Goal: Task Accomplishment & Management: Use online tool/utility

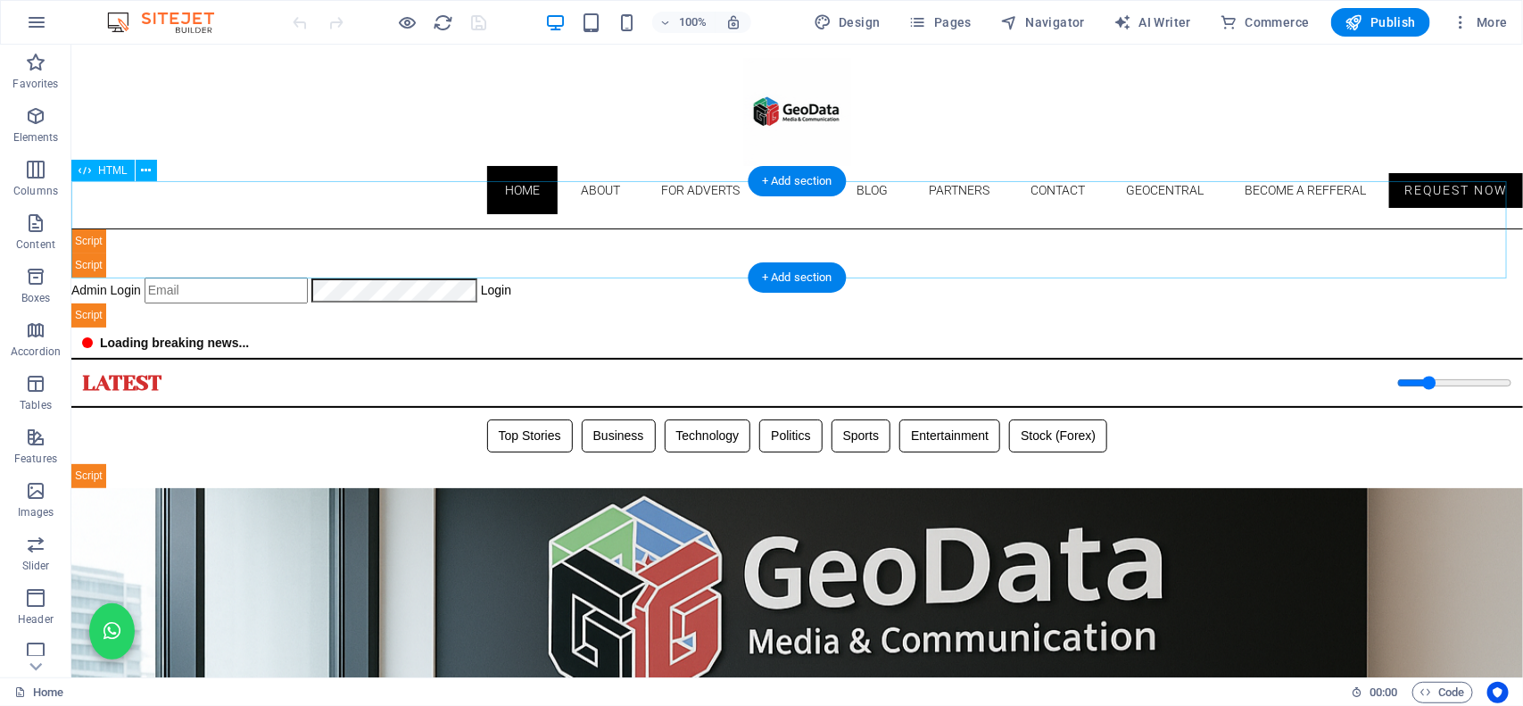
click at [870, 228] on div "Geodata Media - Admin Dashboard Admin Login Login 📊 Admin Dashboard Logout Book…" at bounding box center [795, 277] width 1451 height 98
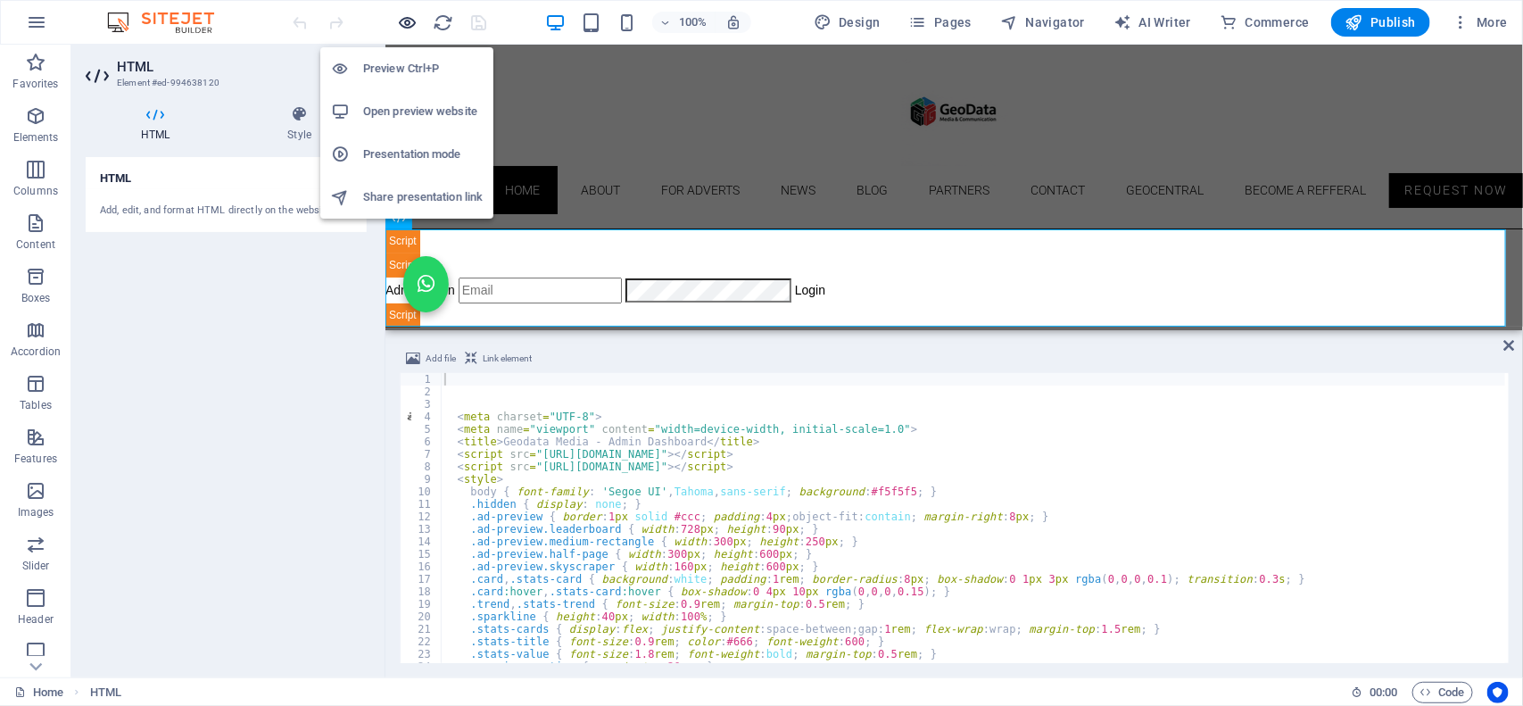
click at [407, 23] on icon "button" at bounding box center [408, 22] width 21 height 21
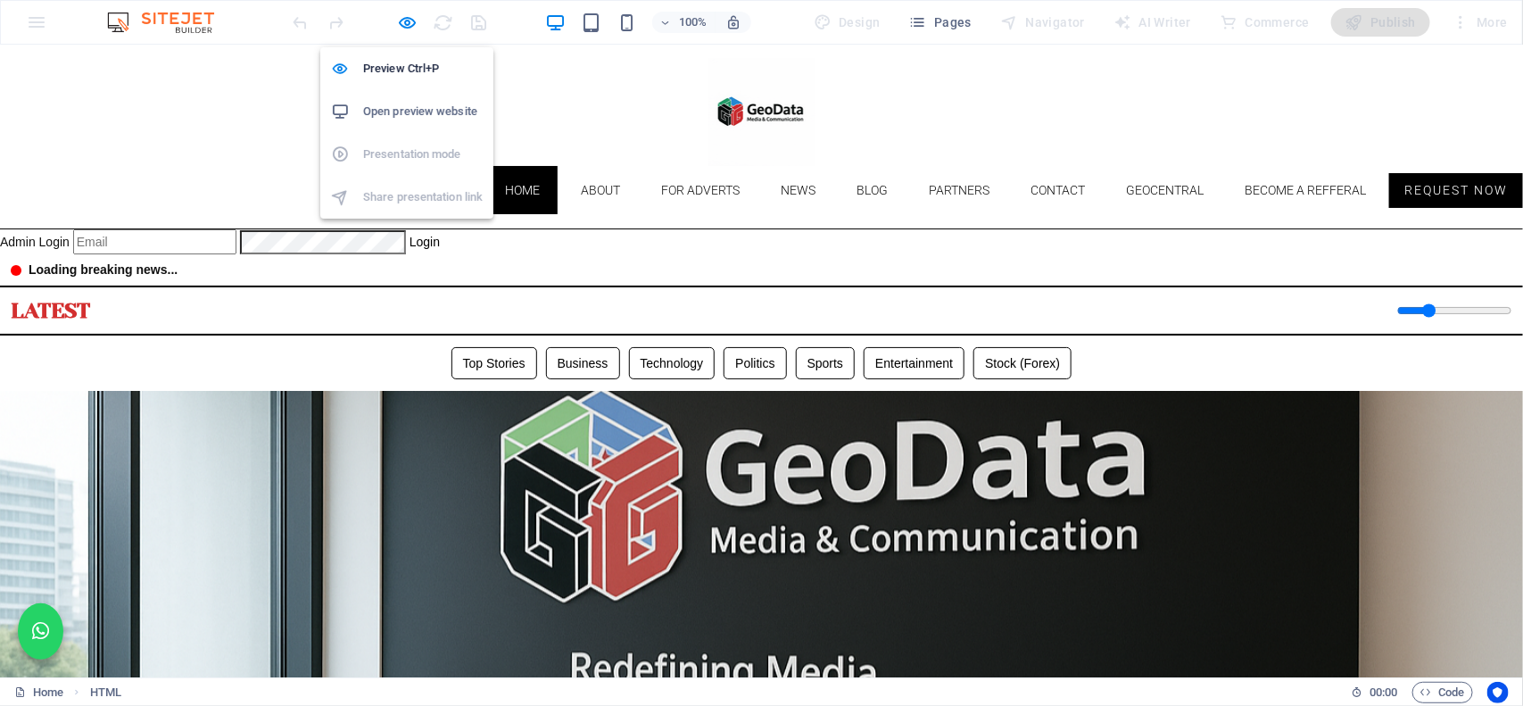
click at [407, 117] on h6 "Open preview website" at bounding box center [423, 111] width 120 height 21
click at [413, 19] on icon "button" at bounding box center [408, 22] width 21 height 21
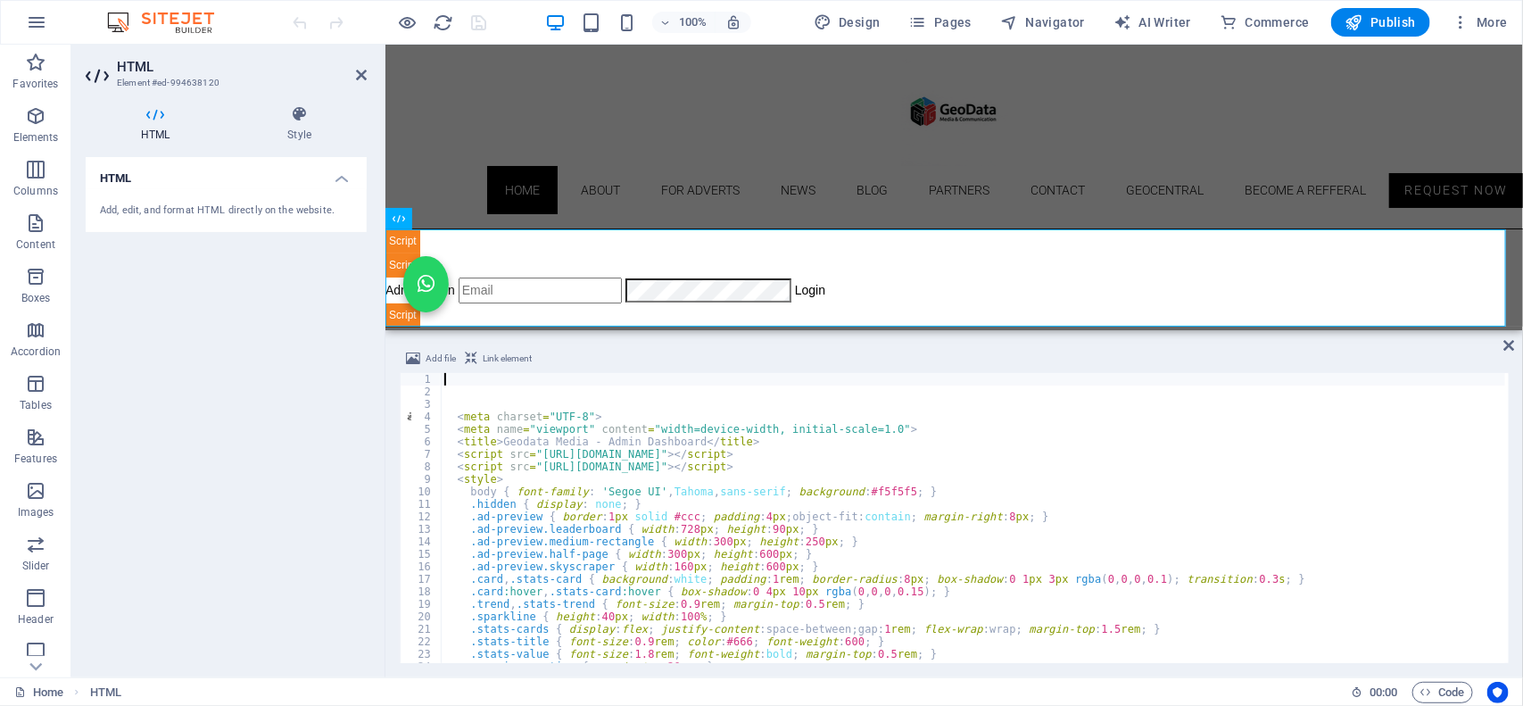
click at [587, 525] on div "< meta charset = "UTF-8" > < meta name = "viewport" content = "width=device-wid…" at bounding box center [1358, 528] width 1834 height 311
type textarea ".ad-preview.leaderboard { width:728px; height:90px; }"
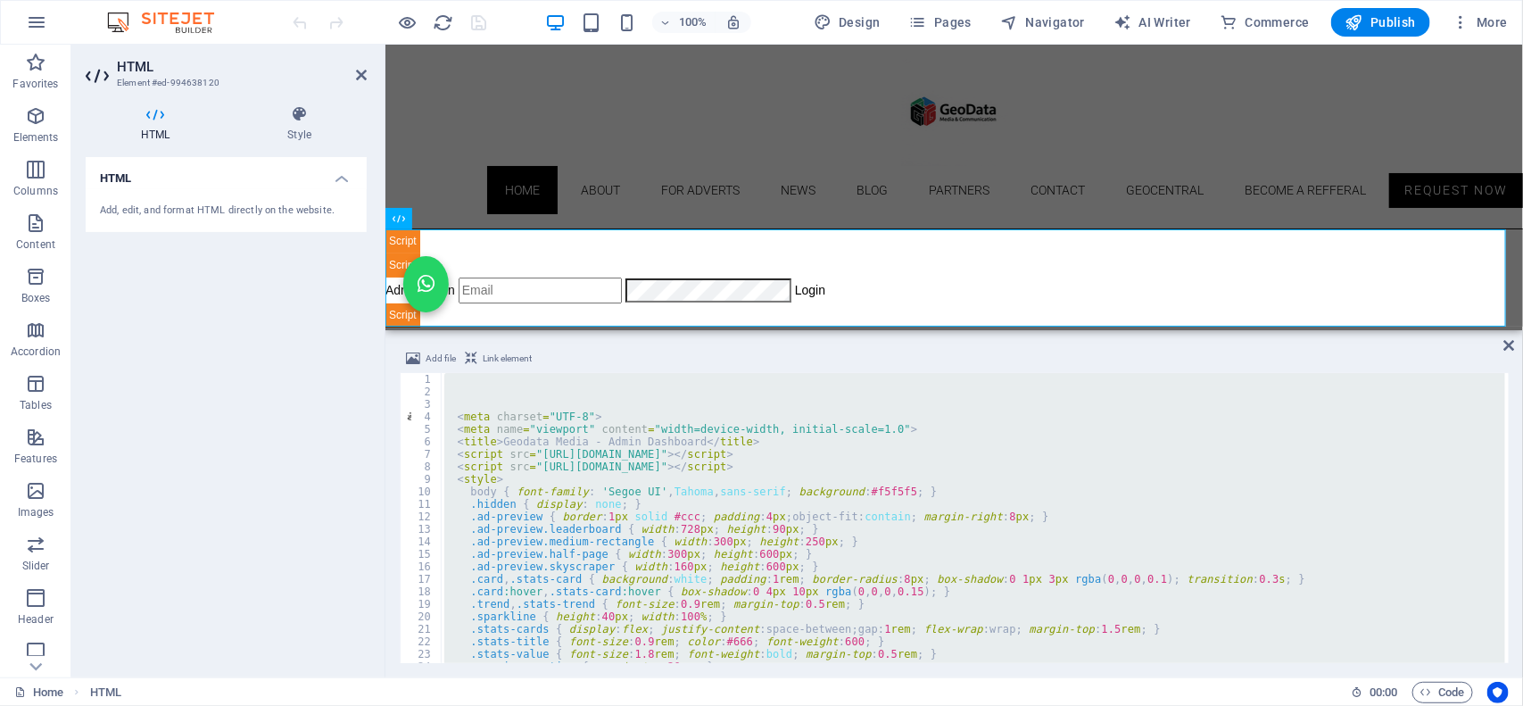
paste textarea
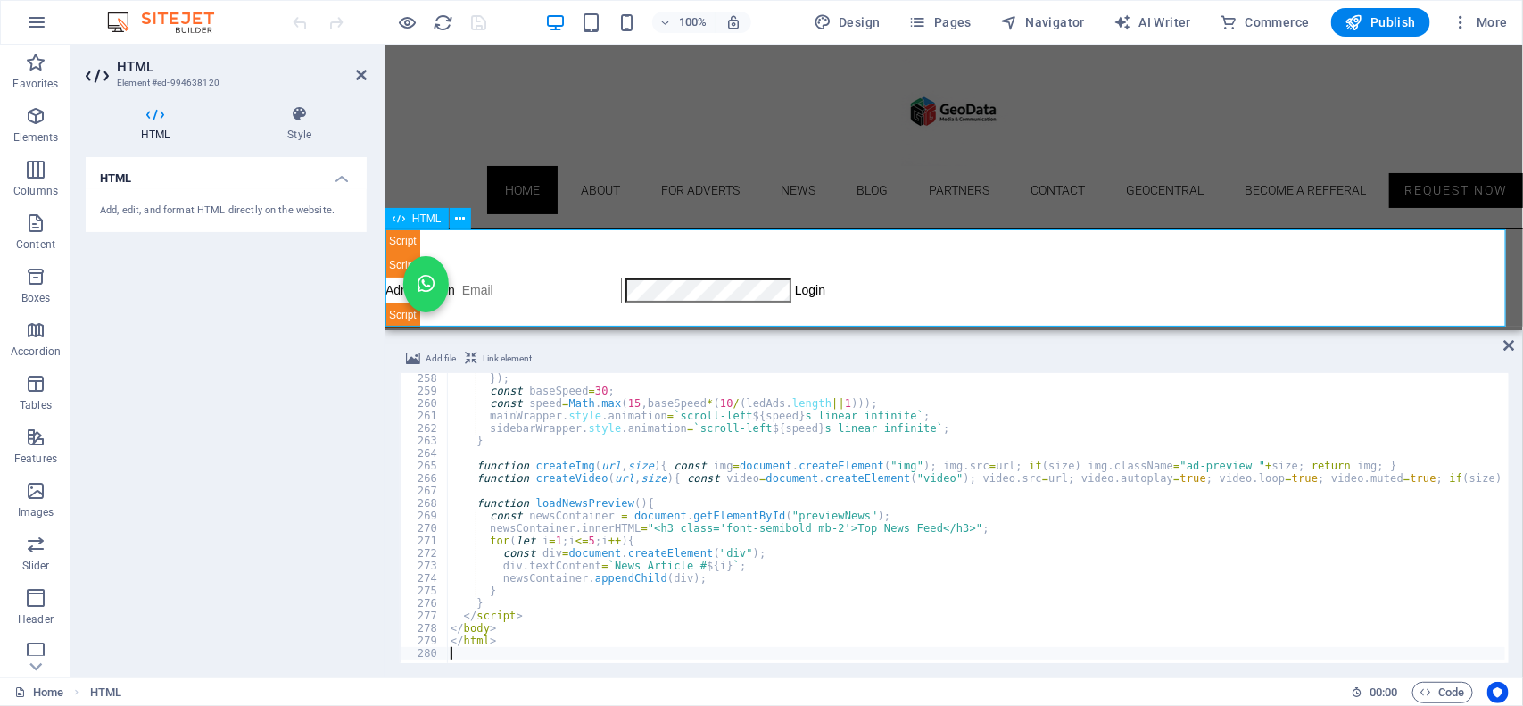
click at [914, 243] on div "Geodata Media - Admin Dashboard Admin Login Login 📊 Admin Dashboard Logout Book…" at bounding box center [952, 277] width 1137 height 98
click at [480, 23] on icon "save" at bounding box center [479, 22] width 21 height 21
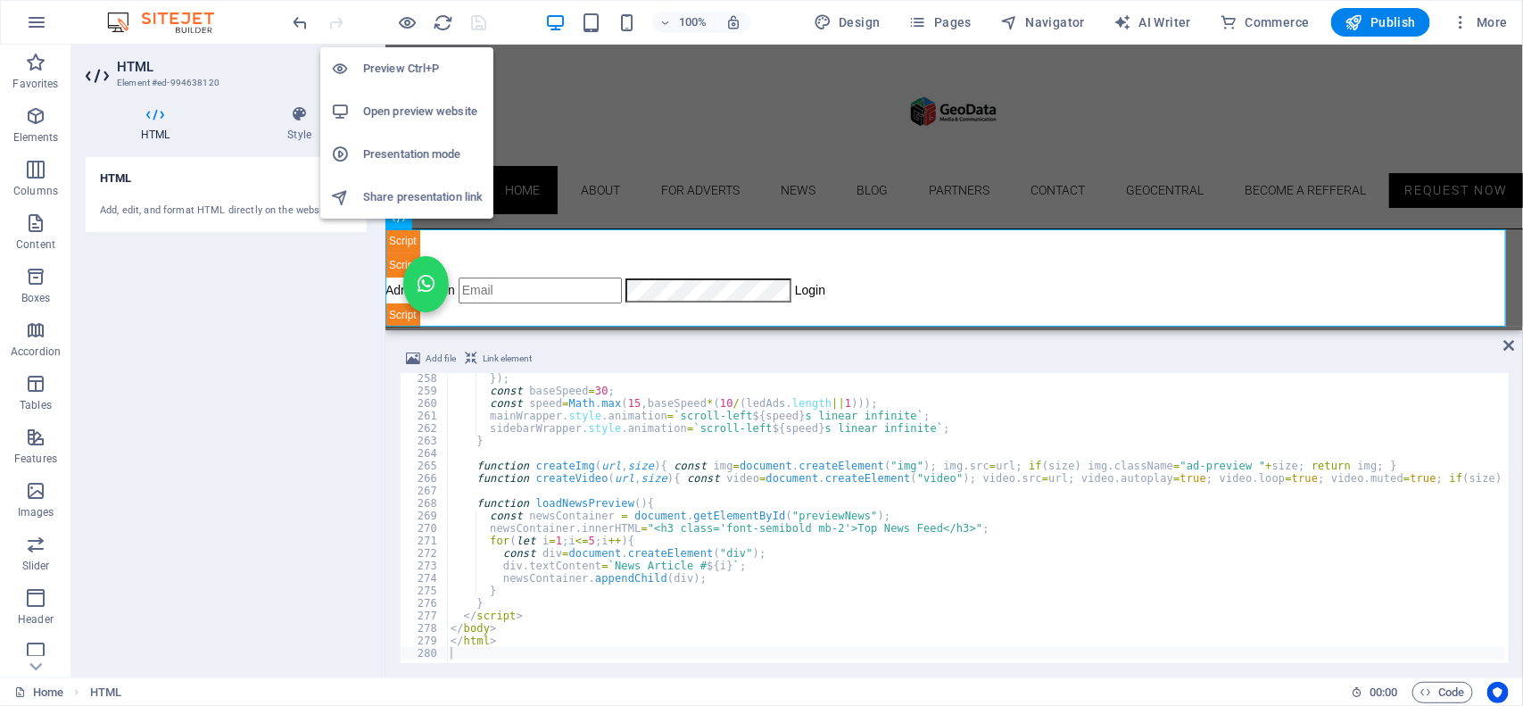
click at [393, 104] on h6 "Open preview website" at bounding box center [423, 111] width 120 height 21
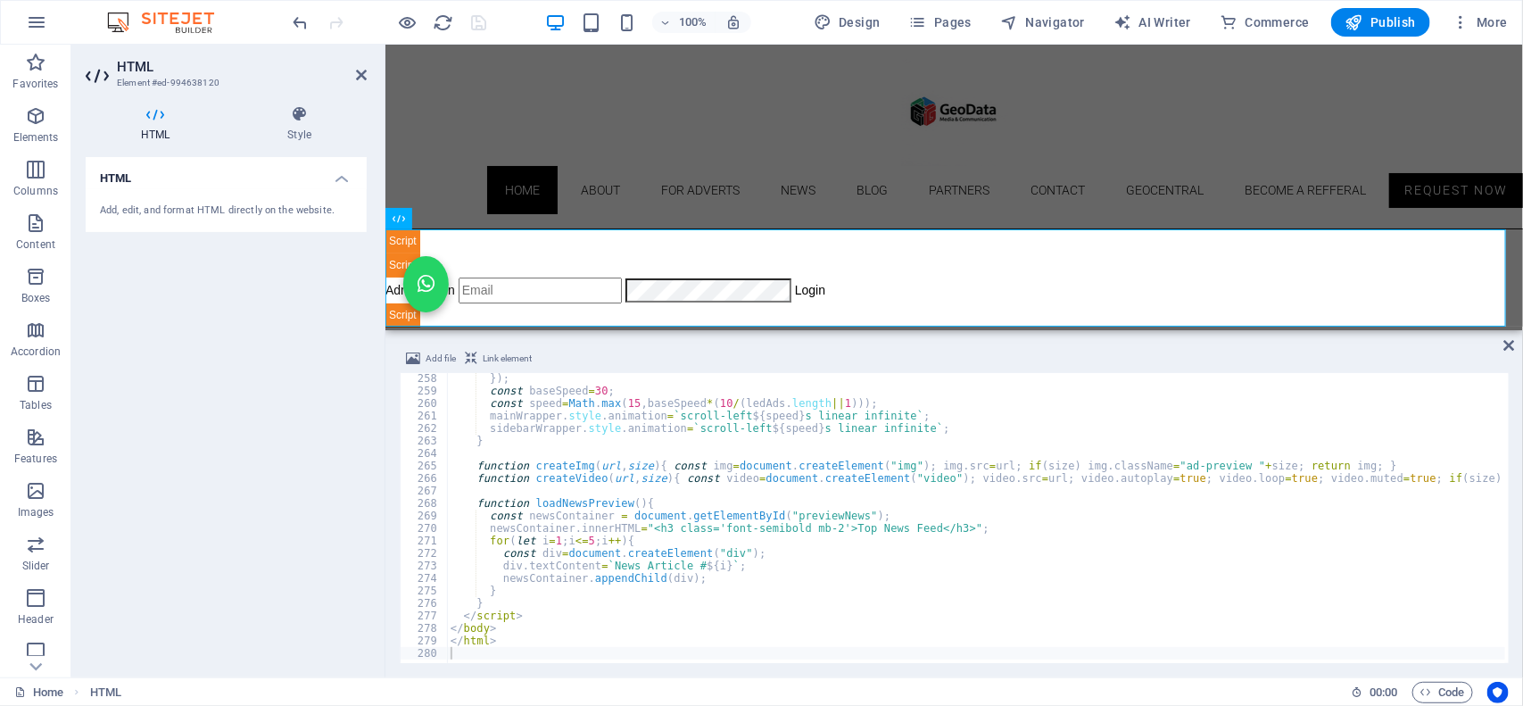
click at [598, 533] on div "}) ; const baseSpeed = 30 ; const speed = Math . max ( 15 , baseSpeed * ( 10 / …" at bounding box center [1364, 527] width 1834 height 311
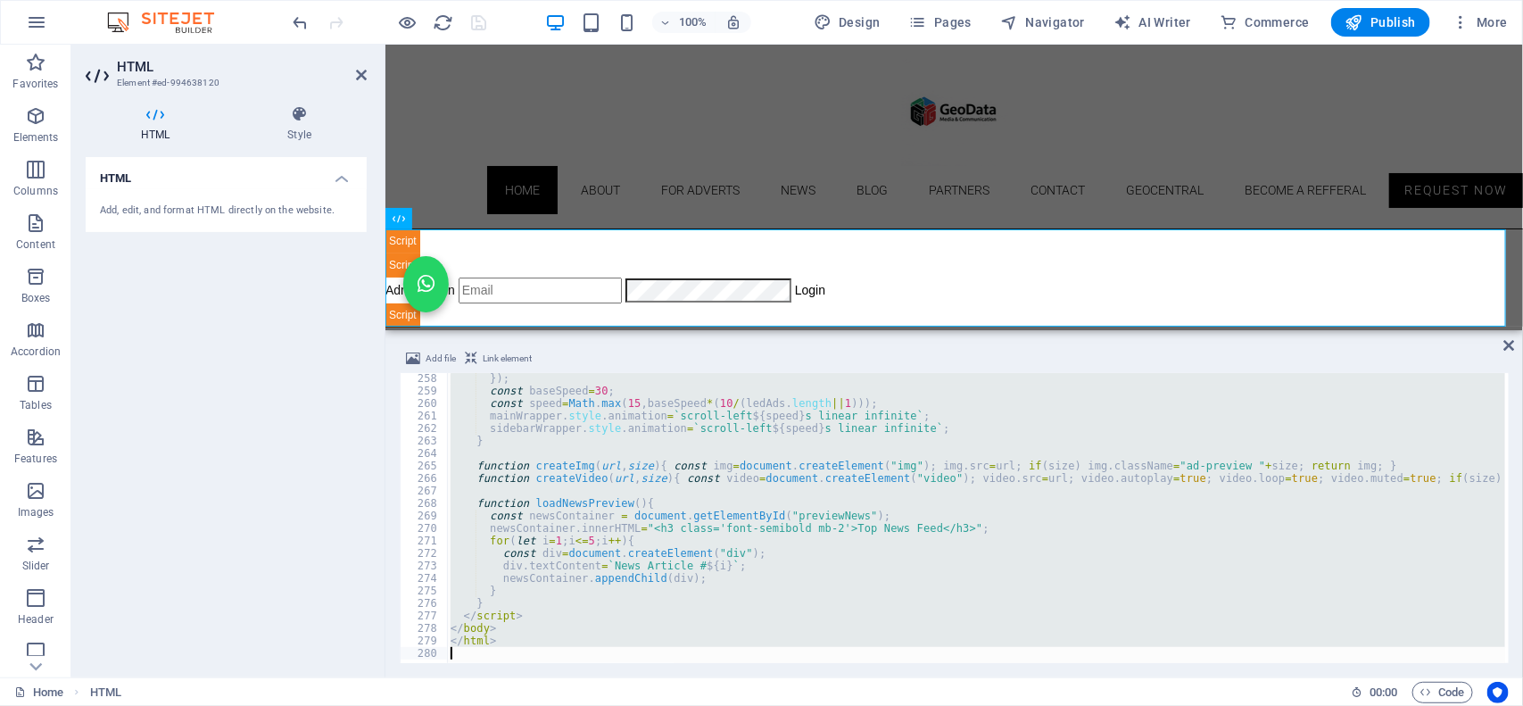
click at [805, 498] on div "}) ; const baseSpeed = 30 ; const speed = Math . max ( 15 , baseSpeed * ( 10 / …" at bounding box center [976, 518] width 1058 height 290
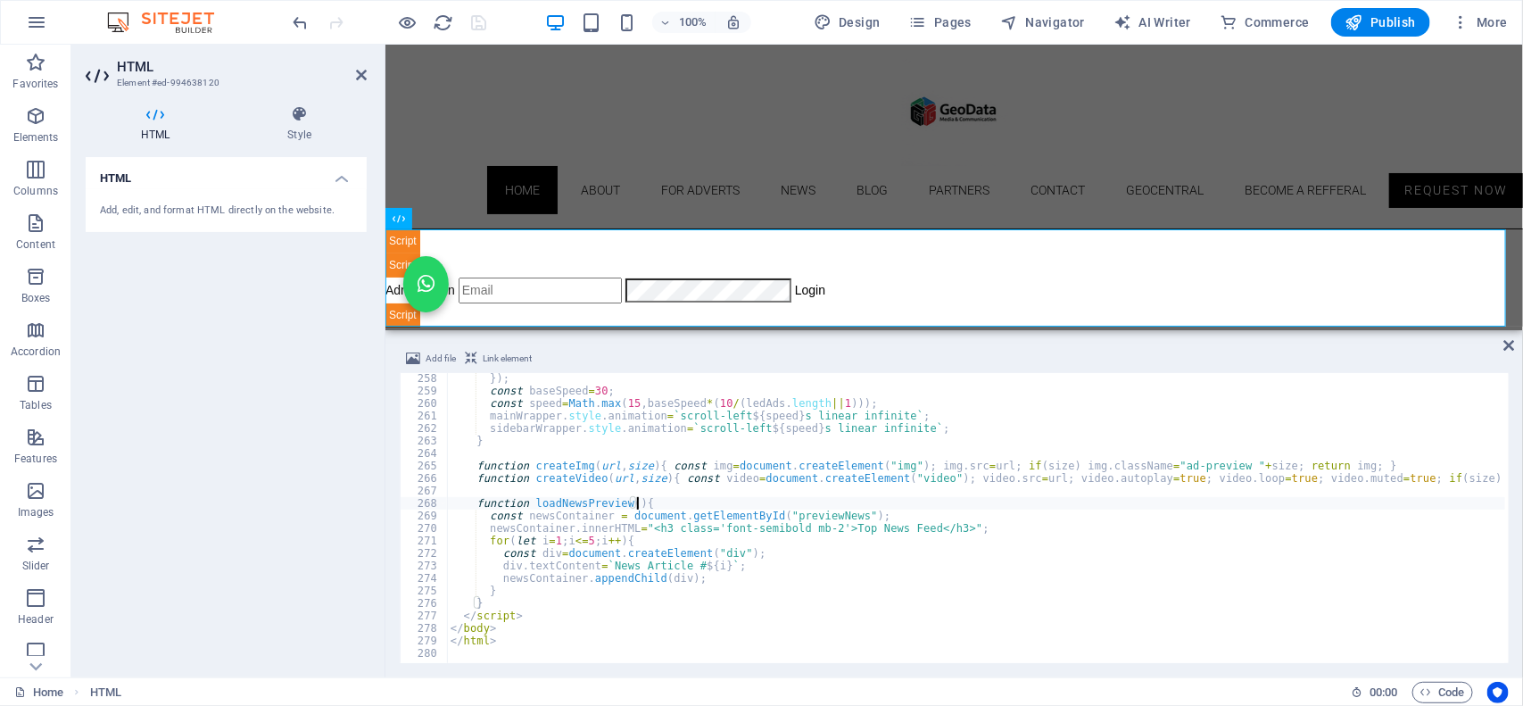
type textarea "</html>"
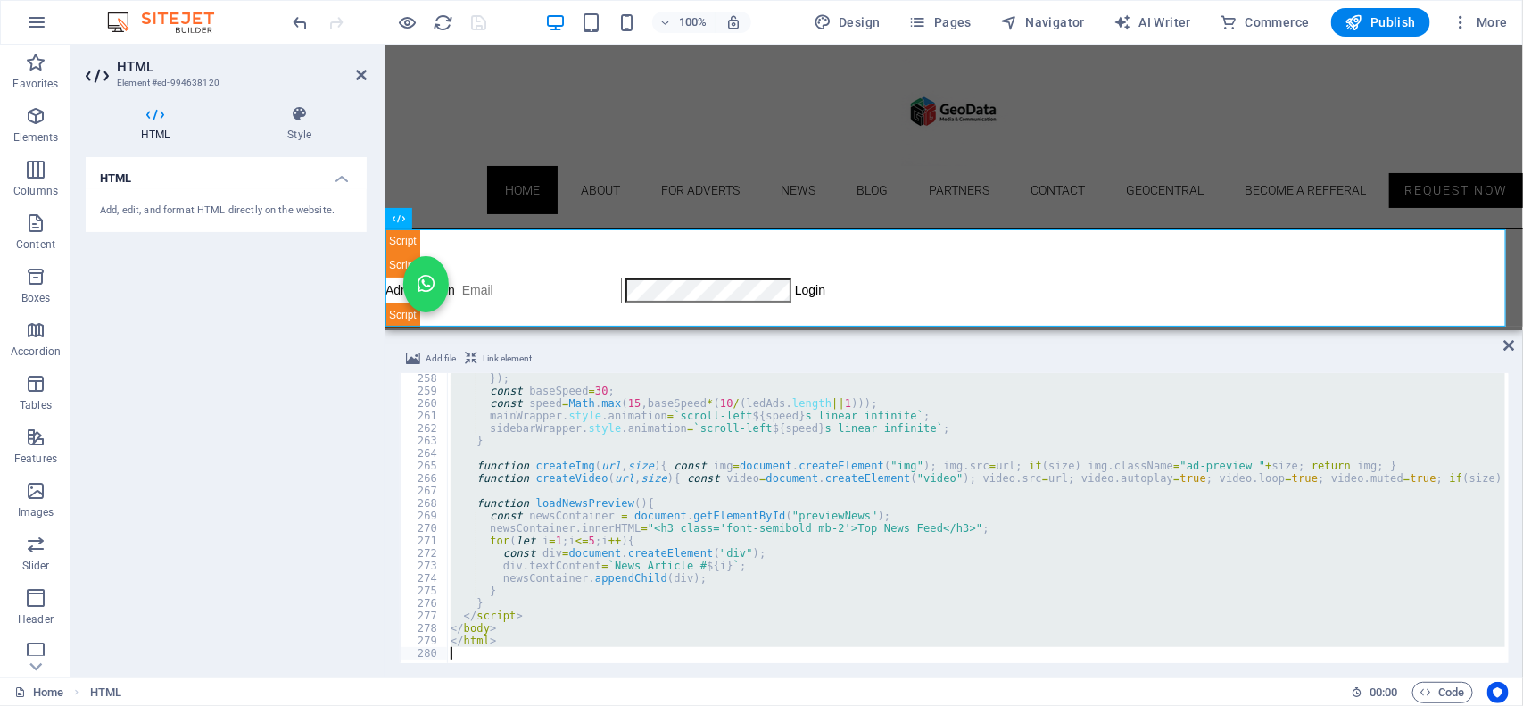
paste textarea
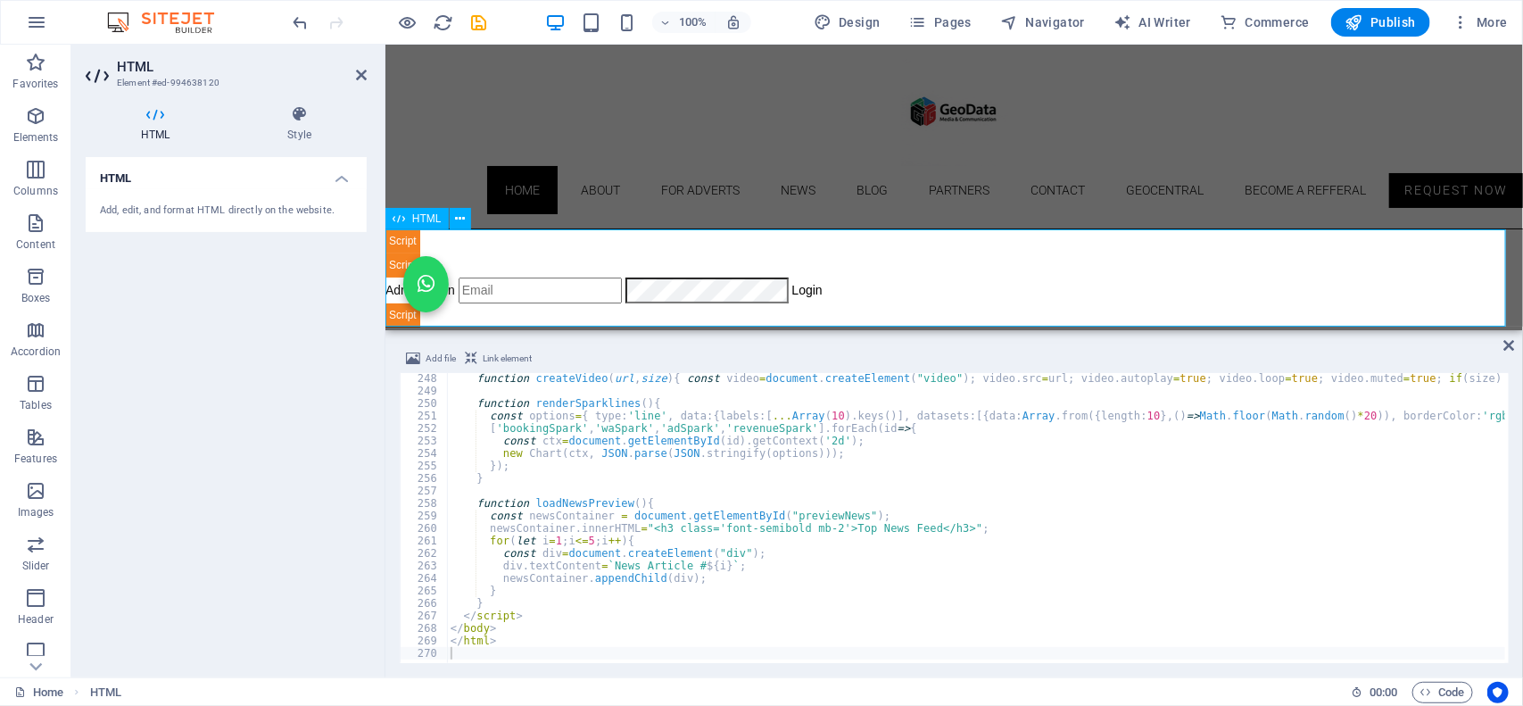
click at [1039, 309] on div "Geodata Media - Admin Dashboard Admin Login Login 📊 Admin Dashboard Logout Book…" at bounding box center [952, 277] width 1137 height 98
click at [1043, 278] on div "Geodata Media - Admin Dashboard Admin Login Login 📊 Admin Dashboard Logout Book…" at bounding box center [952, 277] width 1137 height 98
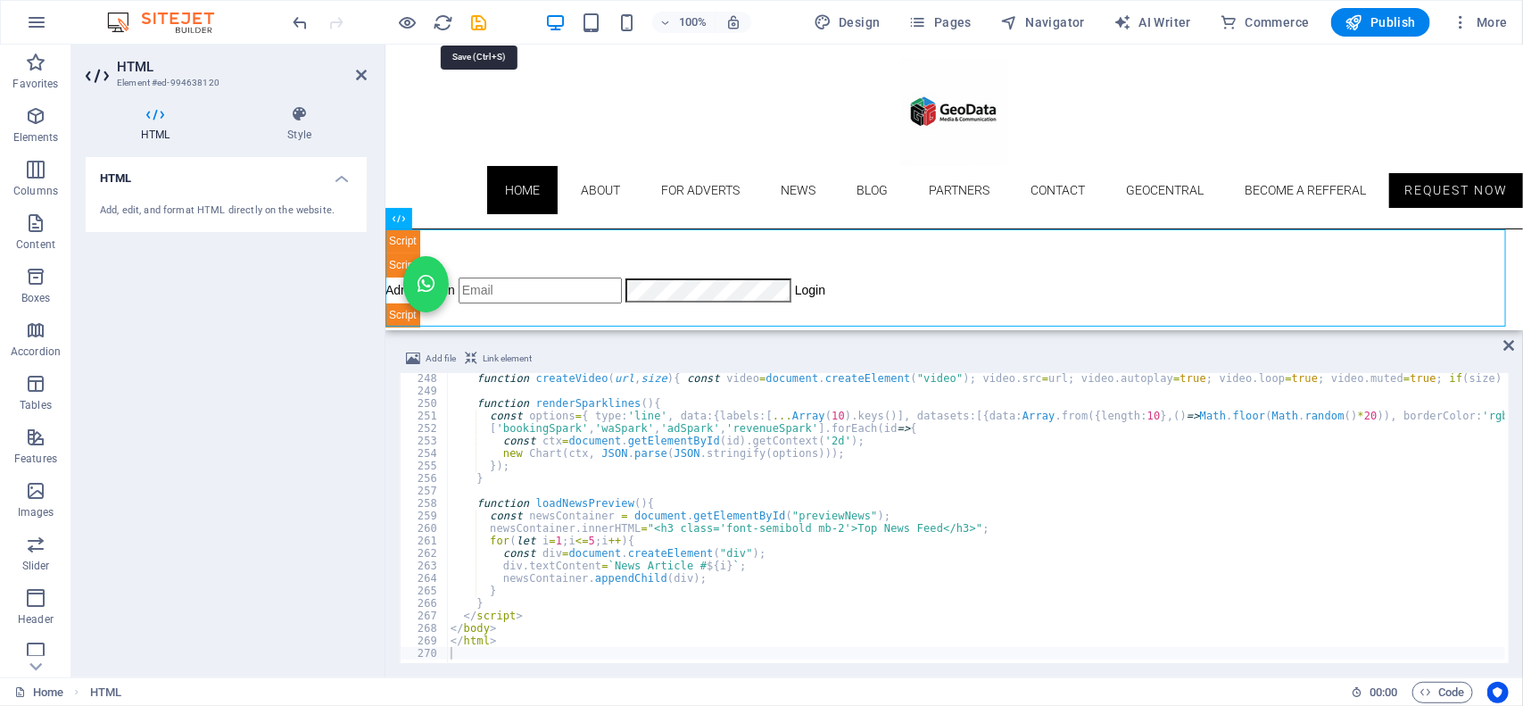
click at [483, 19] on icon "save" at bounding box center [479, 22] width 21 height 21
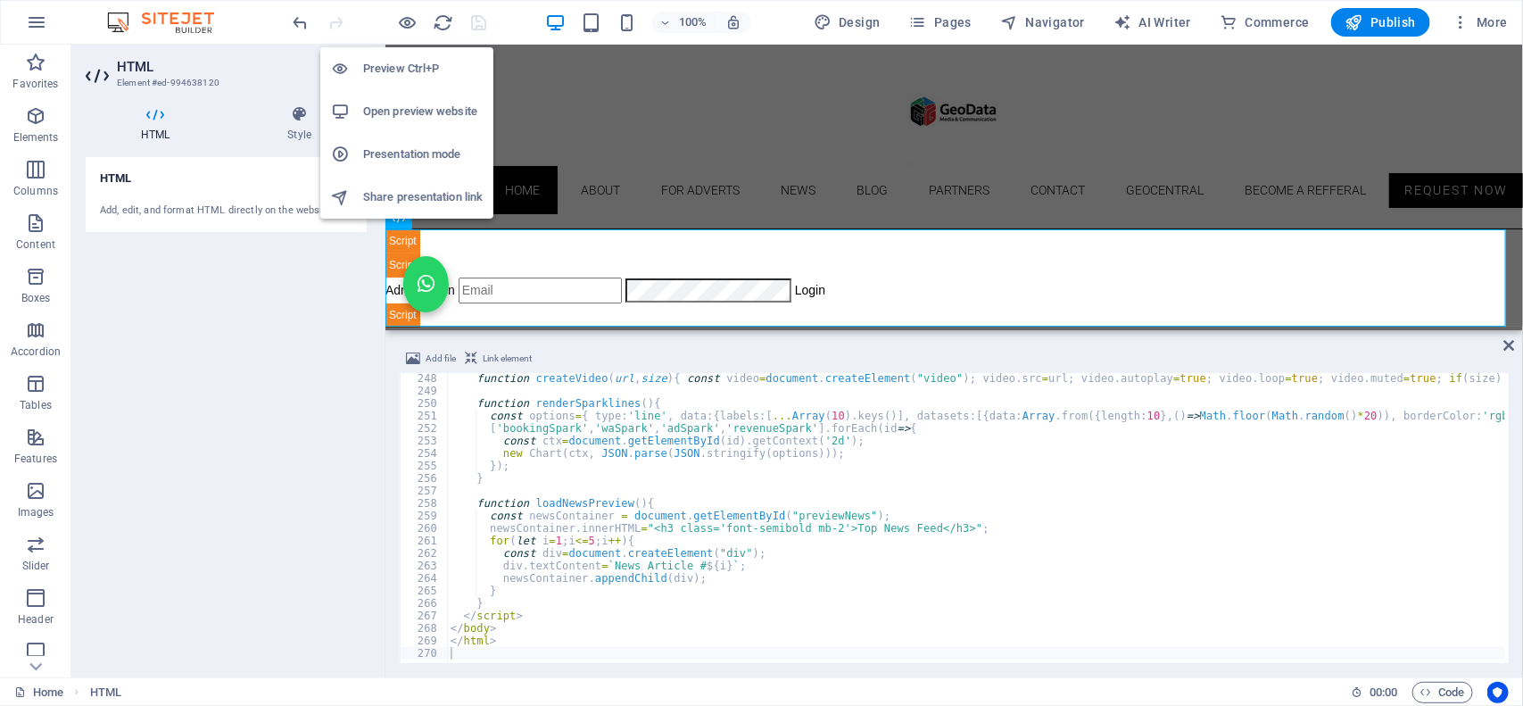
click at [401, 113] on h6 "Open preview website" at bounding box center [423, 111] width 120 height 21
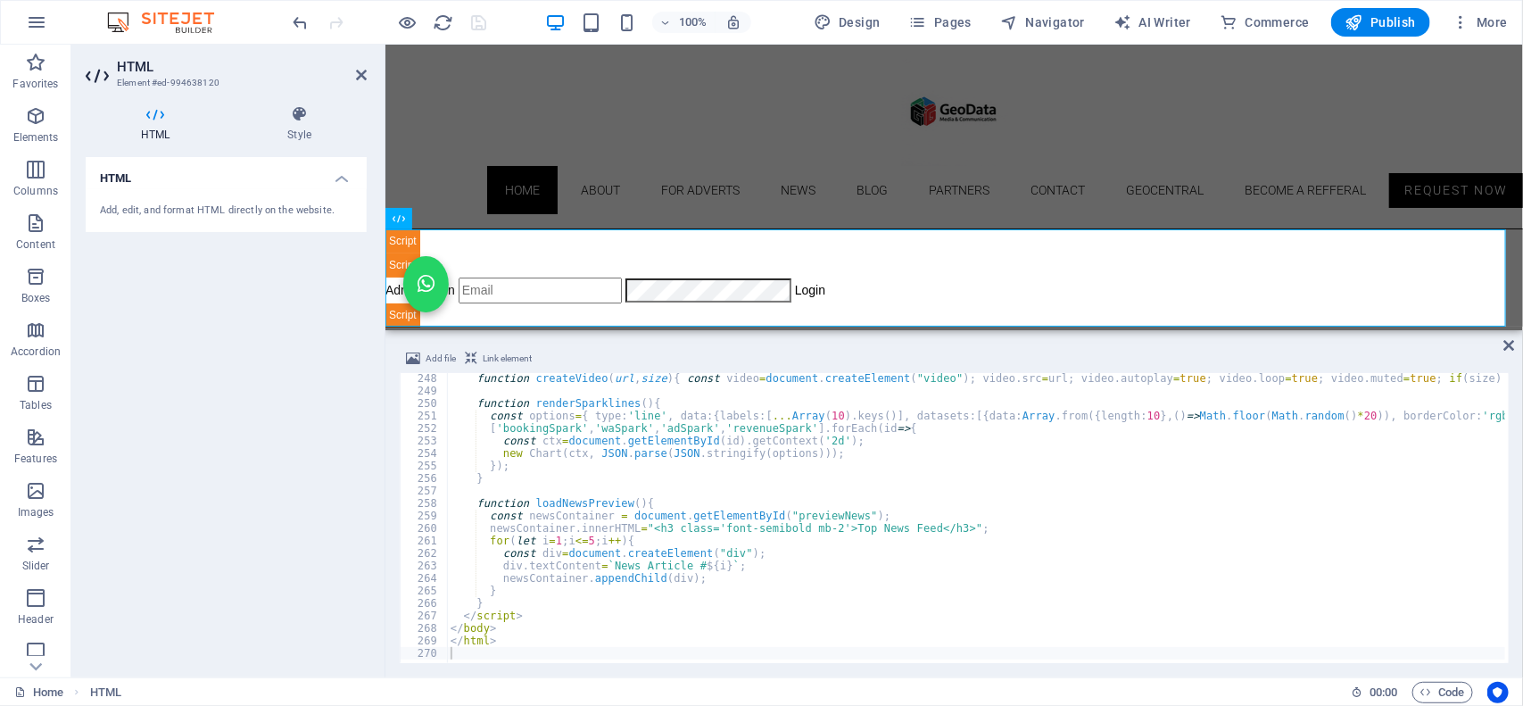
click at [516, 19] on div "100% Design Pages Navigator AI Writer Commerce Publish More" at bounding box center [902, 22] width 1225 height 29
click at [297, 23] on icon "undo" at bounding box center [301, 22] width 21 height 21
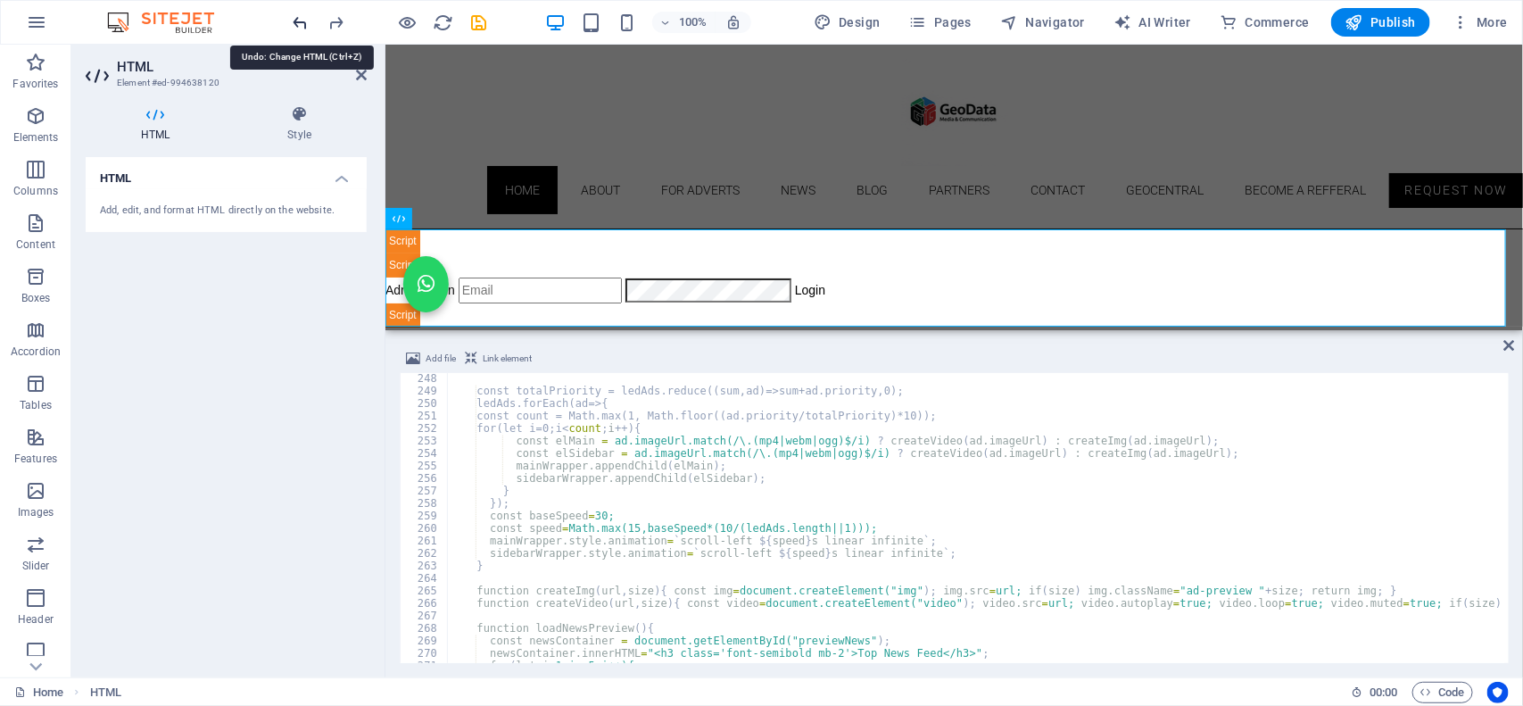
click at [297, 23] on icon "undo" at bounding box center [301, 22] width 21 height 21
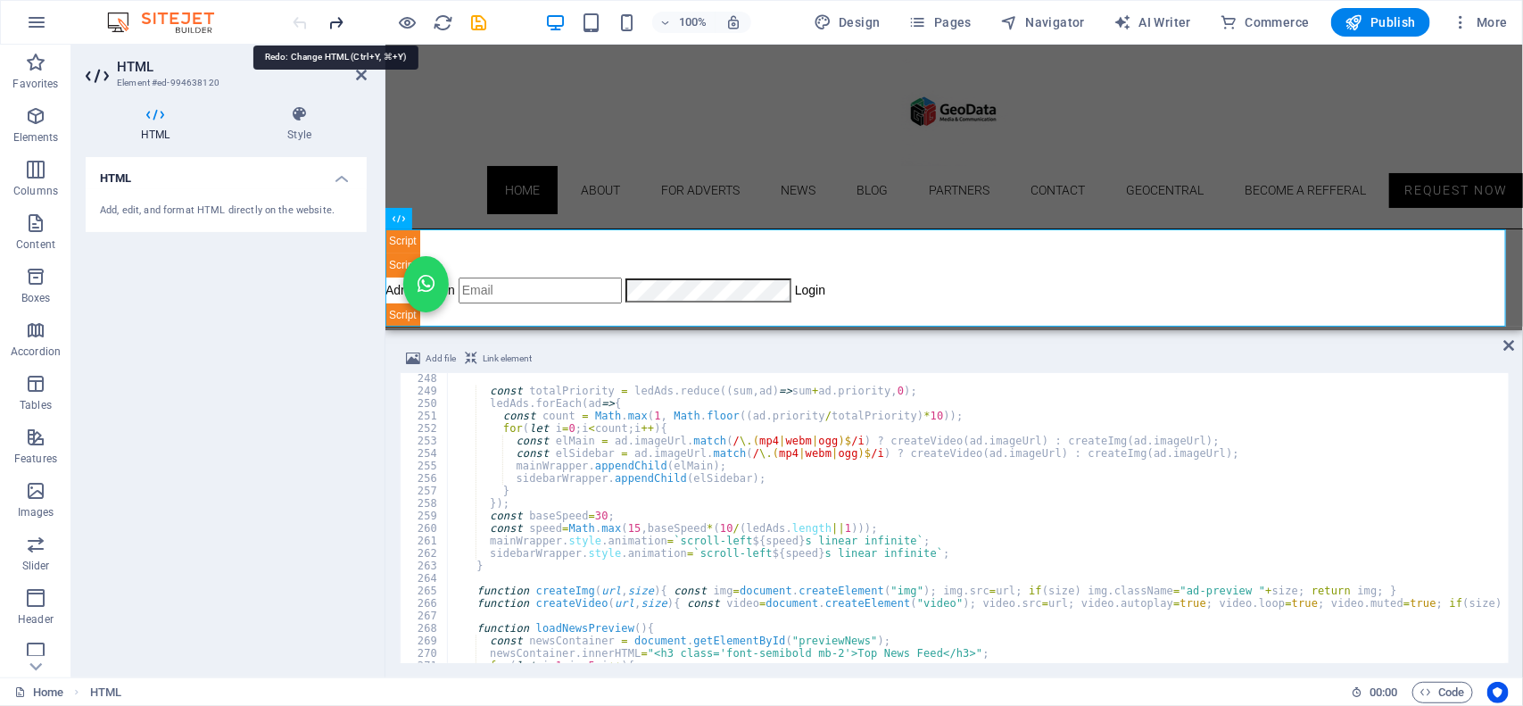
click at [333, 24] on icon "redo" at bounding box center [336, 22] width 21 height 21
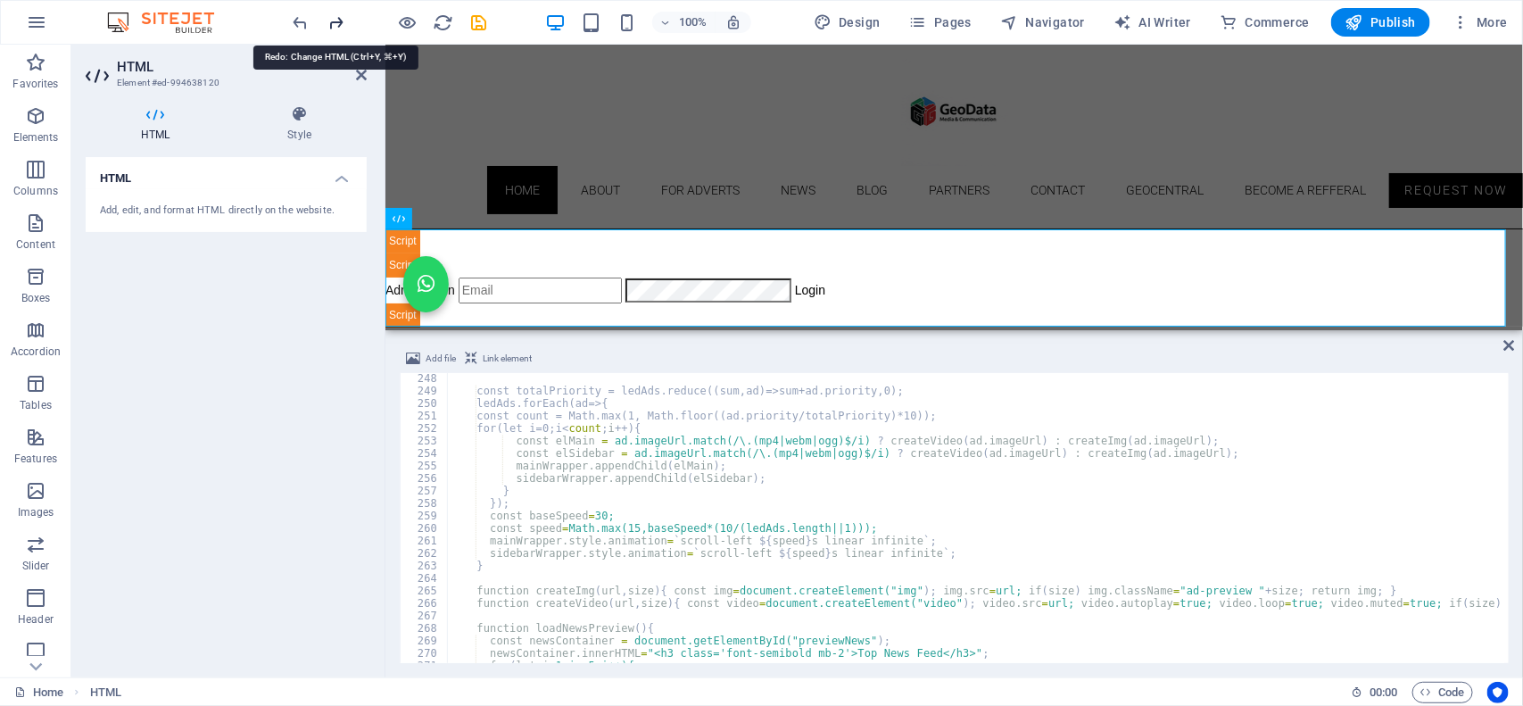
click at [333, 24] on icon "redo" at bounding box center [336, 22] width 21 height 21
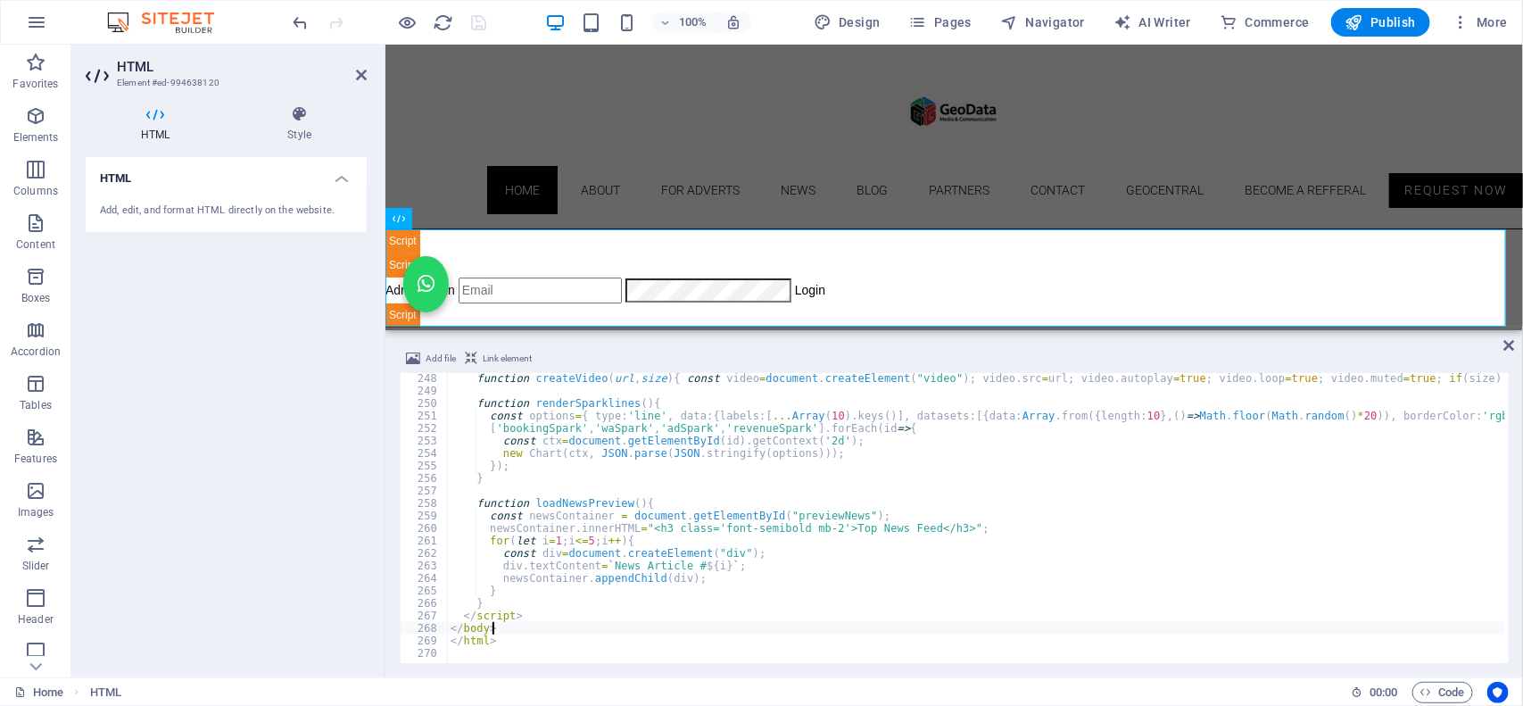
click at [814, 564] on div "function createVideo ( url , size ) { const video = document . createElement ( …" at bounding box center [1349, 527] width 1805 height 311
type textarea "</html>"
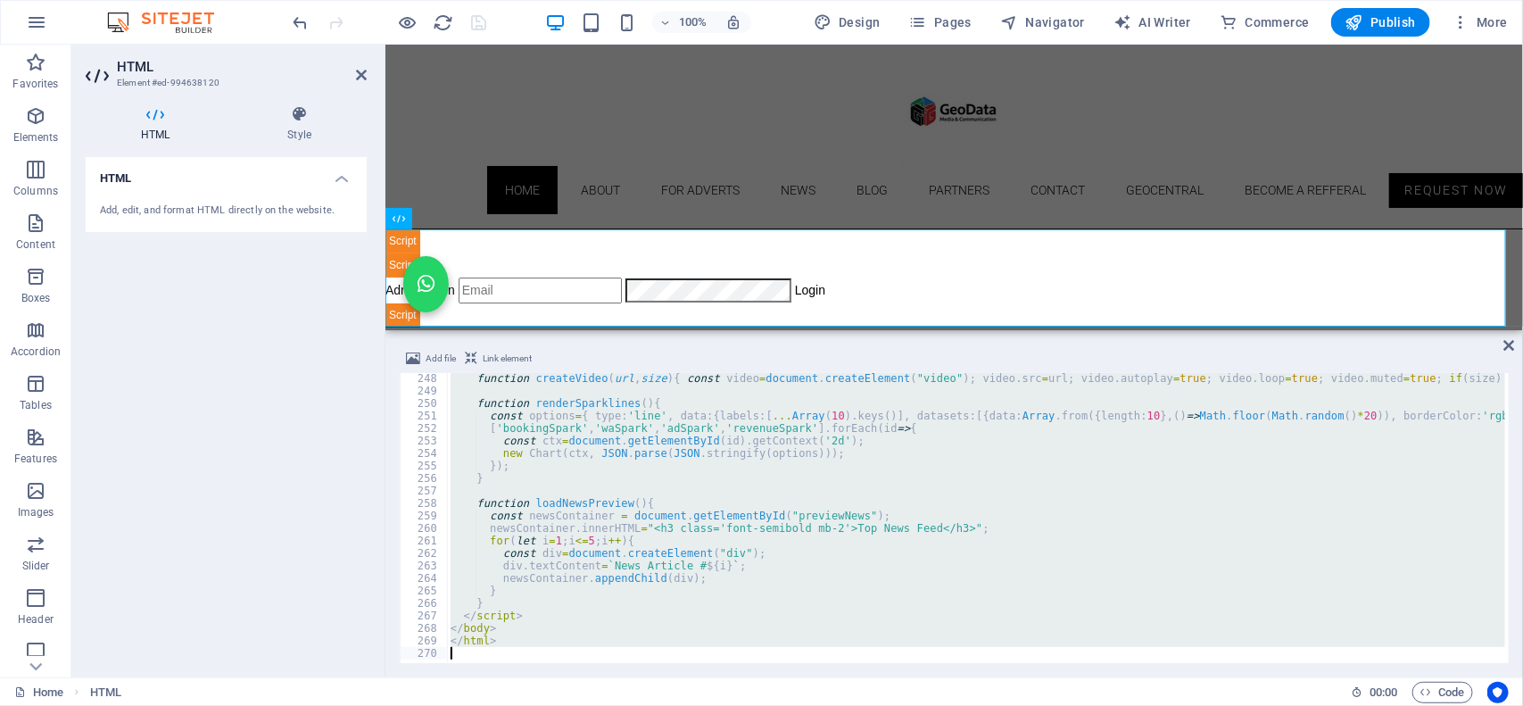
paste textarea
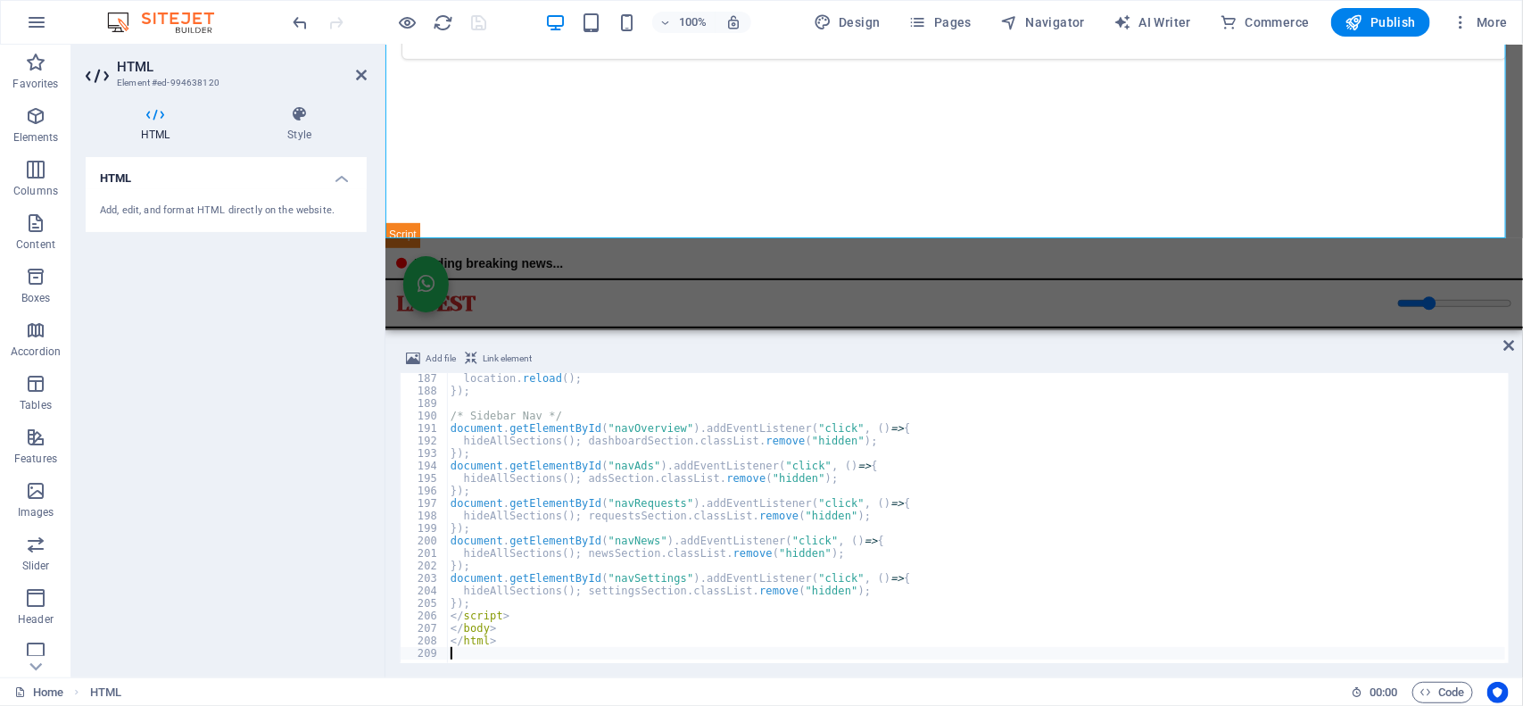
scroll to position [350, 0]
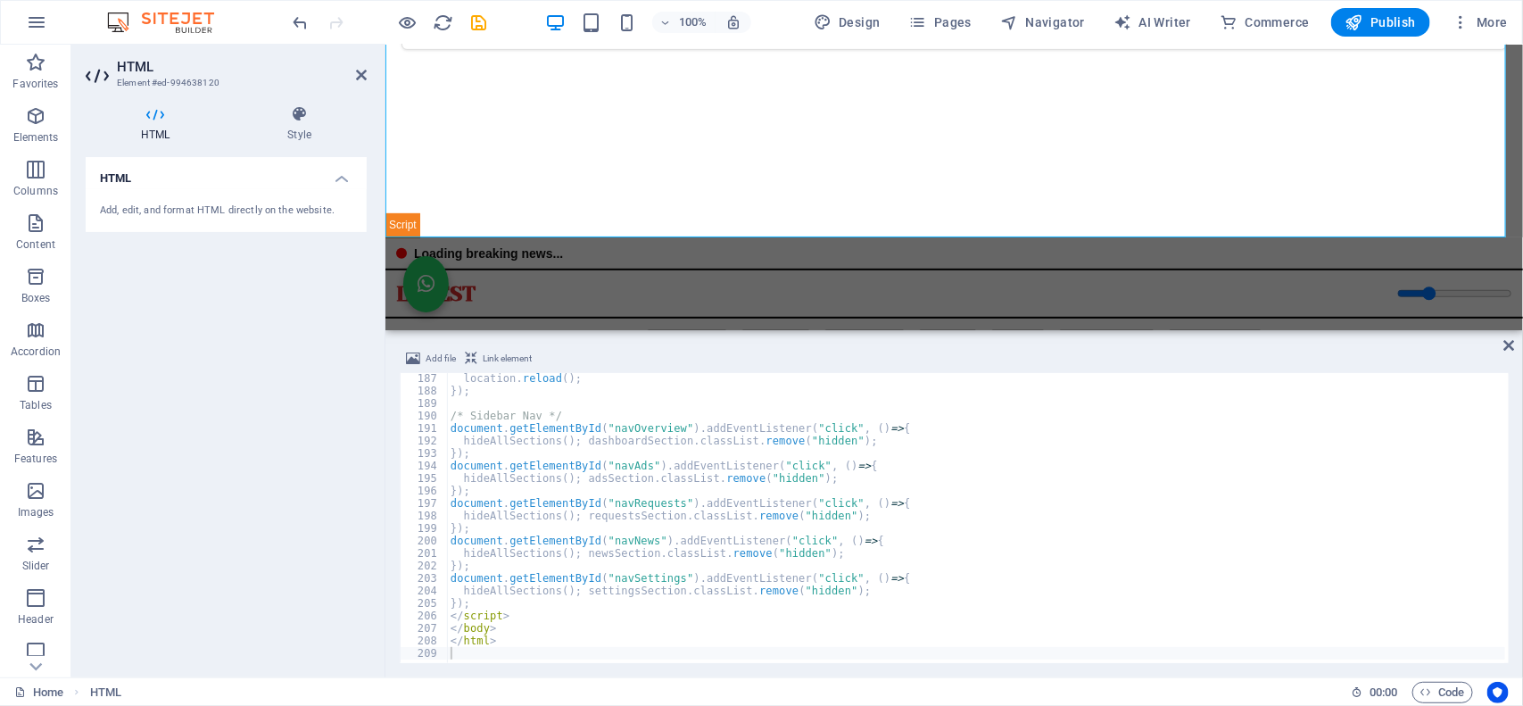
click at [355, 27] on div at bounding box center [390, 22] width 200 height 29
click at [474, 22] on icon "save" at bounding box center [479, 22] width 21 height 21
click at [402, 108] on h6 "Open preview website" at bounding box center [423, 111] width 120 height 21
click at [296, 14] on icon "undo" at bounding box center [301, 22] width 21 height 21
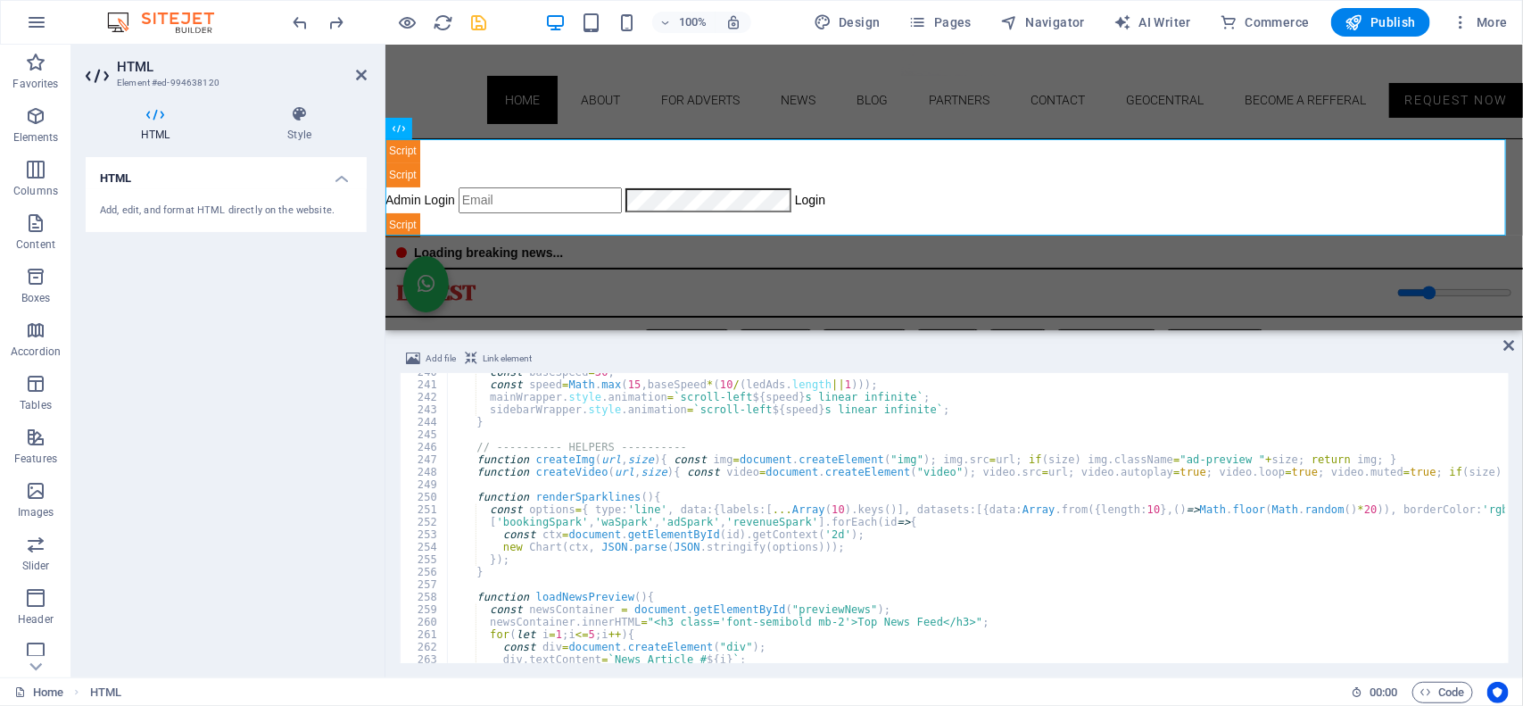
scroll to position [3085, 0]
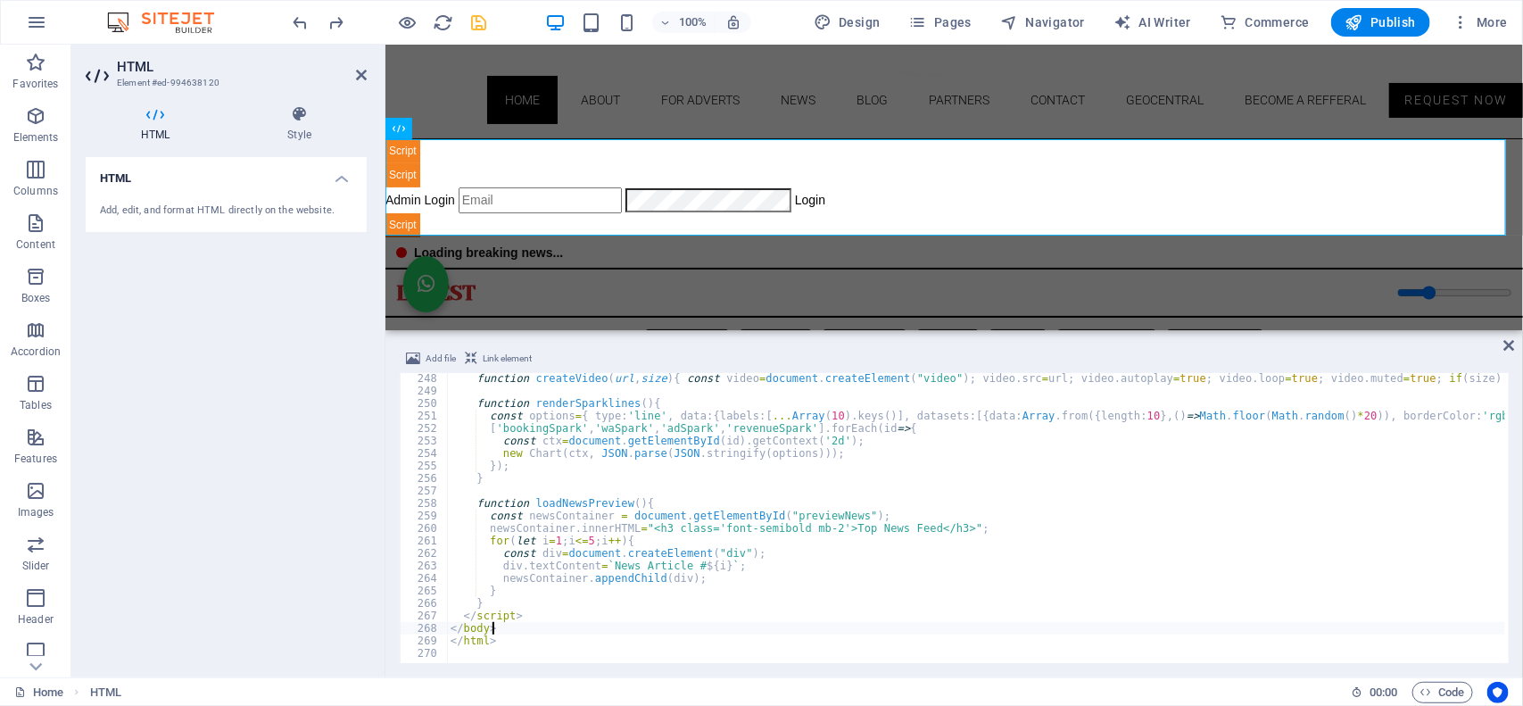
click at [533, 564] on div "function createVideo ( url , size ) { const video = document . createElement ( …" at bounding box center [1349, 527] width 1805 height 311
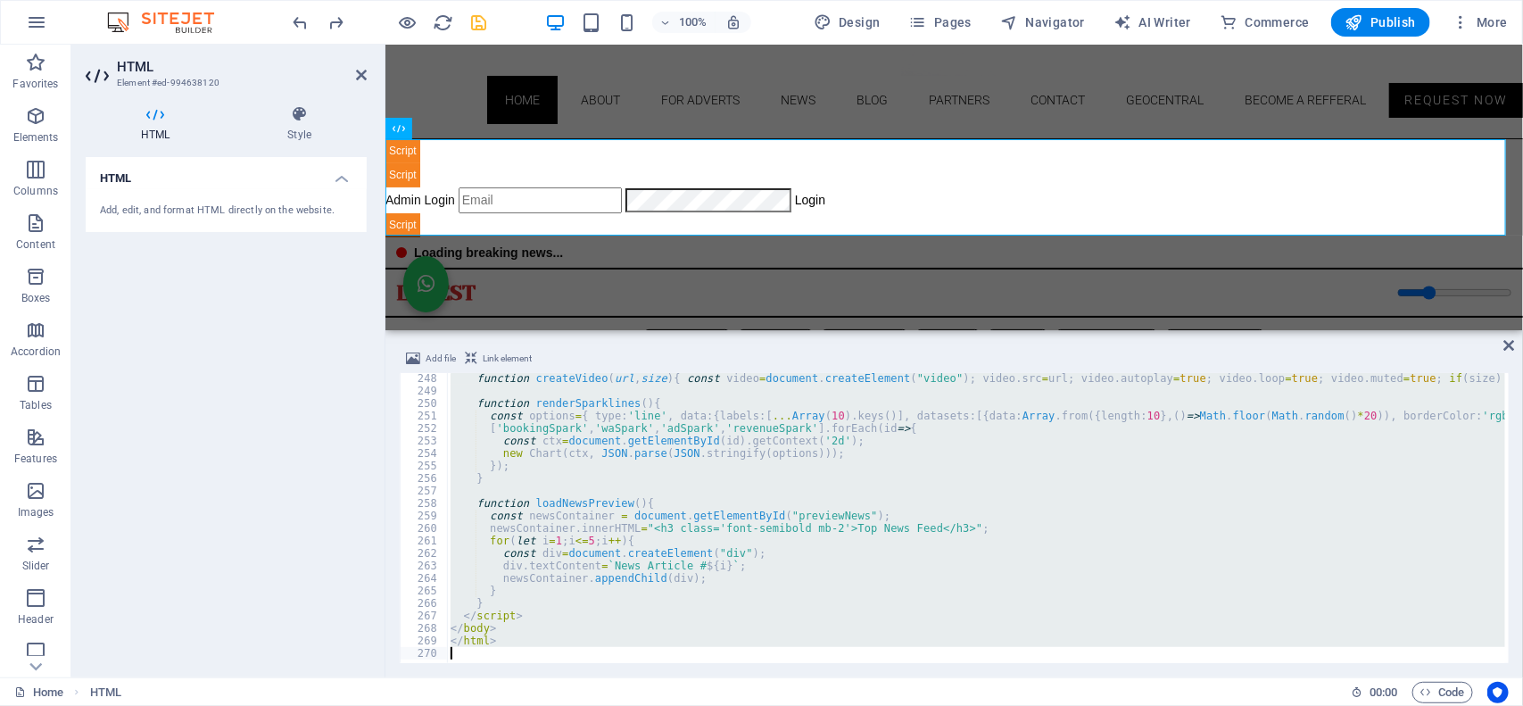
click at [691, 506] on div "function createVideo ( url , size ) { const video = document . createElement ( …" at bounding box center [976, 518] width 1058 height 290
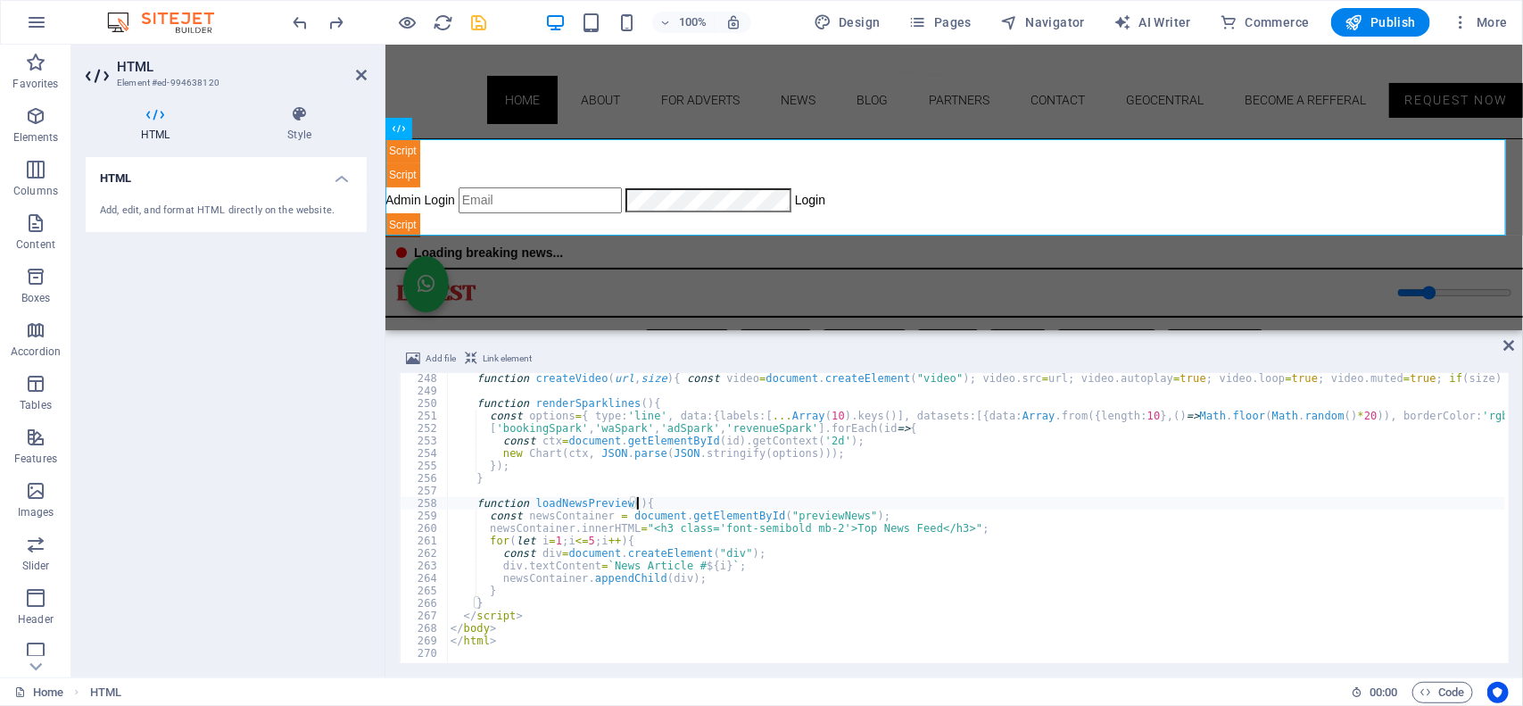
type textarea "</html>"
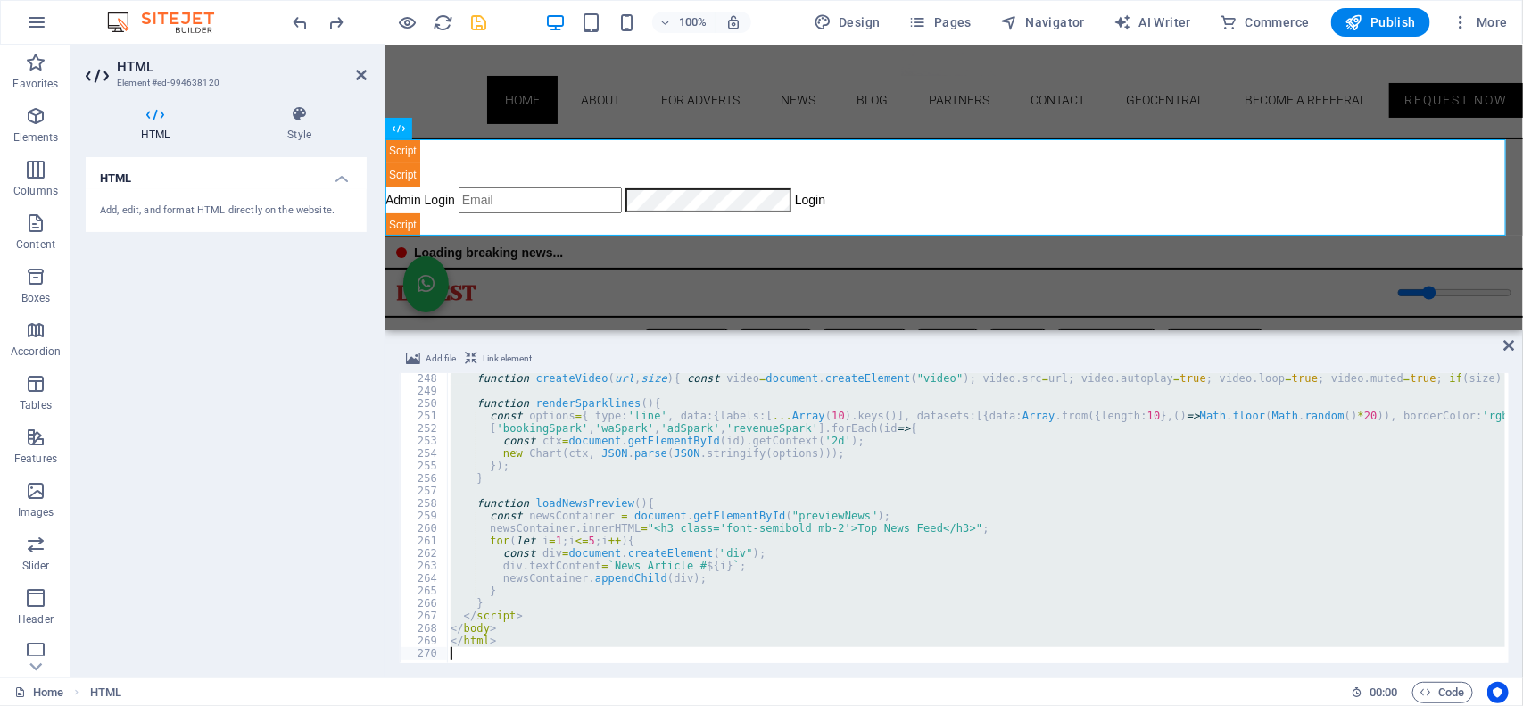
paste textarea
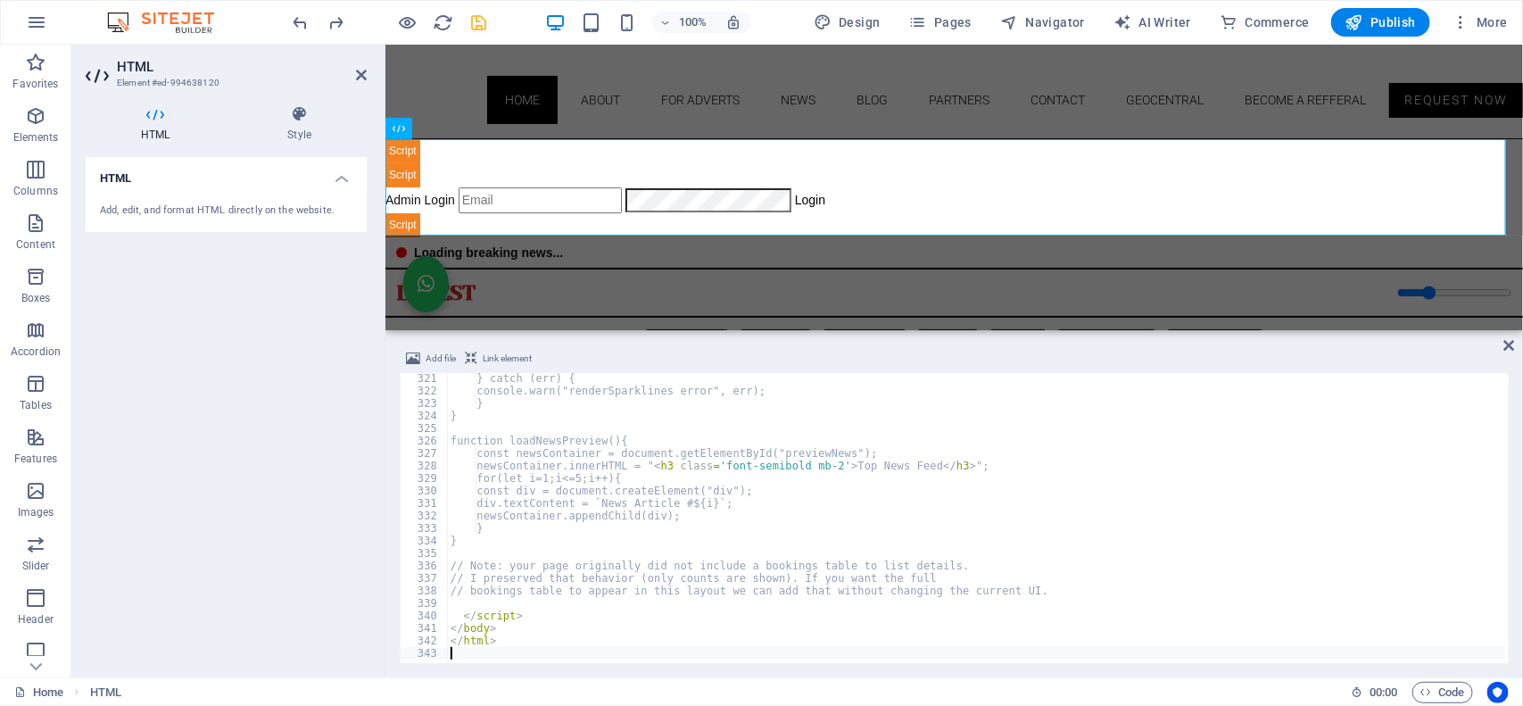
scroll to position [3997, 0]
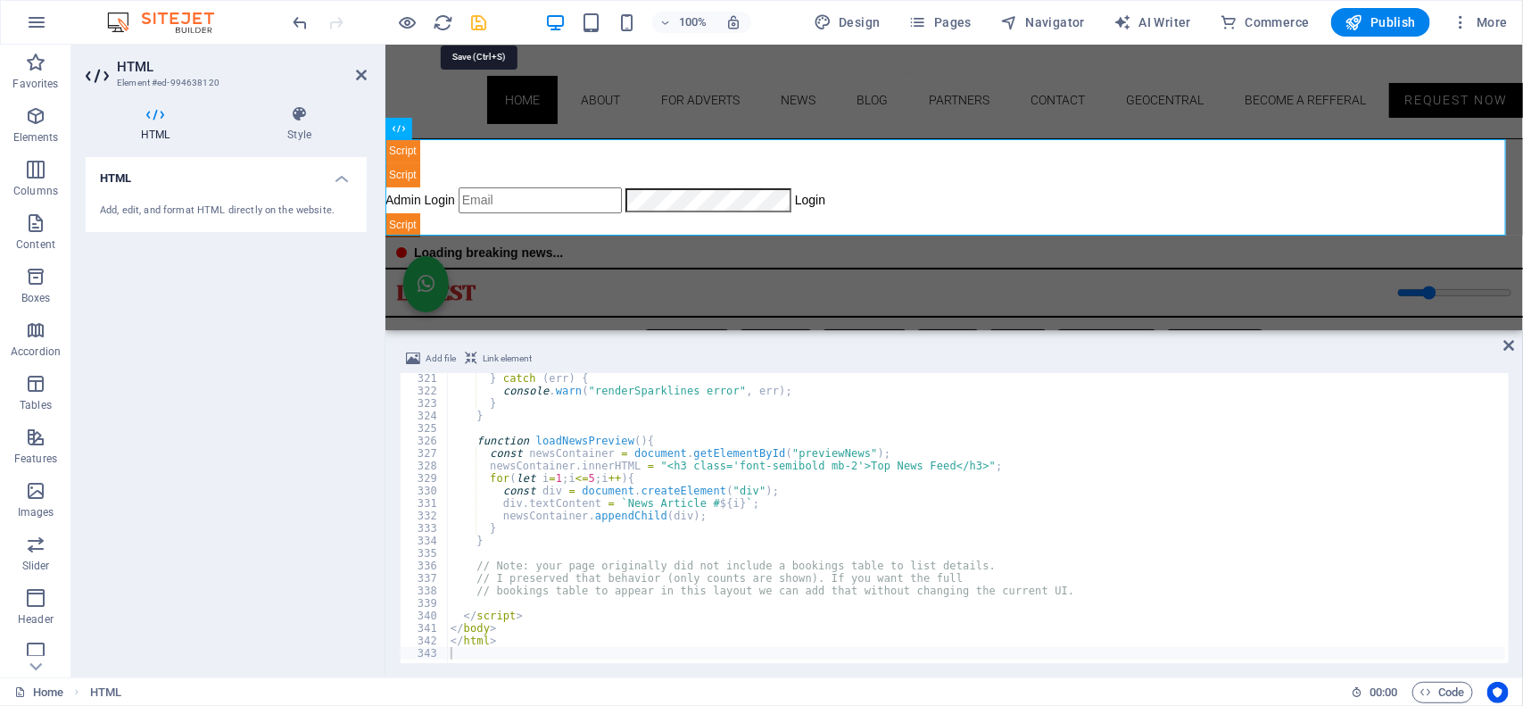
click at [477, 18] on icon "save" at bounding box center [479, 22] width 21 height 21
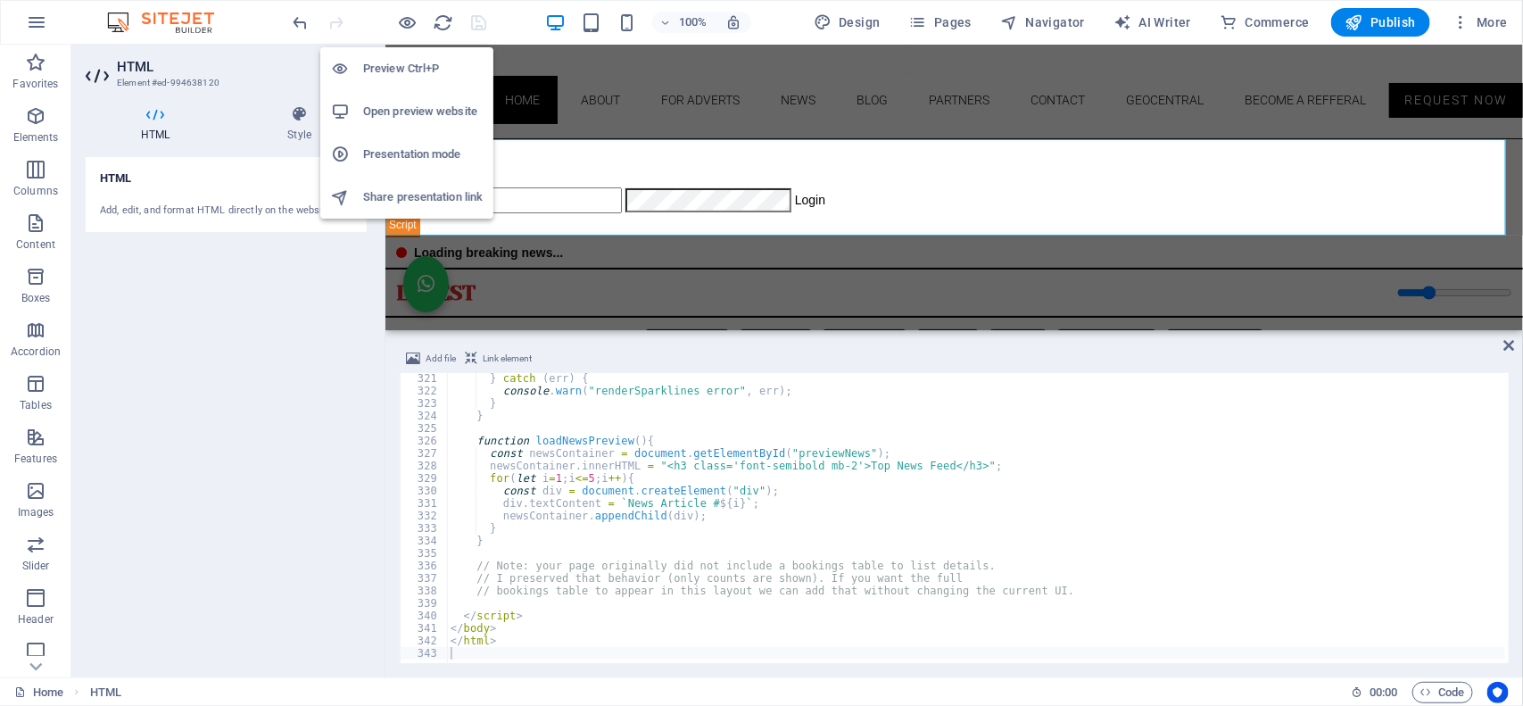
click at [400, 116] on h6 "Open preview website" at bounding box center [423, 111] width 120 height 21
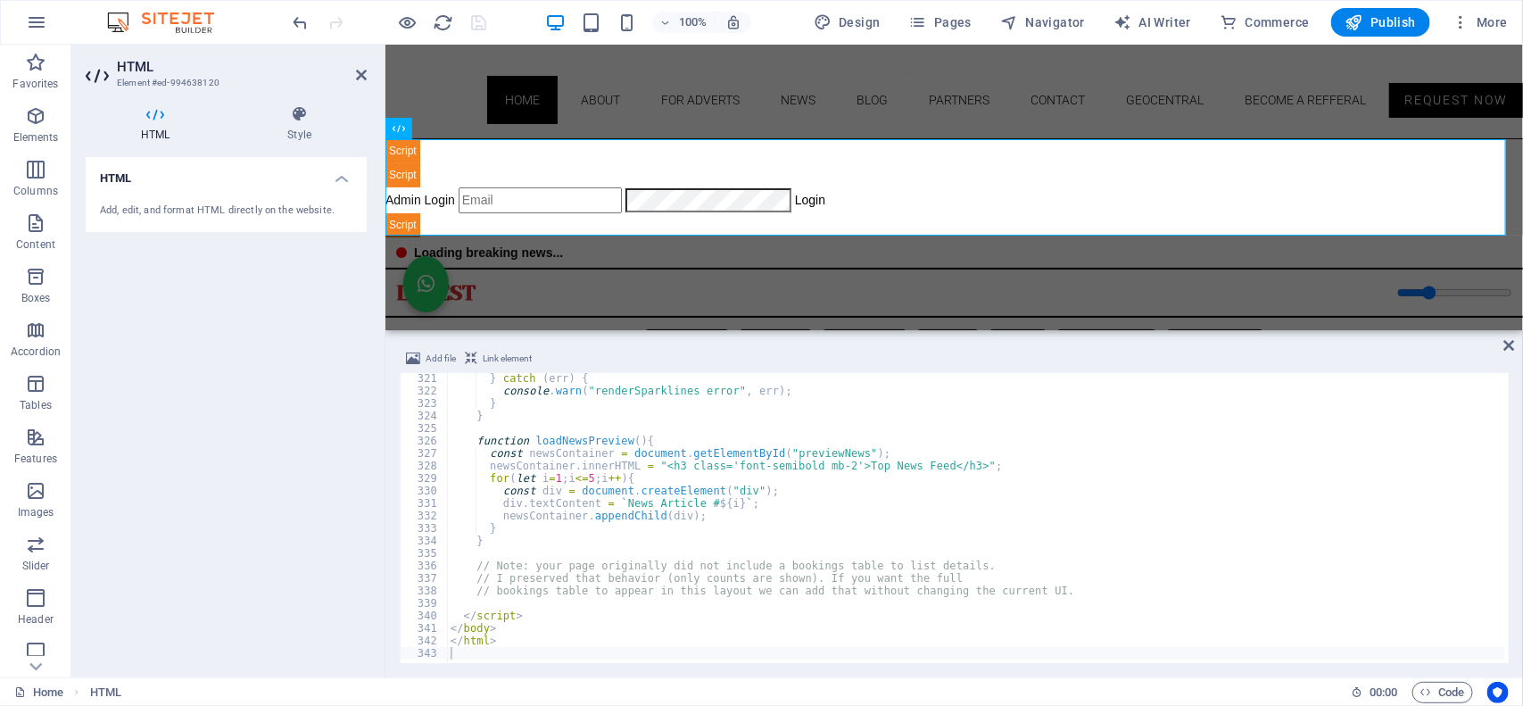
click at [711, 528] on div "} catch ( err ) { console . warn ( "renderSparklines error" , err ) ; } } funct…" at bounding box center [1370, 527] width 1847 height 311
type textarea "</html>"
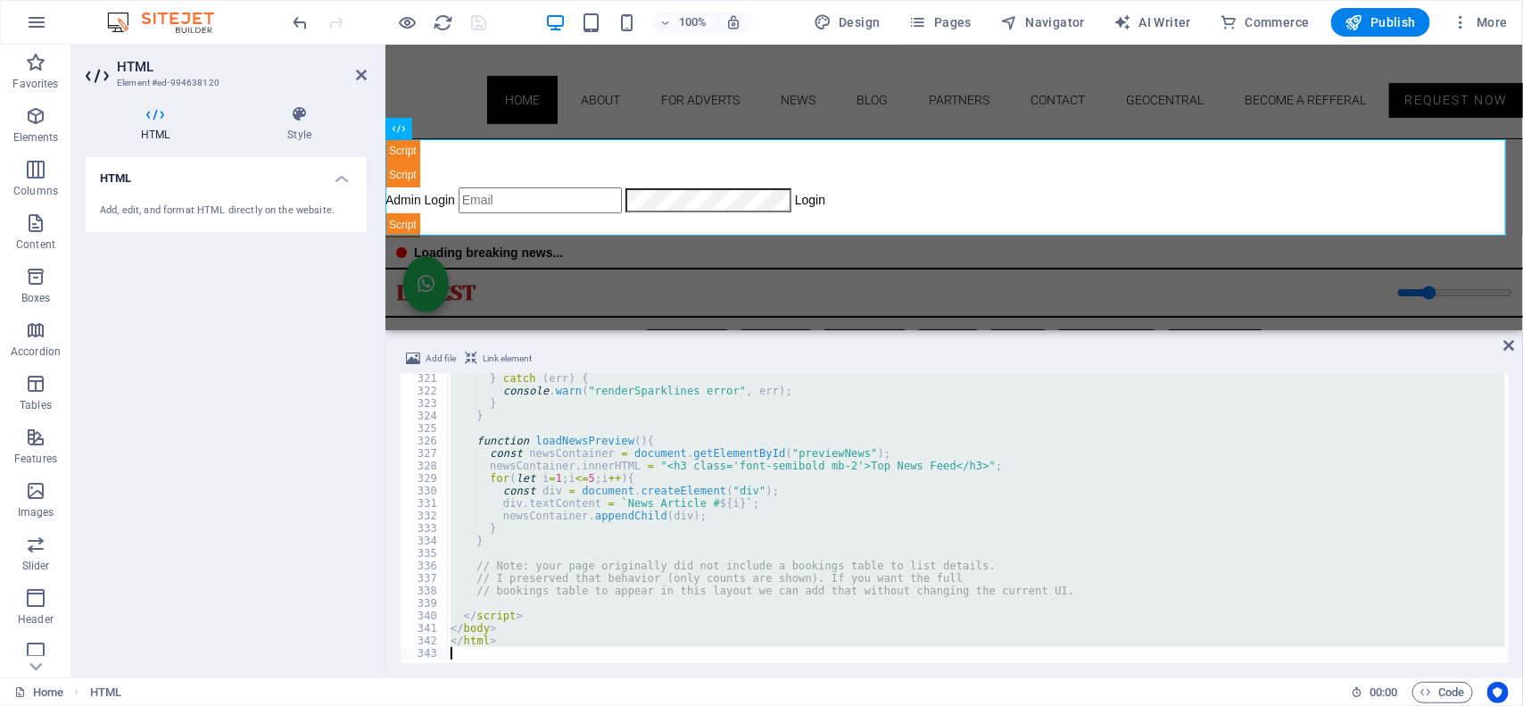
paste textarea
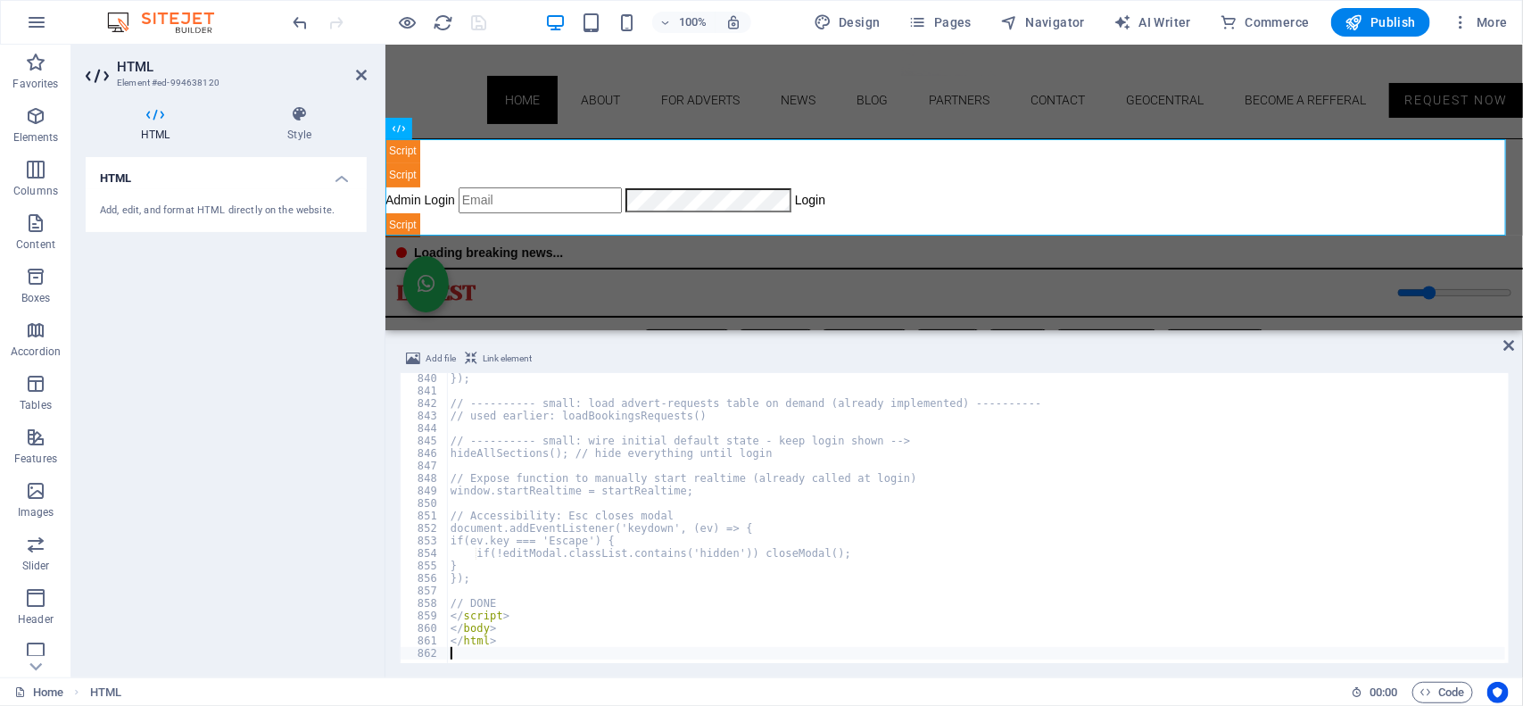
scroll to position [10478, 0]
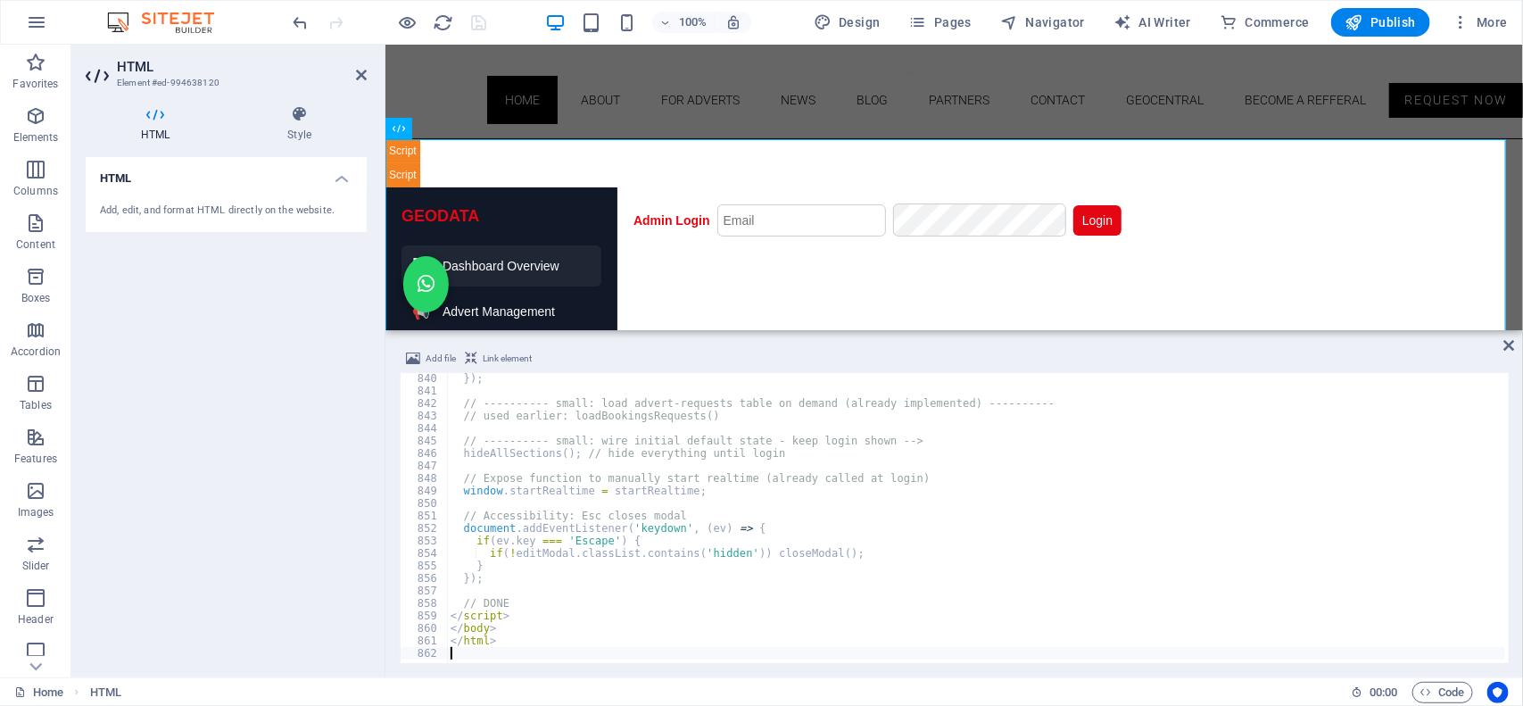
click at [403, 4] on div "100% Design Pages Navigator AI Writer Commerce Publish More" at bounding box center [761, 22] width 1521 height 43
click at [478, 21] on icon "save" at bounding box center [479, 22] width 21 height 21
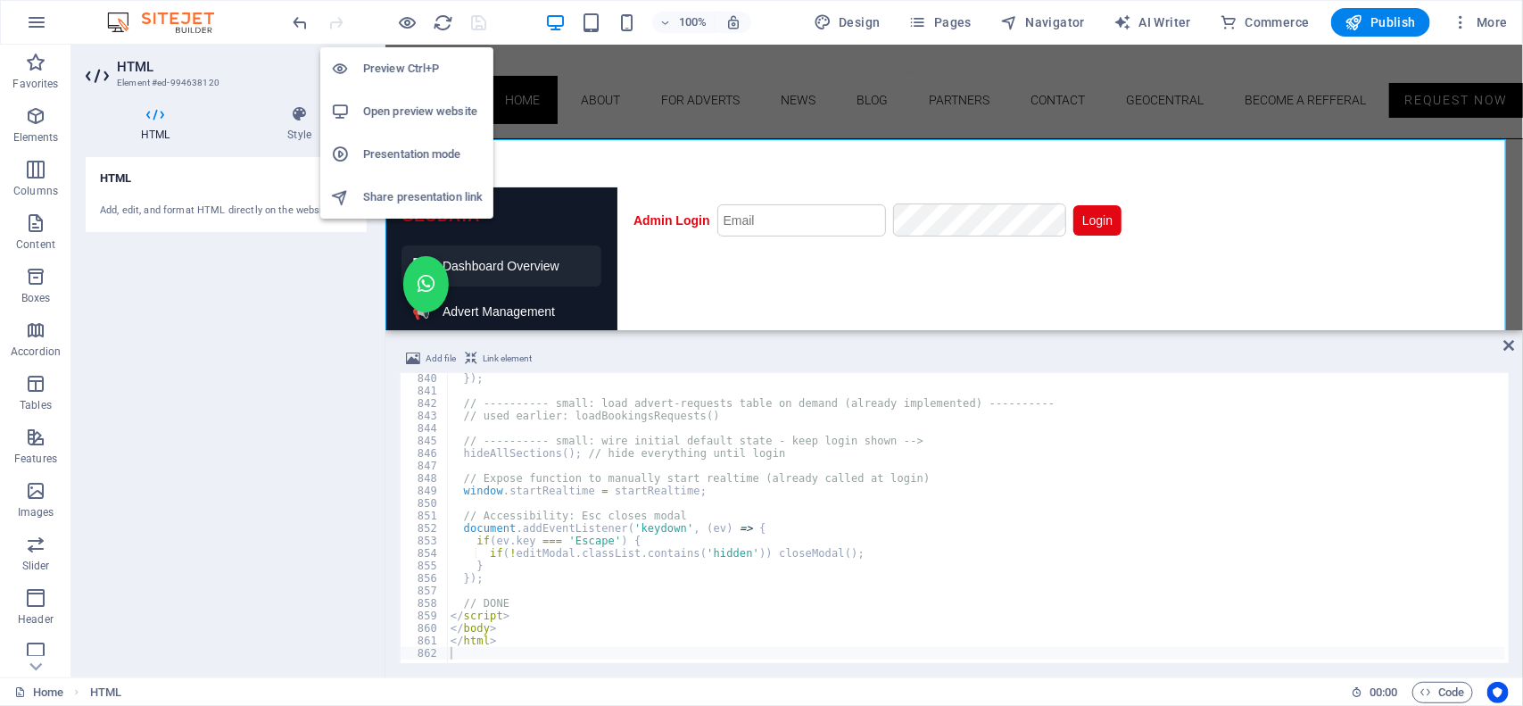
click at [430, 113] on h6 "Open preview website" at bounding box center [423, 111] width 120 height 21
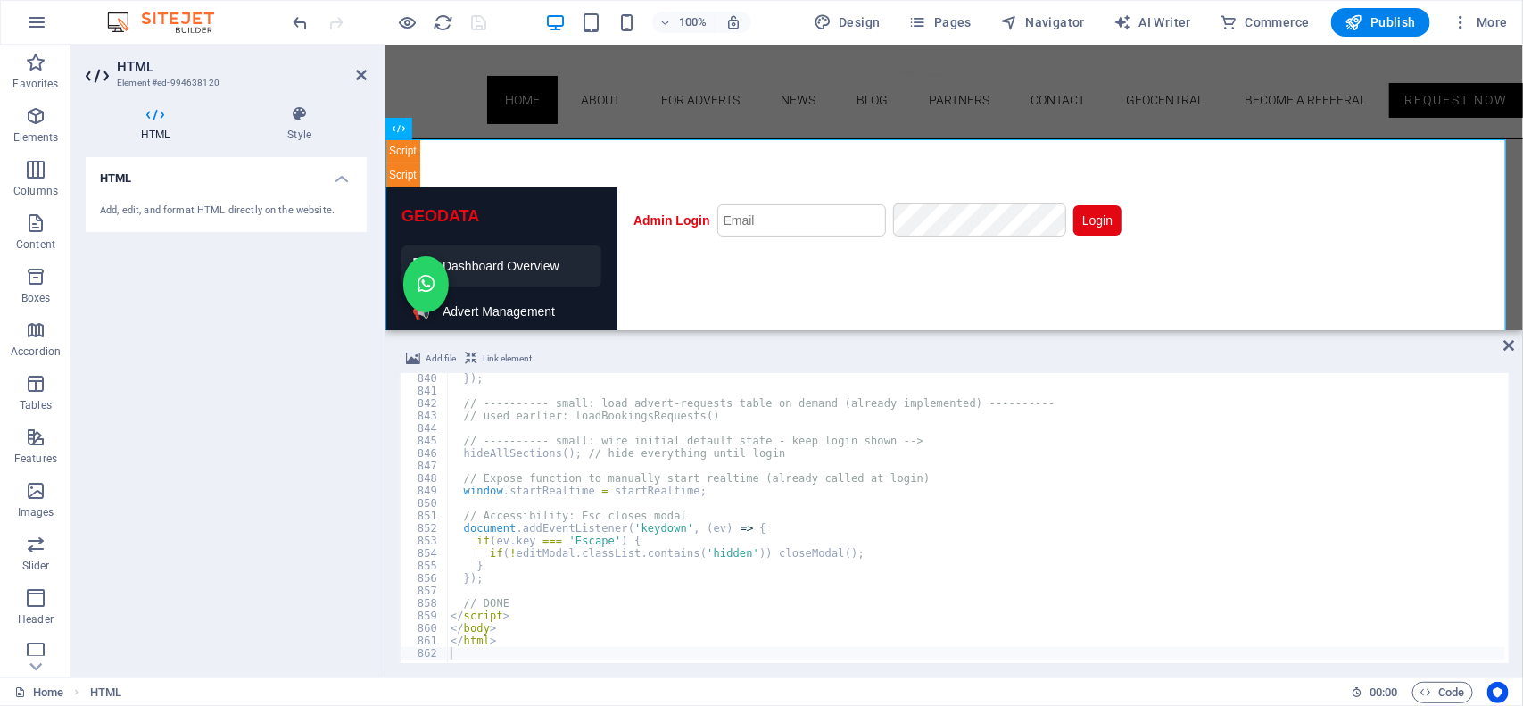
click at [645, 563] on div "}) ; // ---------- small: load advert-requests table on demand (already impleme…" at bounding box center [1343, 527] width 1792 height 311
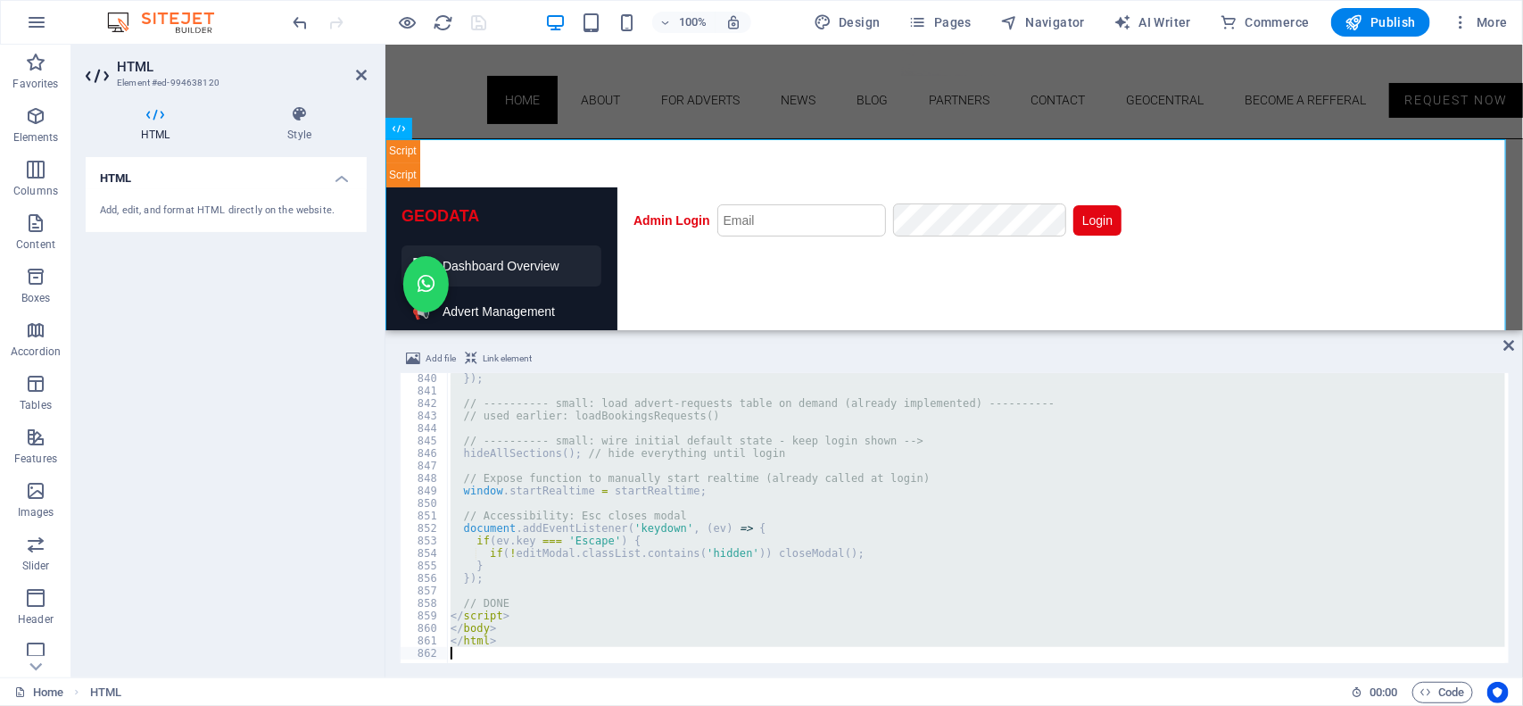
click at [602, 553] on div "}) ; // ---------- small: load advert-requests table on demand (already impleme…" at bounding box center [976, 518] width 1058 height 290
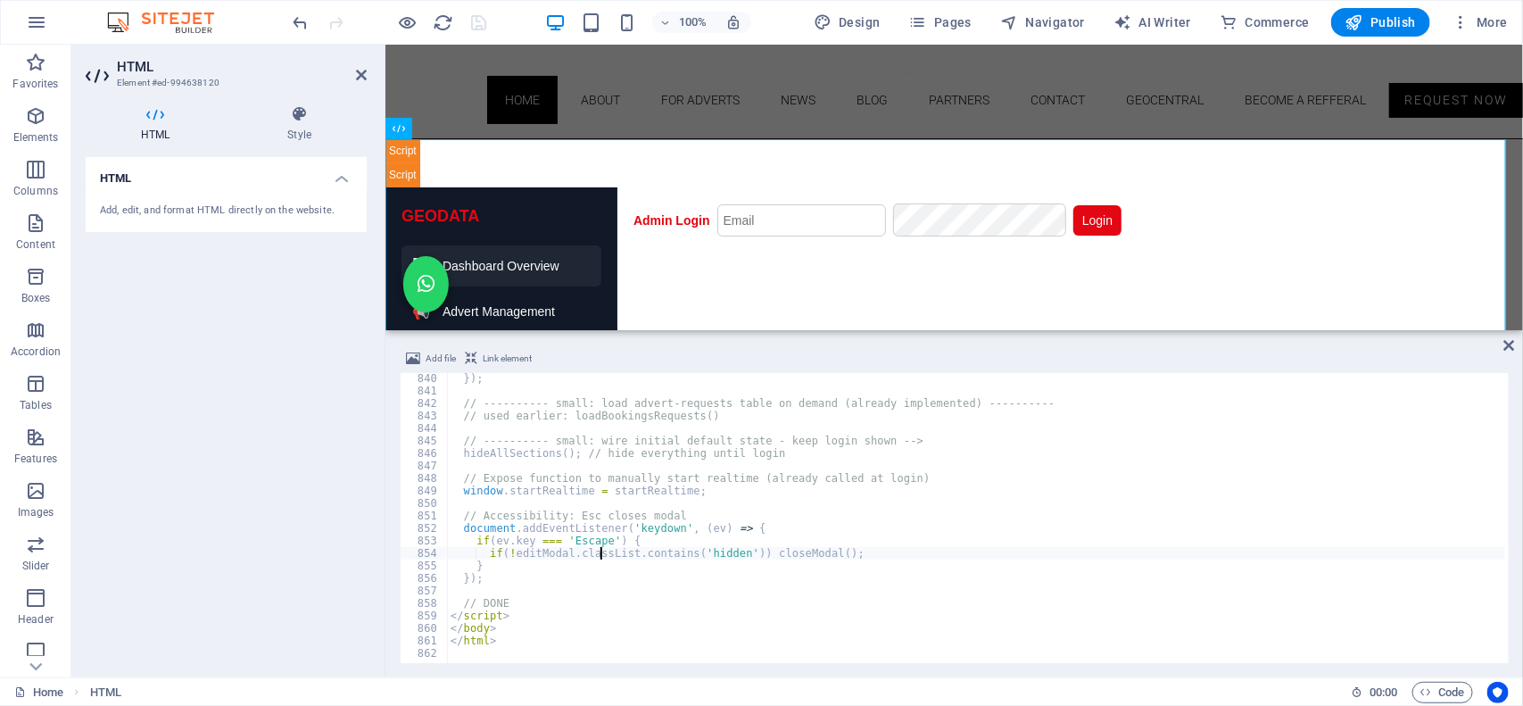
type textarea "</html>"
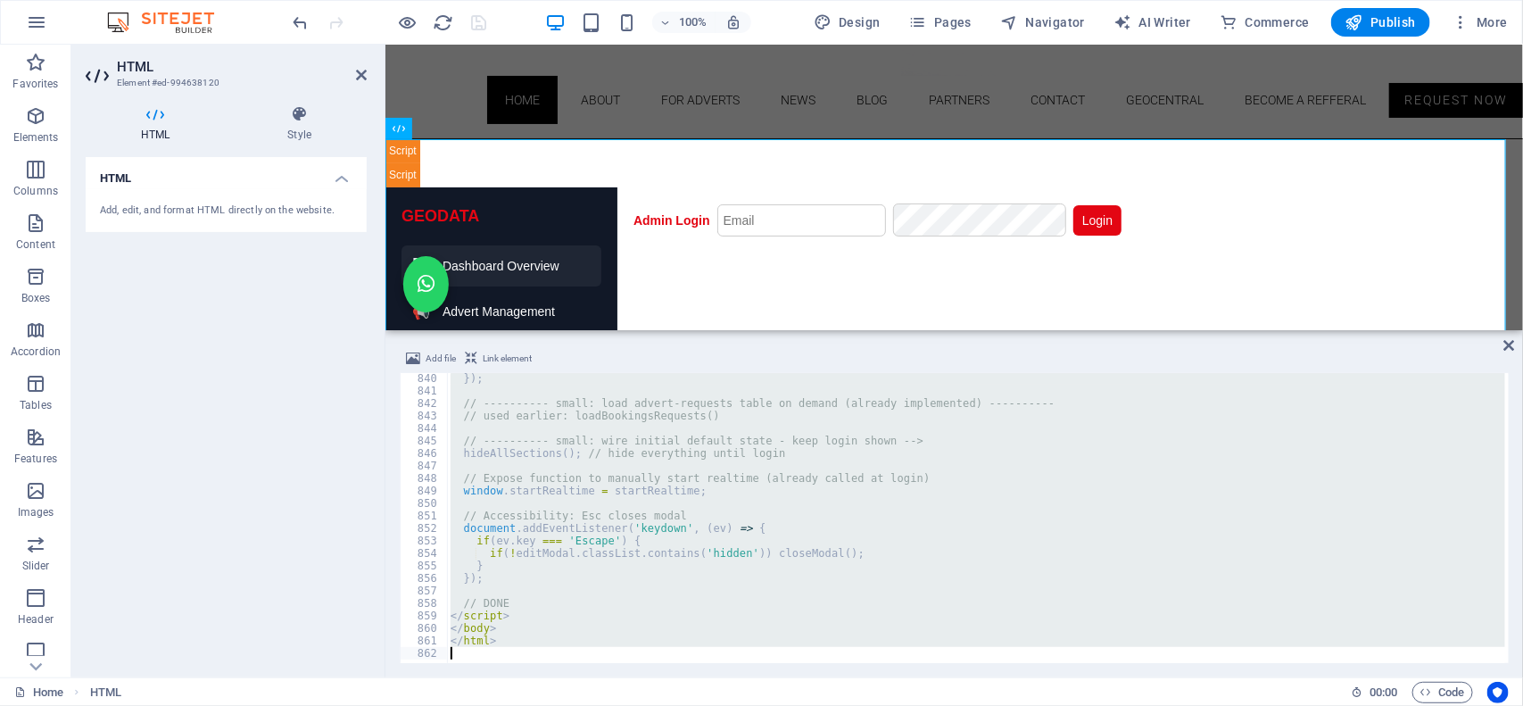
paste textarea
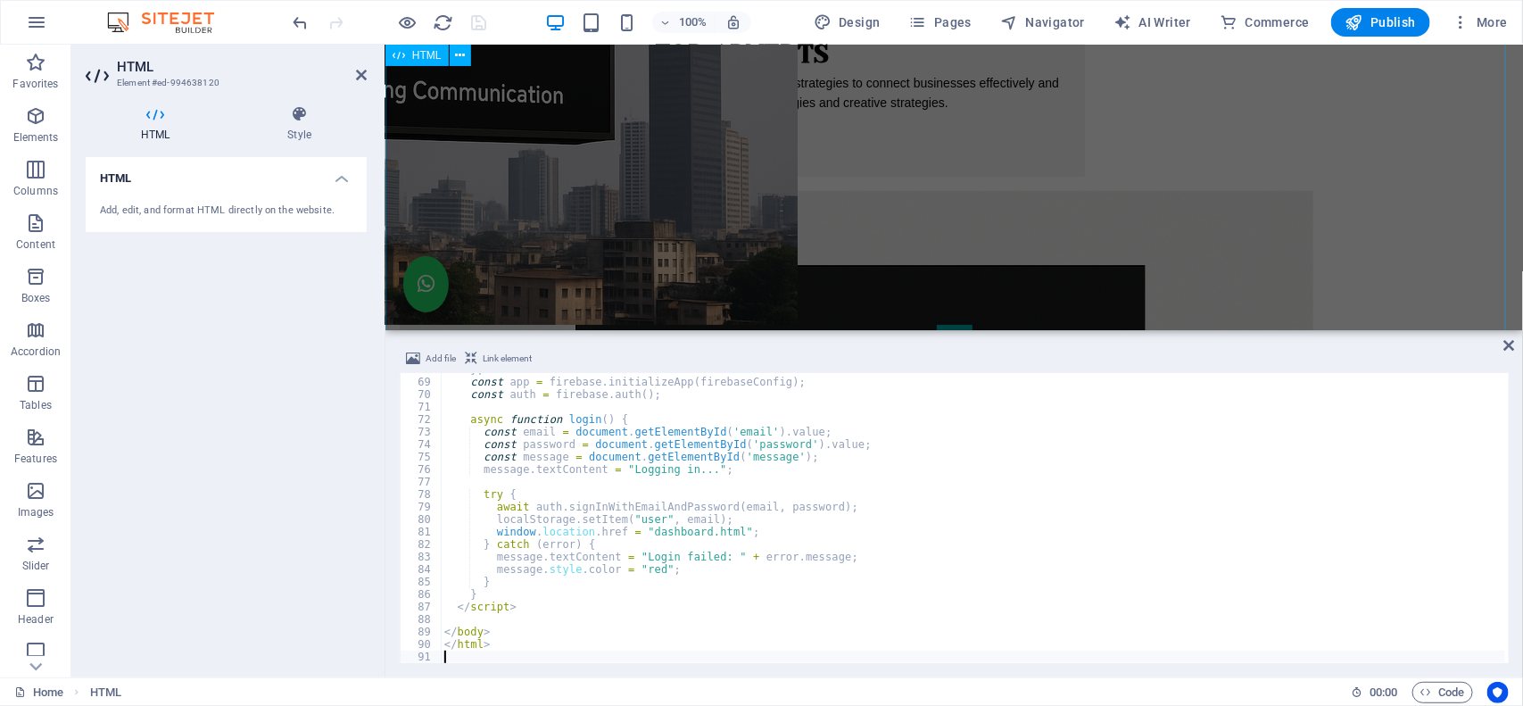
scroll to position [0, 0]
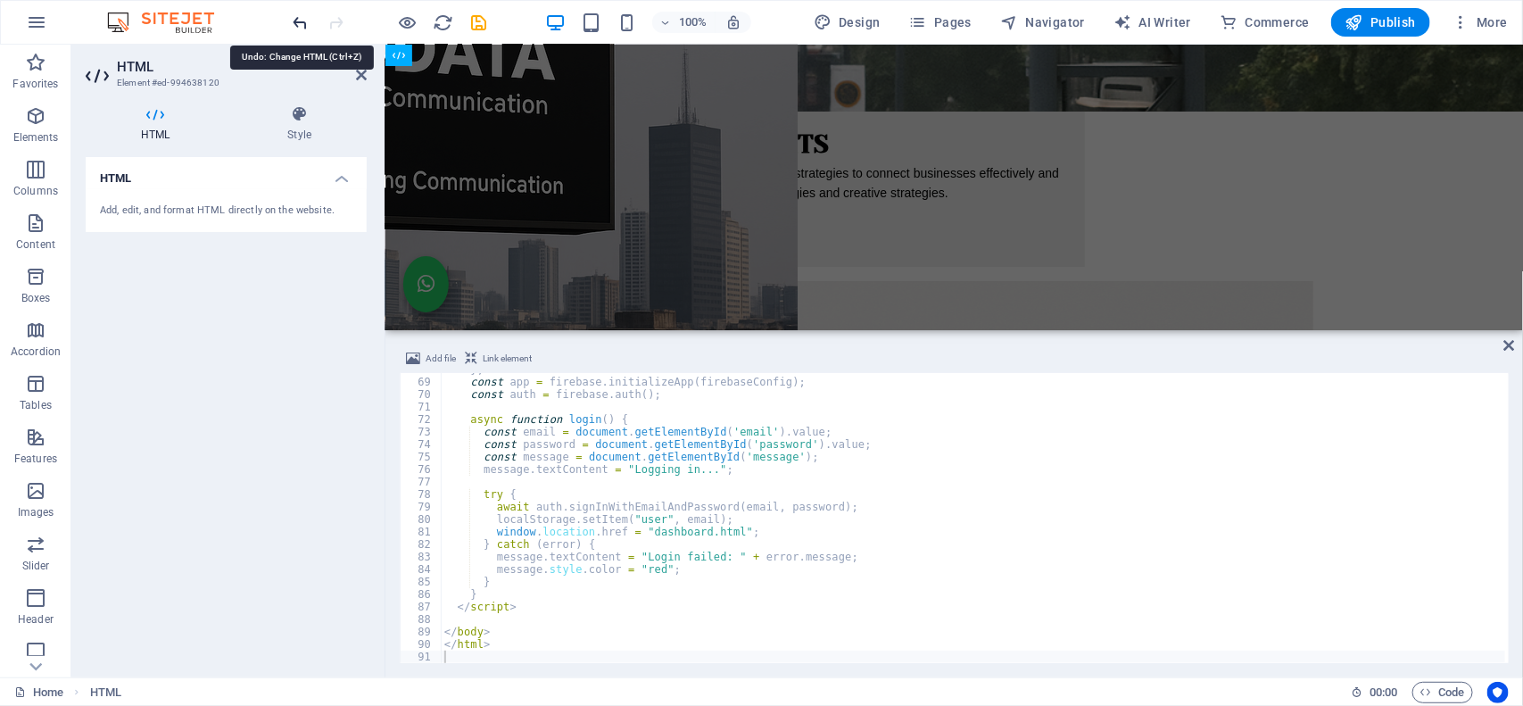
click at [295, 18] on icon "undo" at bounding box center [301, 22] width 21 height 21
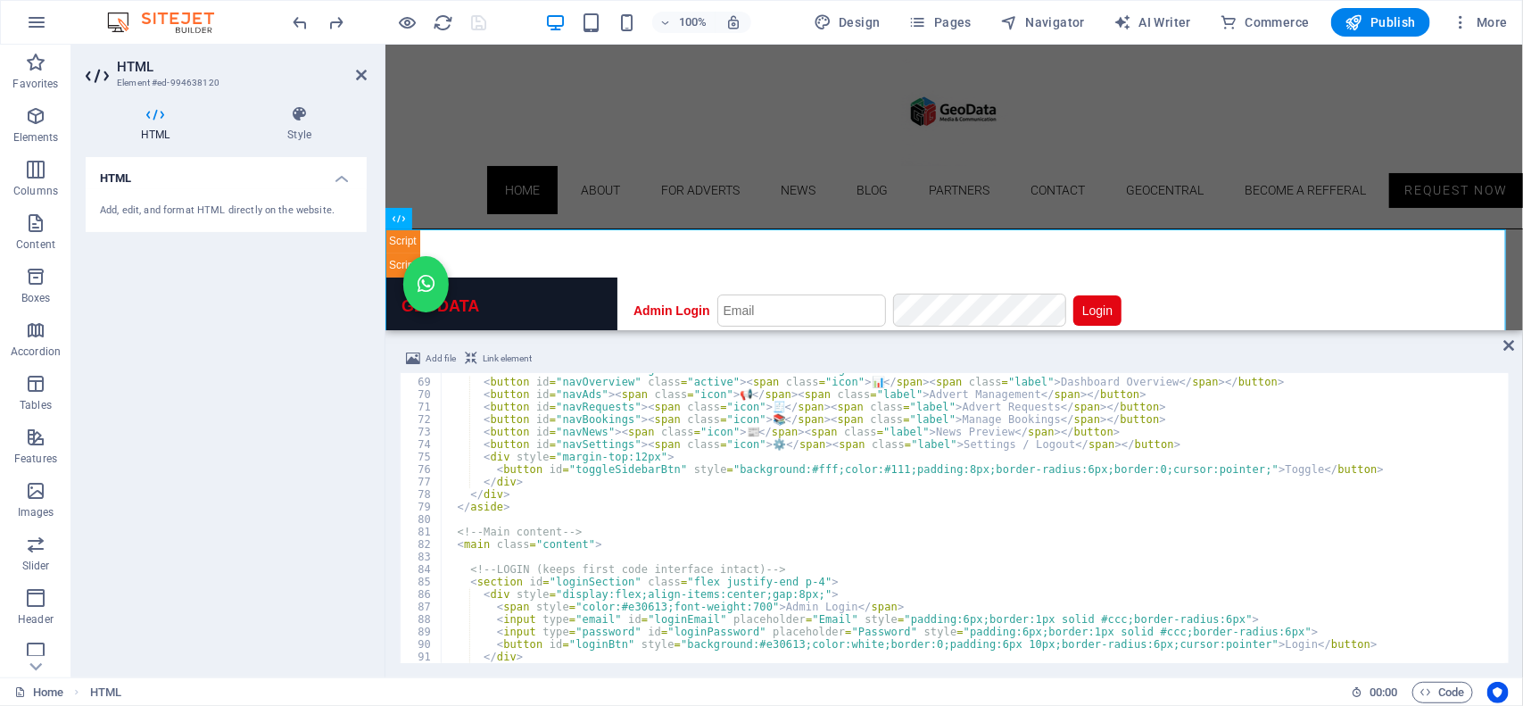
click at [558, 508] on div "< div class = "nav" role = "navigation" aria-label = "Main navigation" > < butt…" at bounding box center [1337, 518] width 1792 height 311
type textarea "</html>"
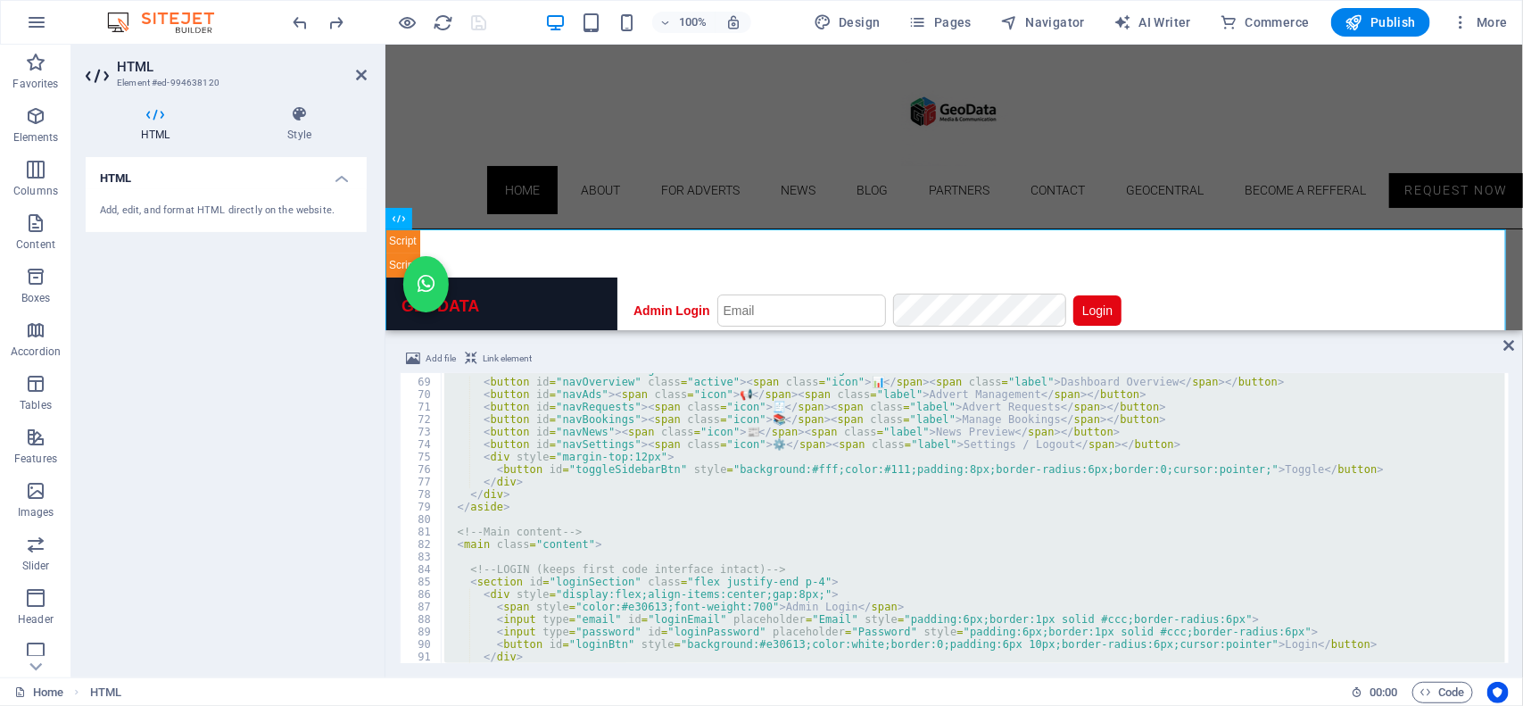
paste textarea
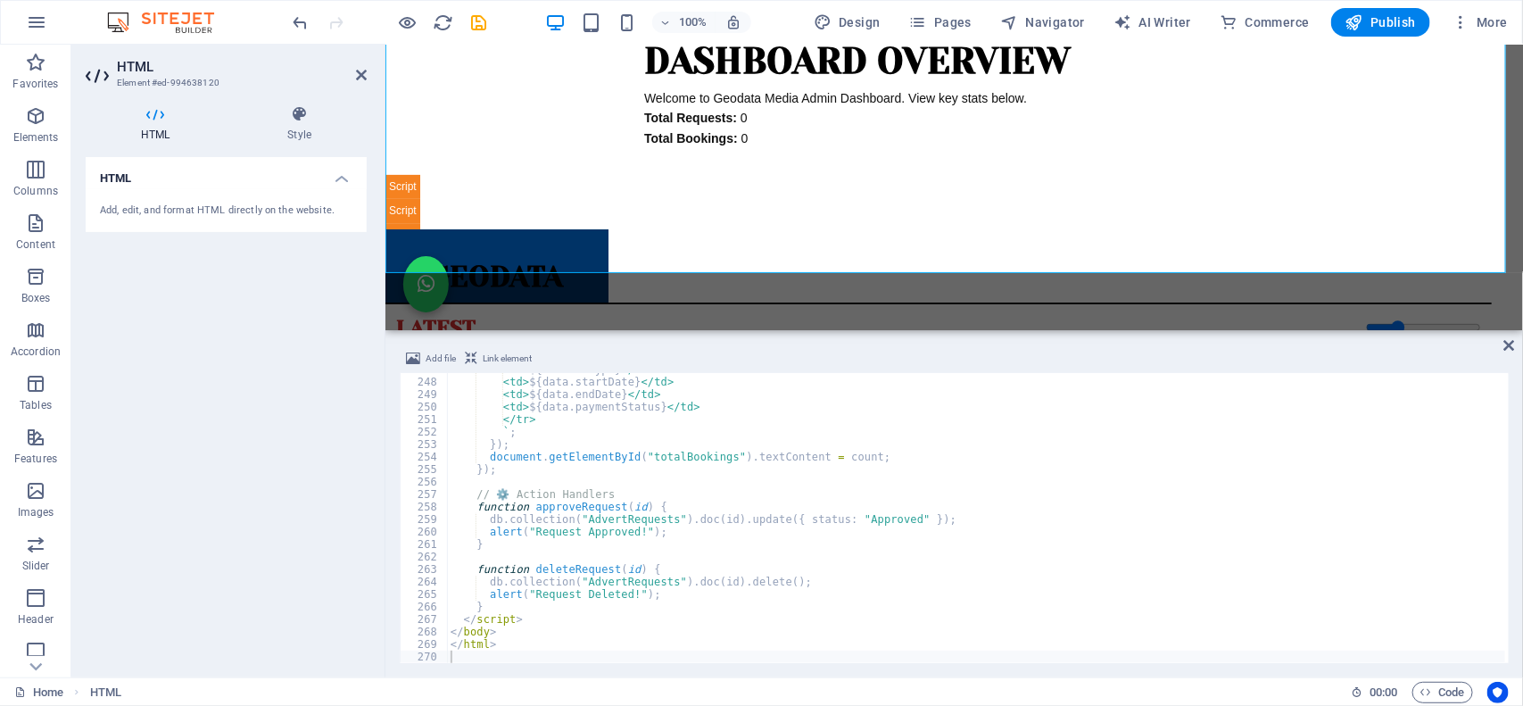
scroll to position [223, 0]
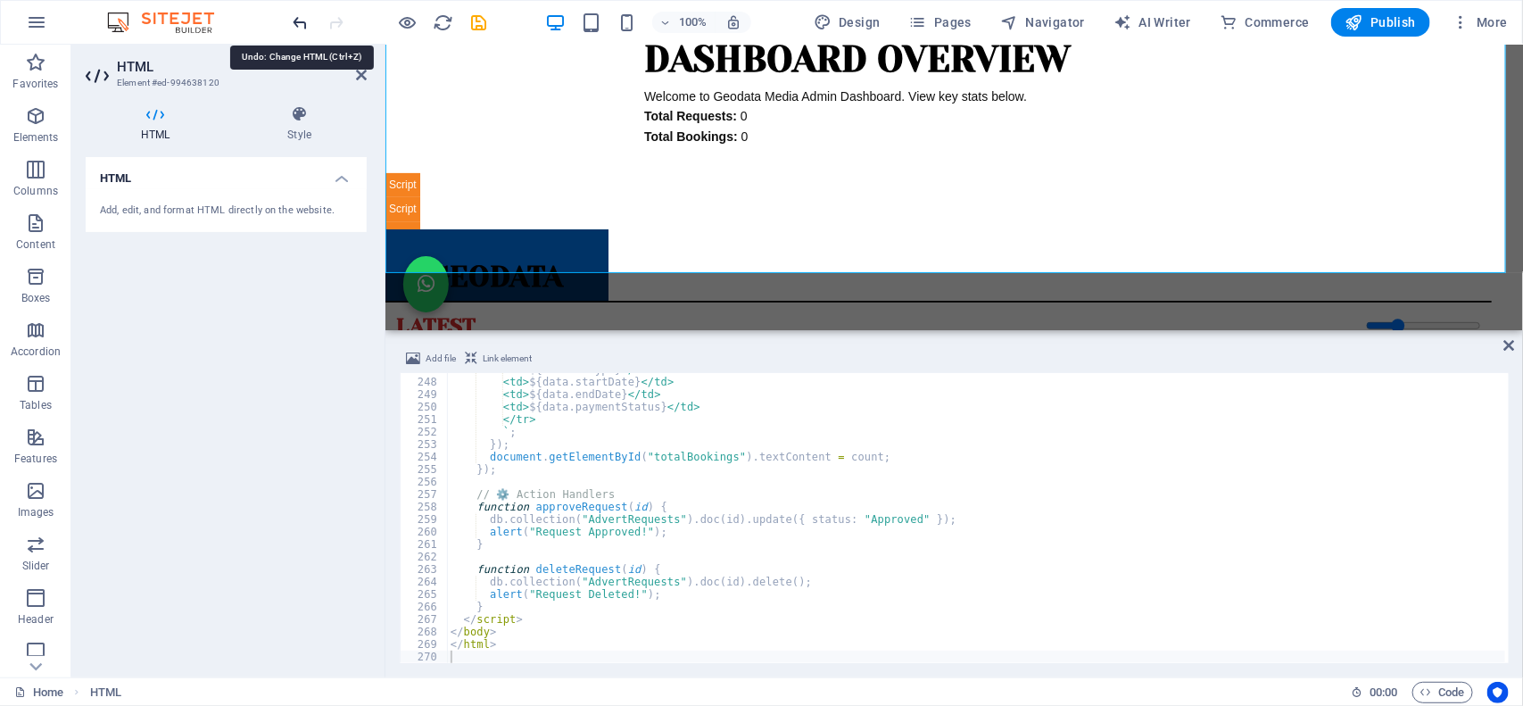
click at [294, 24] on icon "undo" at bounding box center [301, 22] width 21 height 21
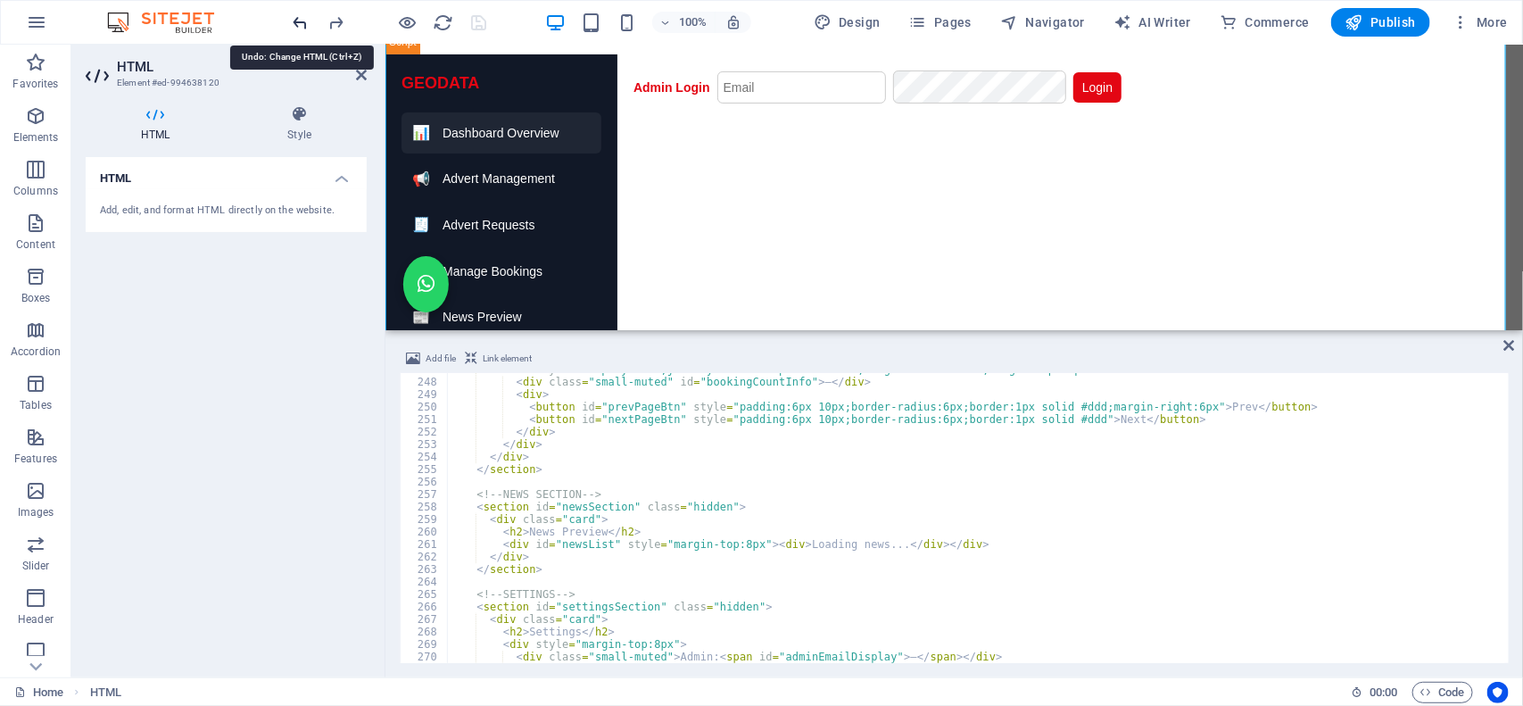
click at [294, 24] on icon "undo" at bounding box center [301, 22] width 21 height 21
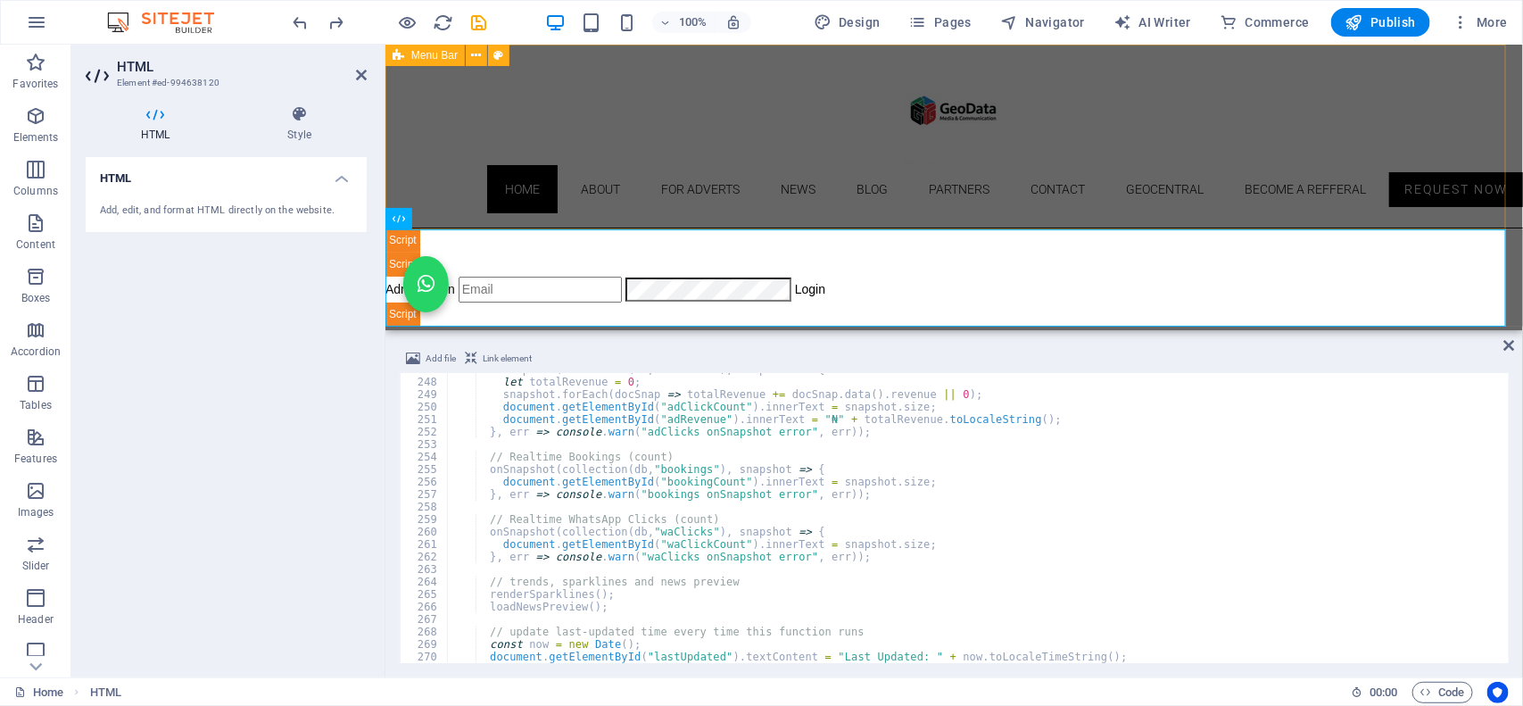
scroll to position [0, 0]
click at [475, 25] on icon "save" at bounding box center [479, 22] width 21 height 21
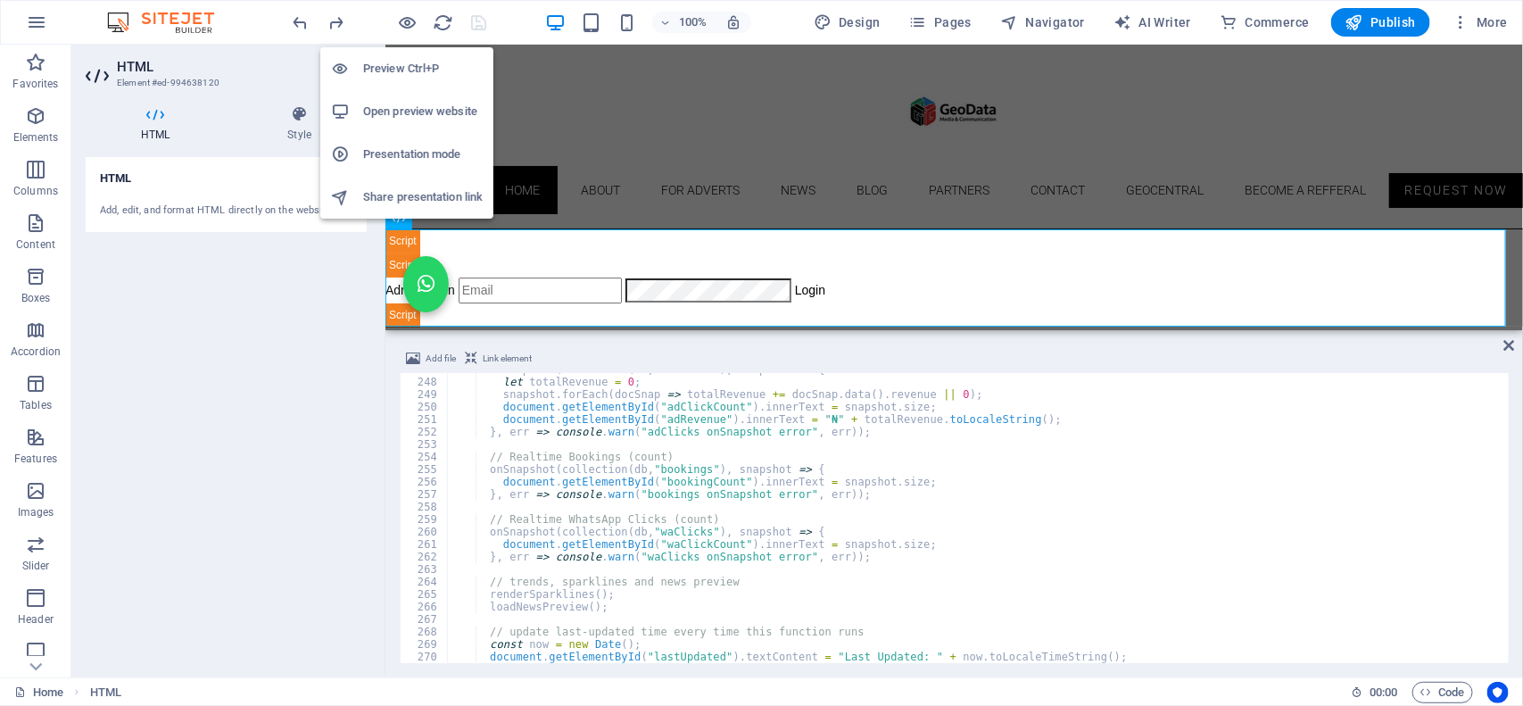
click at [404, 112] on h6 "Open preview website" at bounding box center [423, 111] width 120 height 21
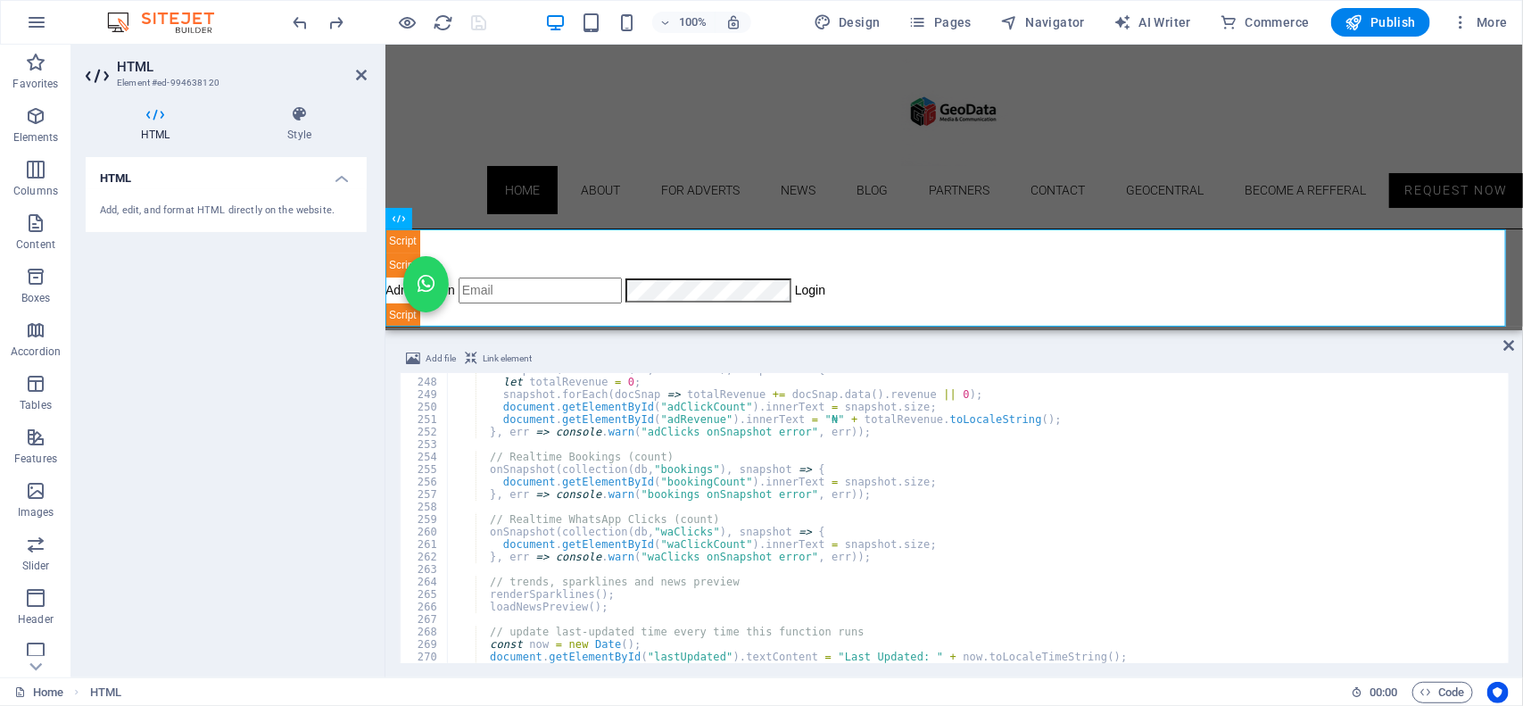
click at [541, 486] on div "onSnapshot ( collection ( db , "adClicks" ) , snapshot => { let totalRevenue = …" at bounding box center [1370, 518] width 1847 height 311
type textarea "</html>"
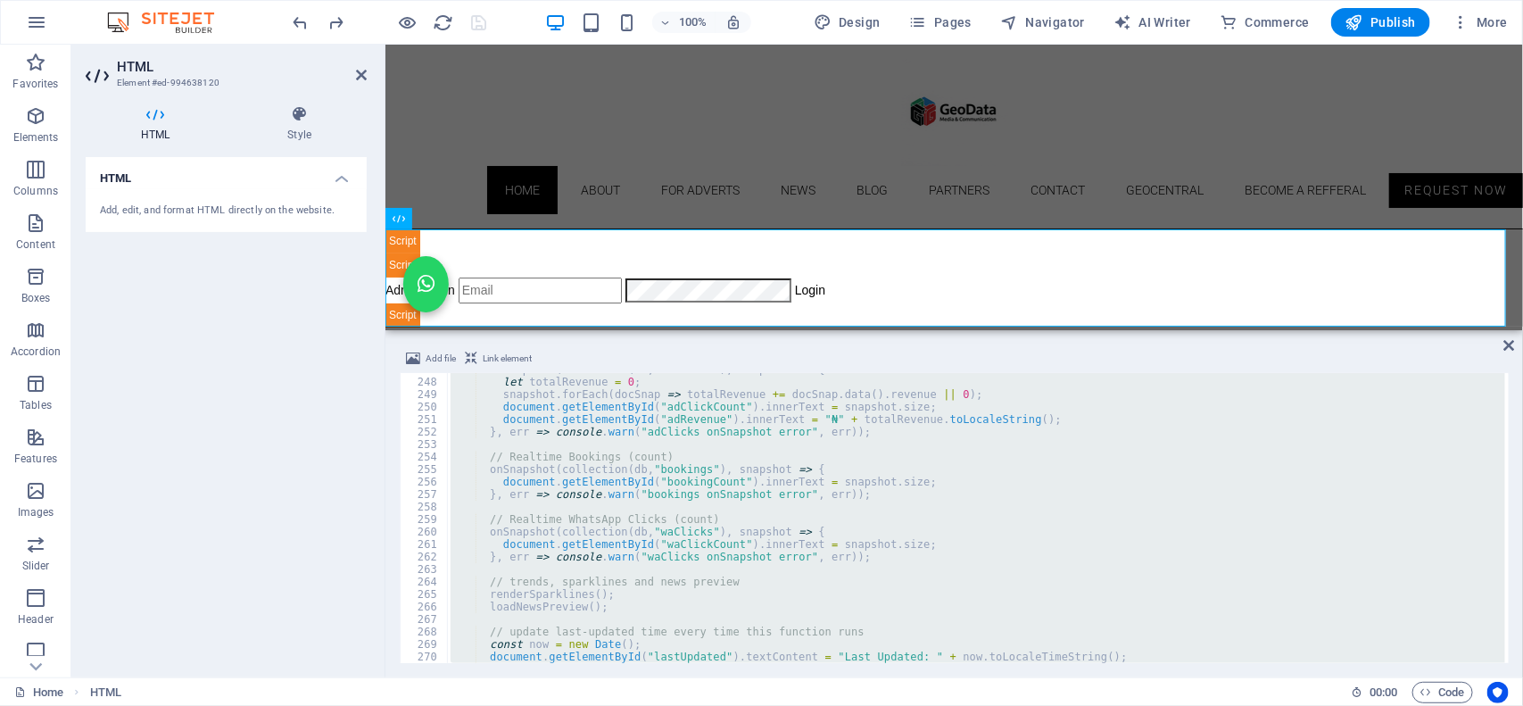
click at [594, 564] on div "onSnapshot ( collection ( db , "adClicks" ) , snapshot => { let totalRevenue = …" at bounding box center [976, 518] width 1058 height 290
click at [577, 498] on div "onSnapshot ( collection ( db , "adClicks" ) , snapshot => { let totalRevenue = …" at bounding box center [976, 518] width 1058 height 290
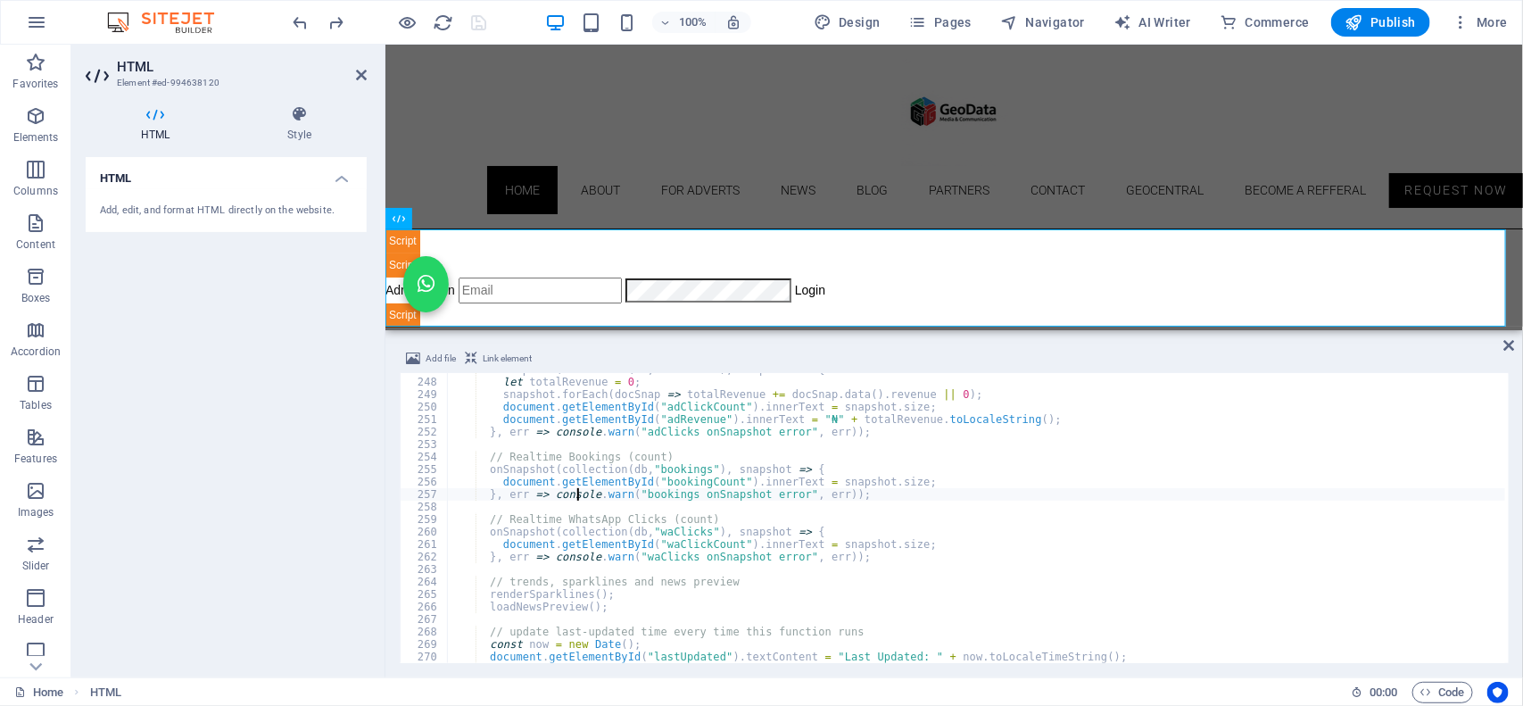
click at [576, 500] on div "onSnapshot ( collection ( db , "adClicks" ) , snapshot => { let totalRevenue = …" at bounding box center [1370, 518] width 1847 height 311
type textarea "</html>"
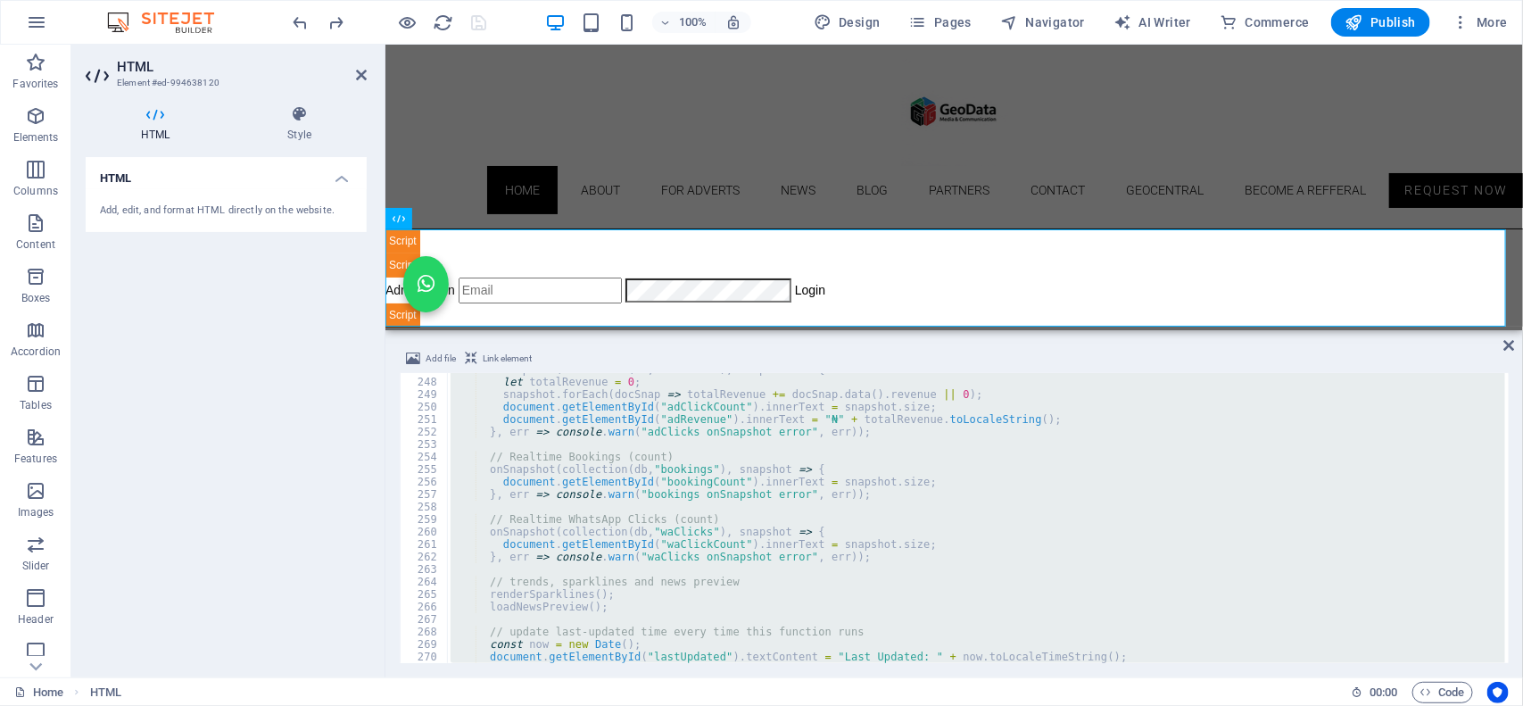
paste textarea
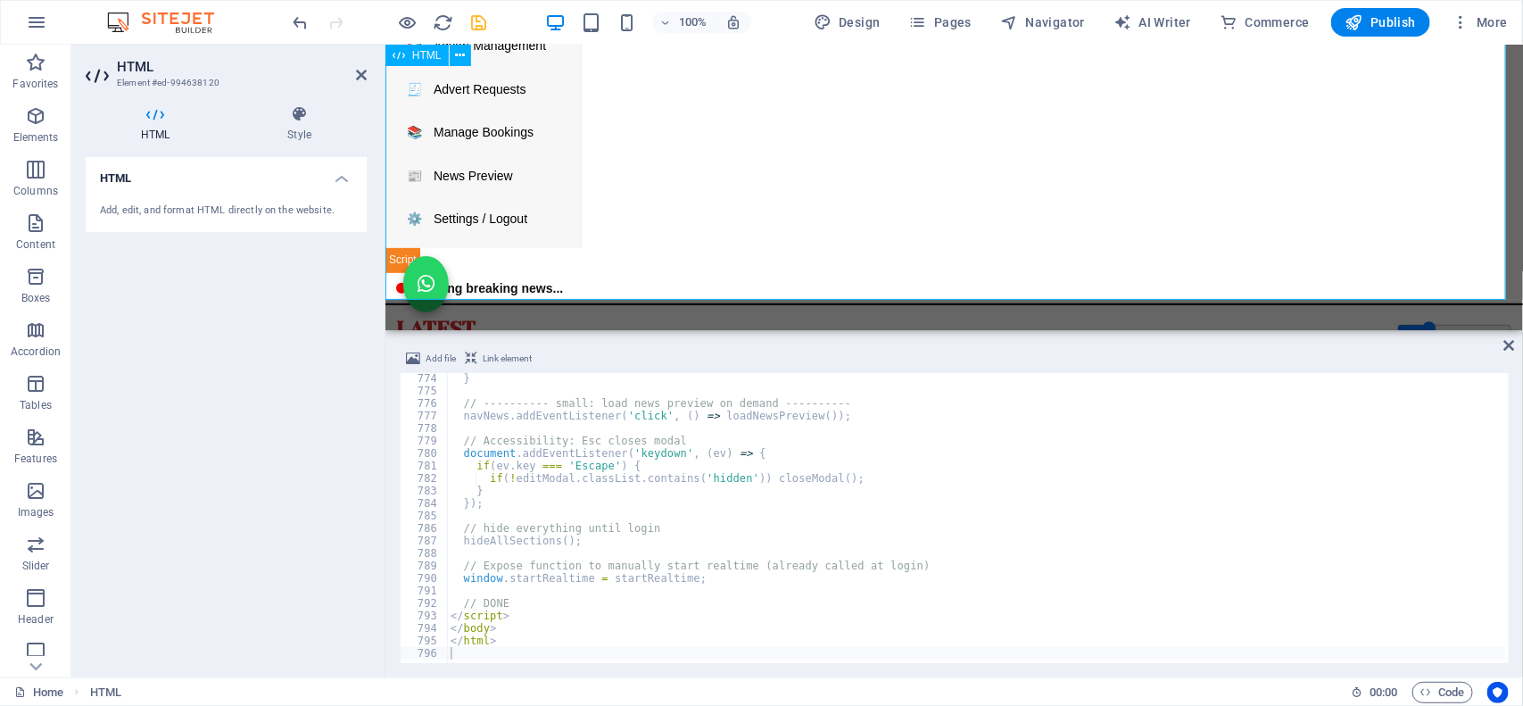
scroll to position [223, 0]
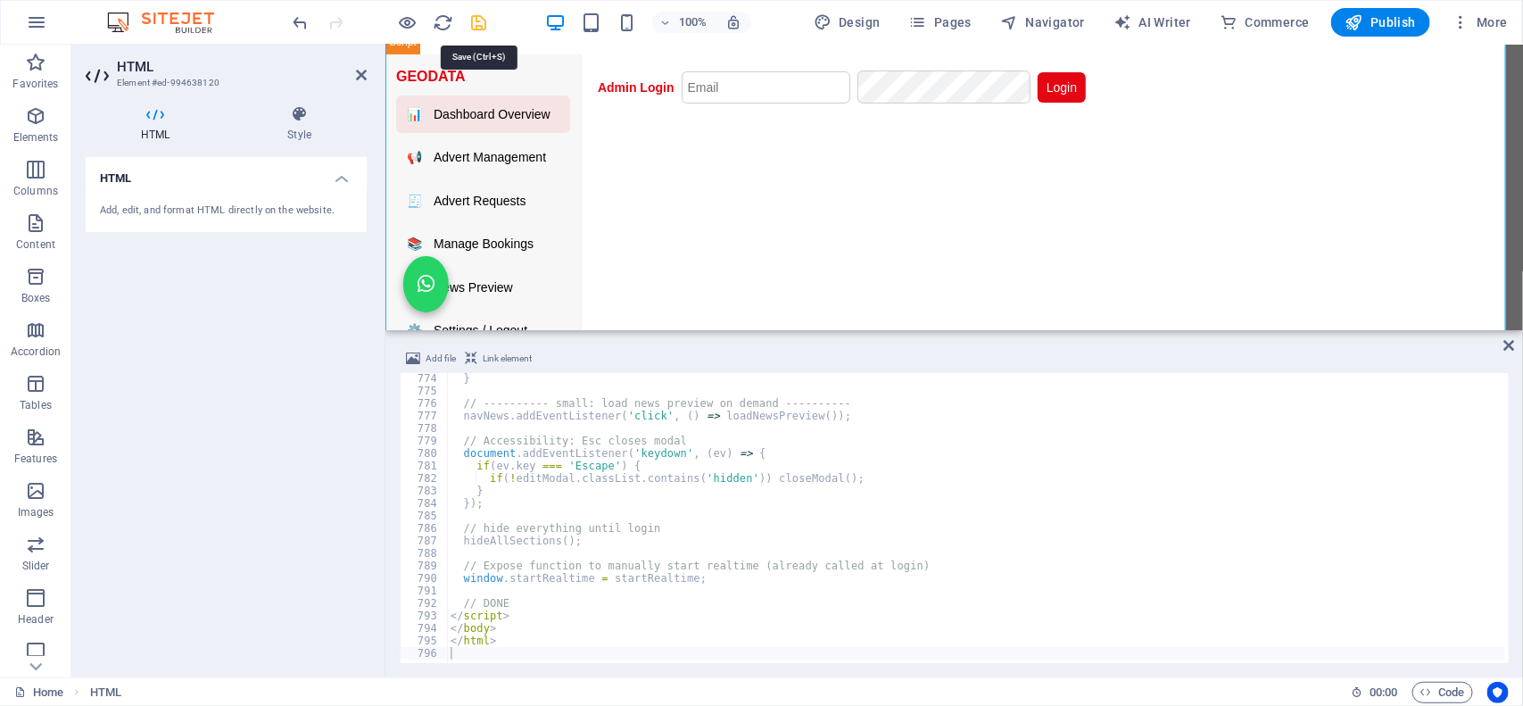
click at [471, 19] on icon "save" at bounding box center [479, 22] width 21 height 21
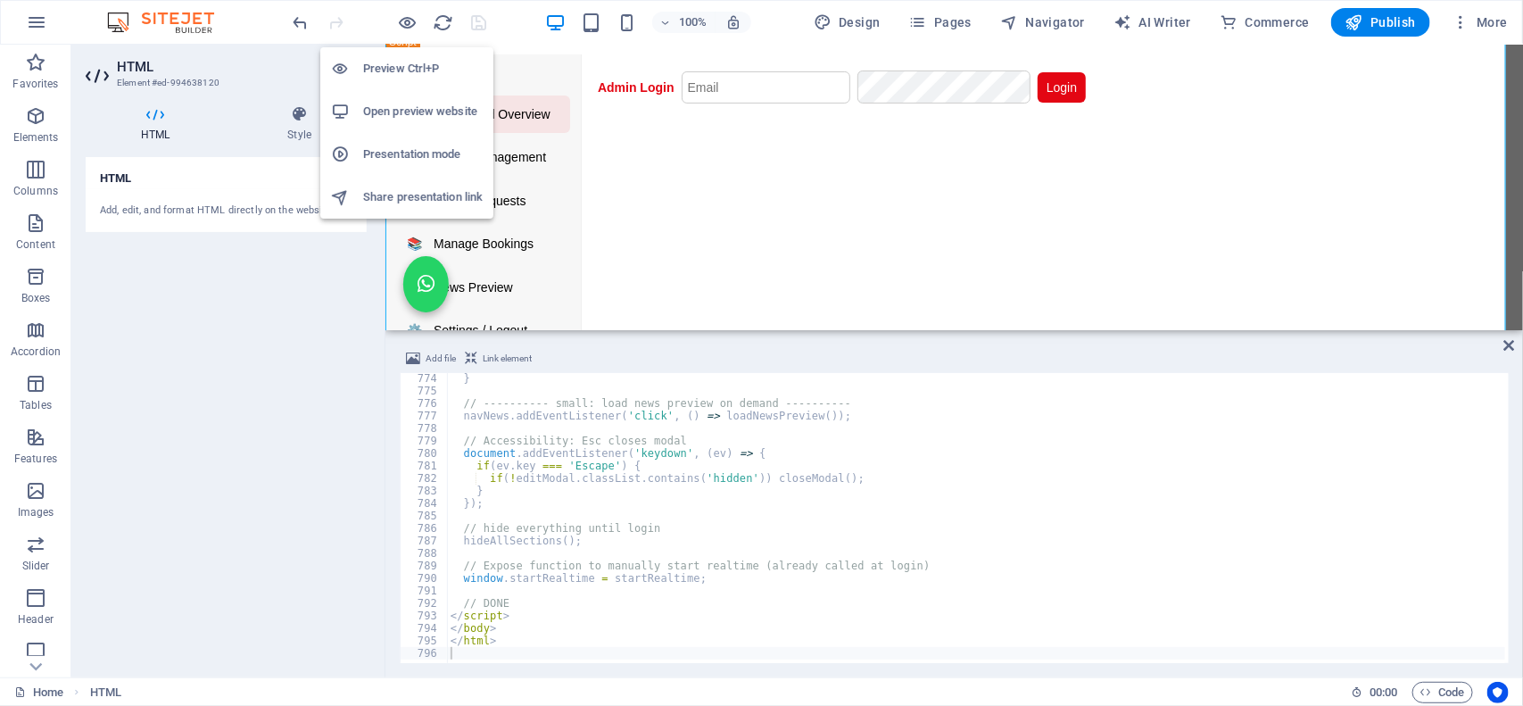
click at [389, 119] on h6 "Open preview website" at bounding box center [423, 111] width 120 height 21
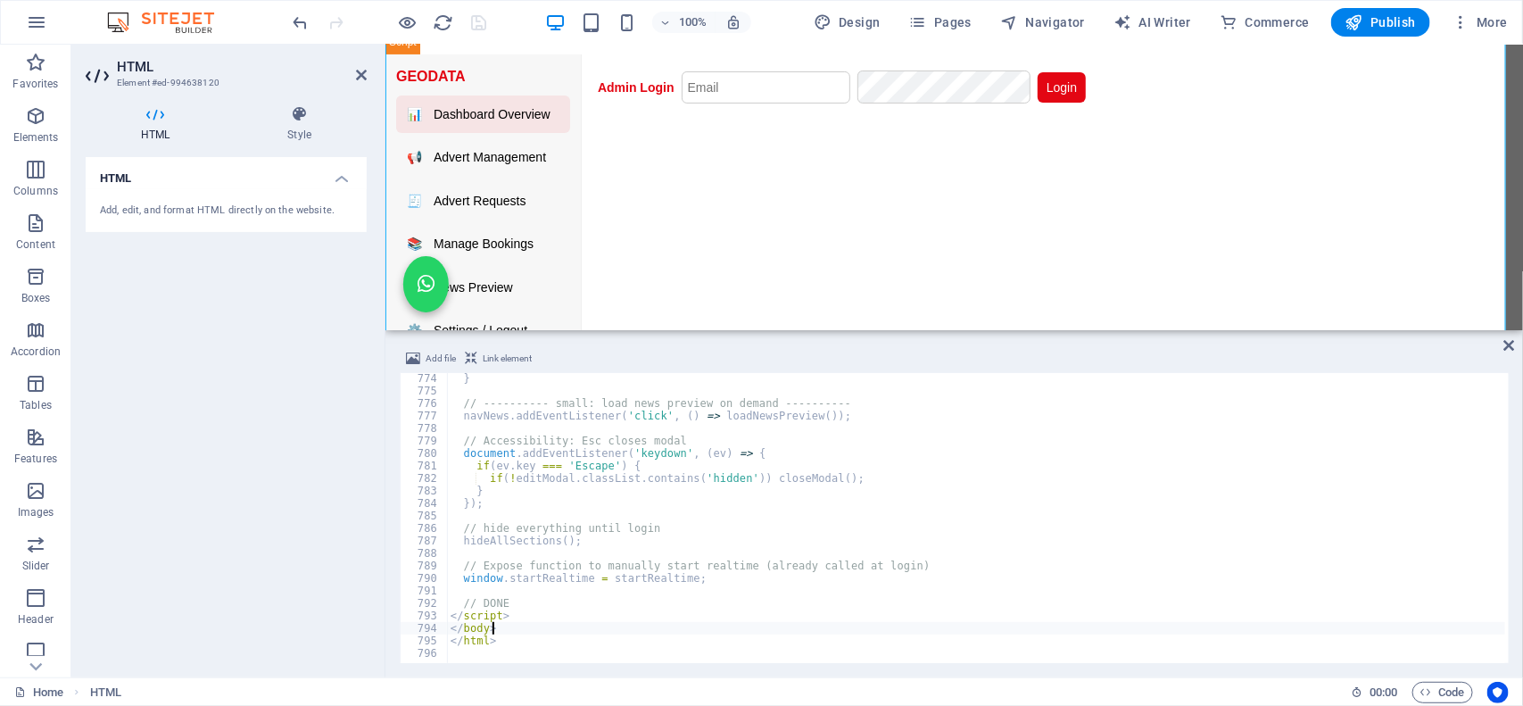
type textarea "</html>"
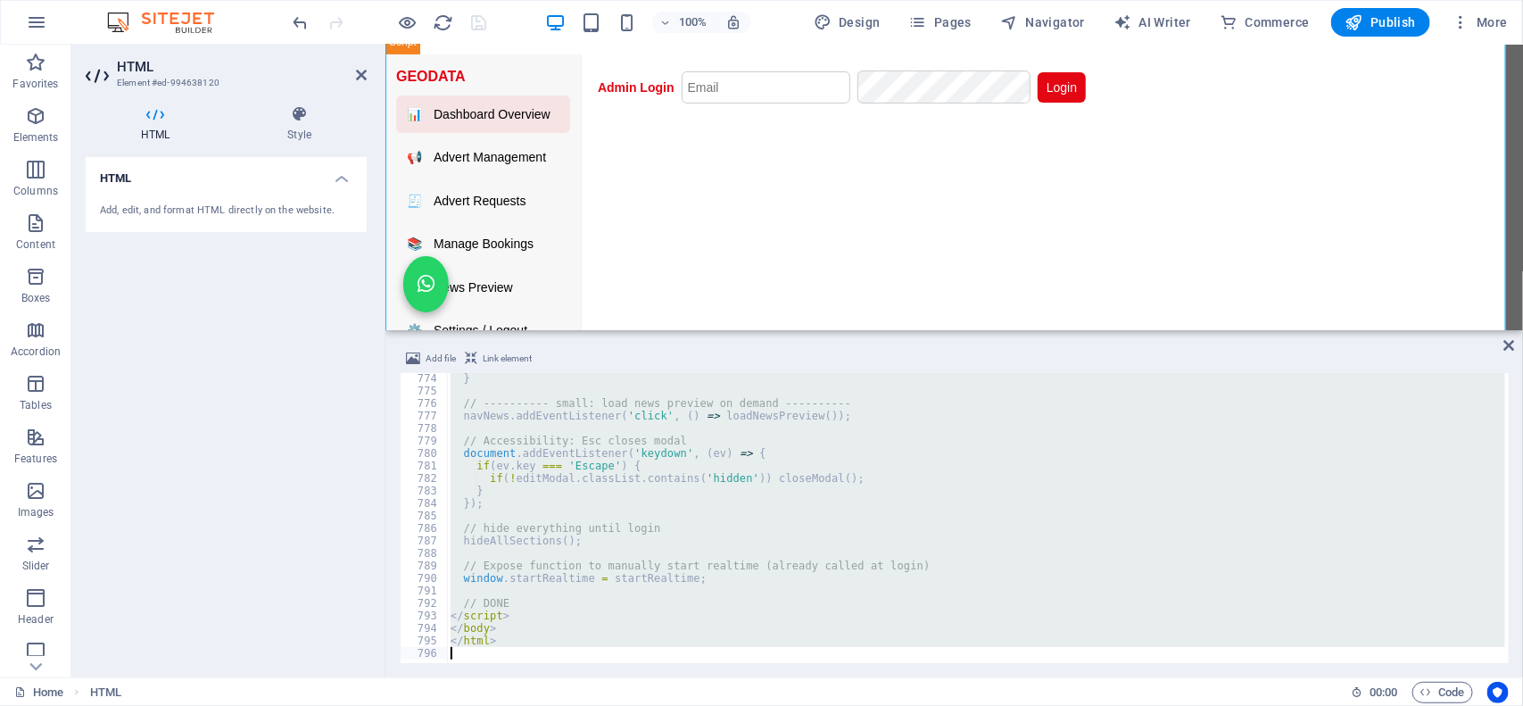
paste textarea
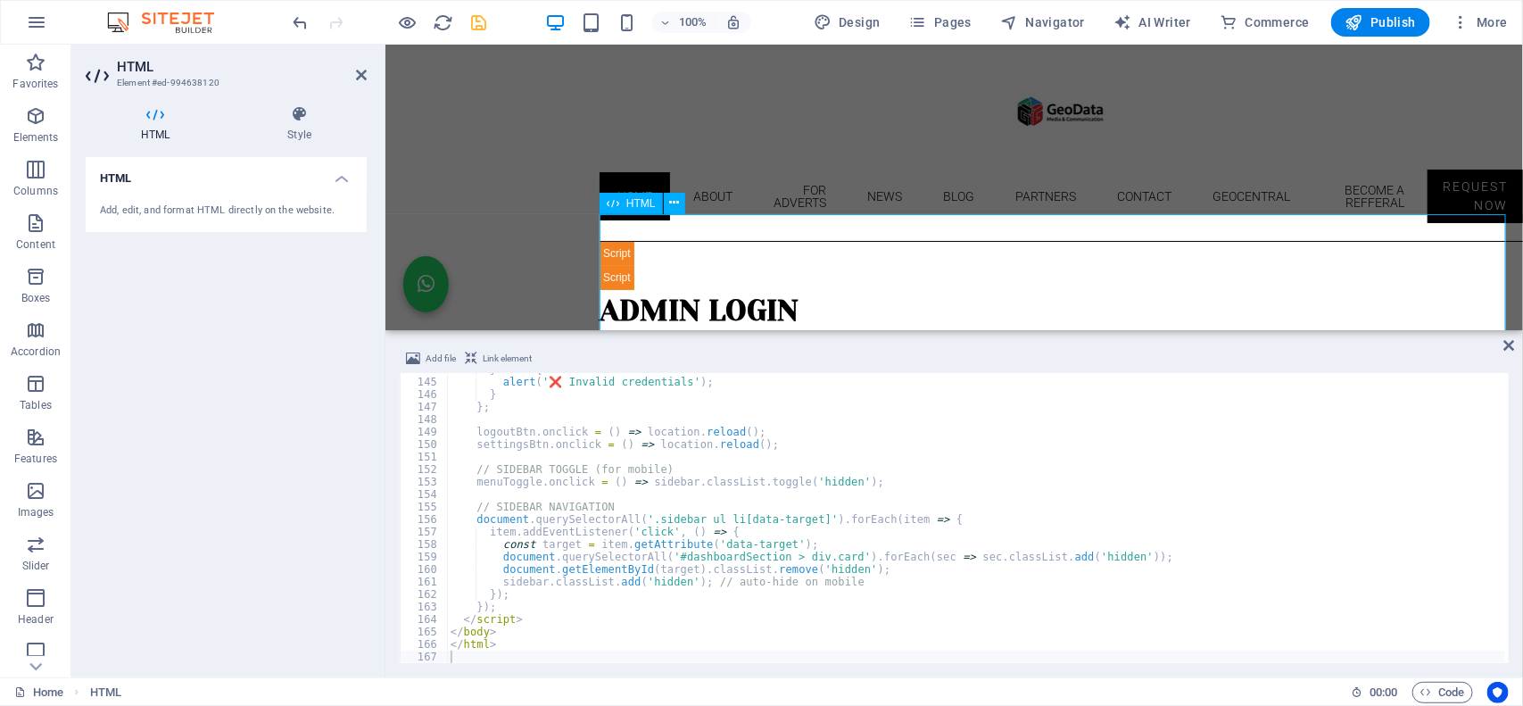
scroll to position [112, 0]
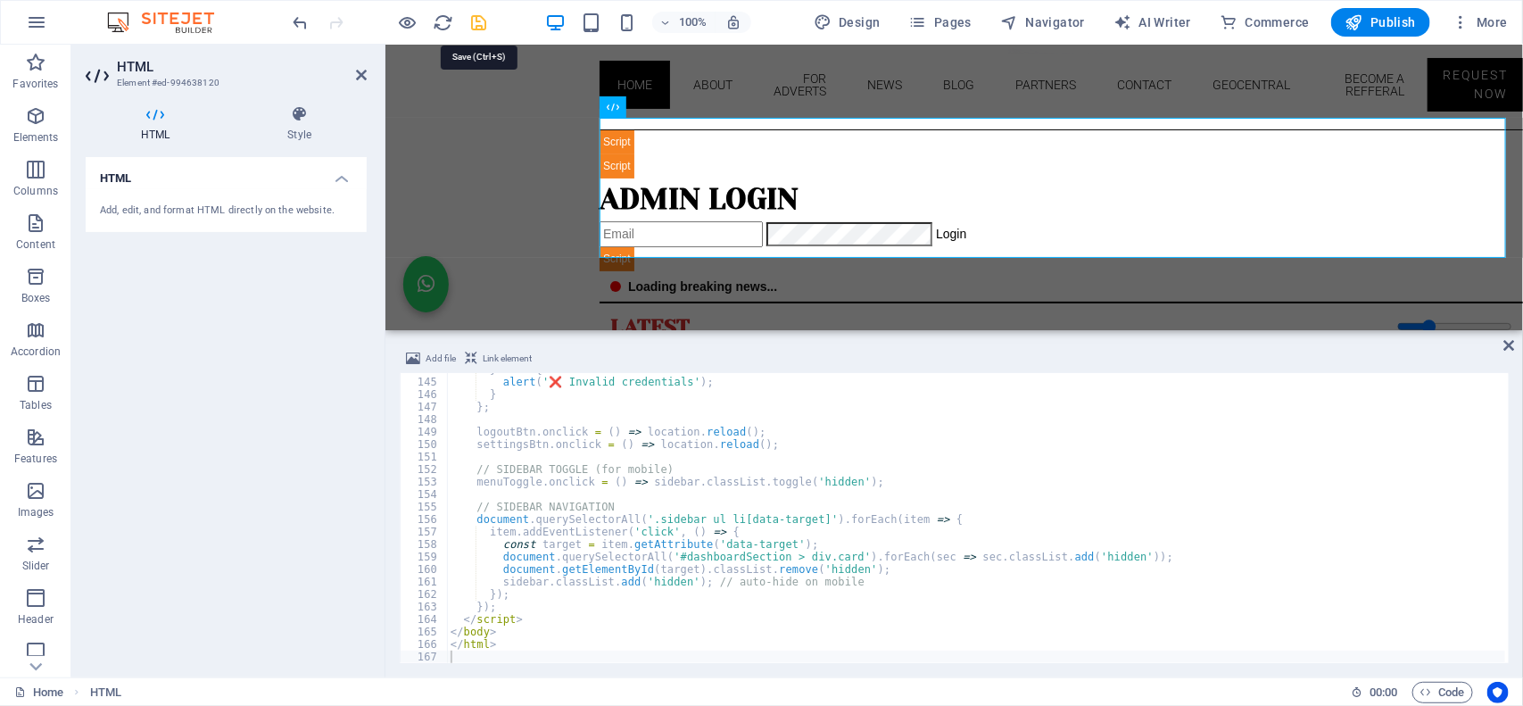
click at [475, 21] on icon "save" at bounding box center [479, 22] width 21 height 21
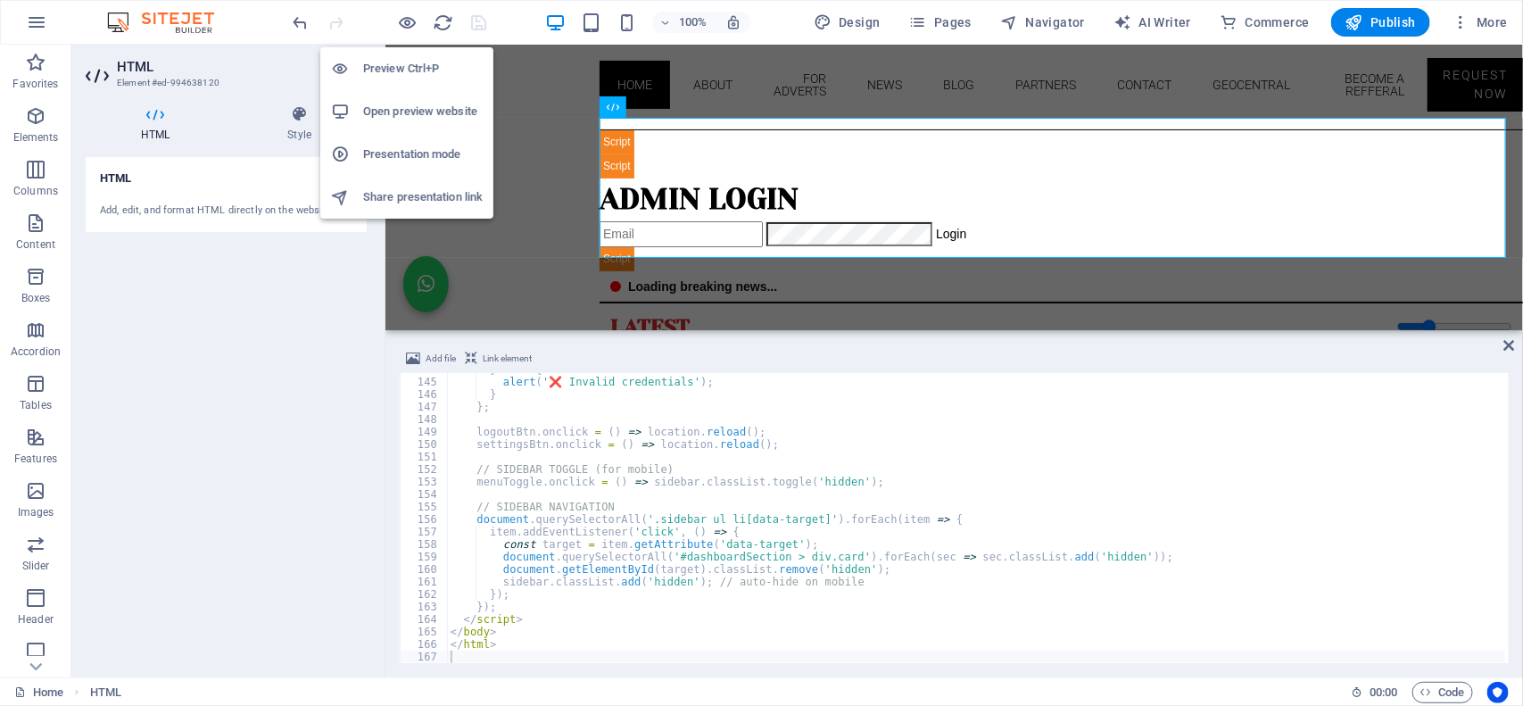
click at [391, 103] on h6 "Open preview website" at bounding box center [423, 111] width 120 height 21
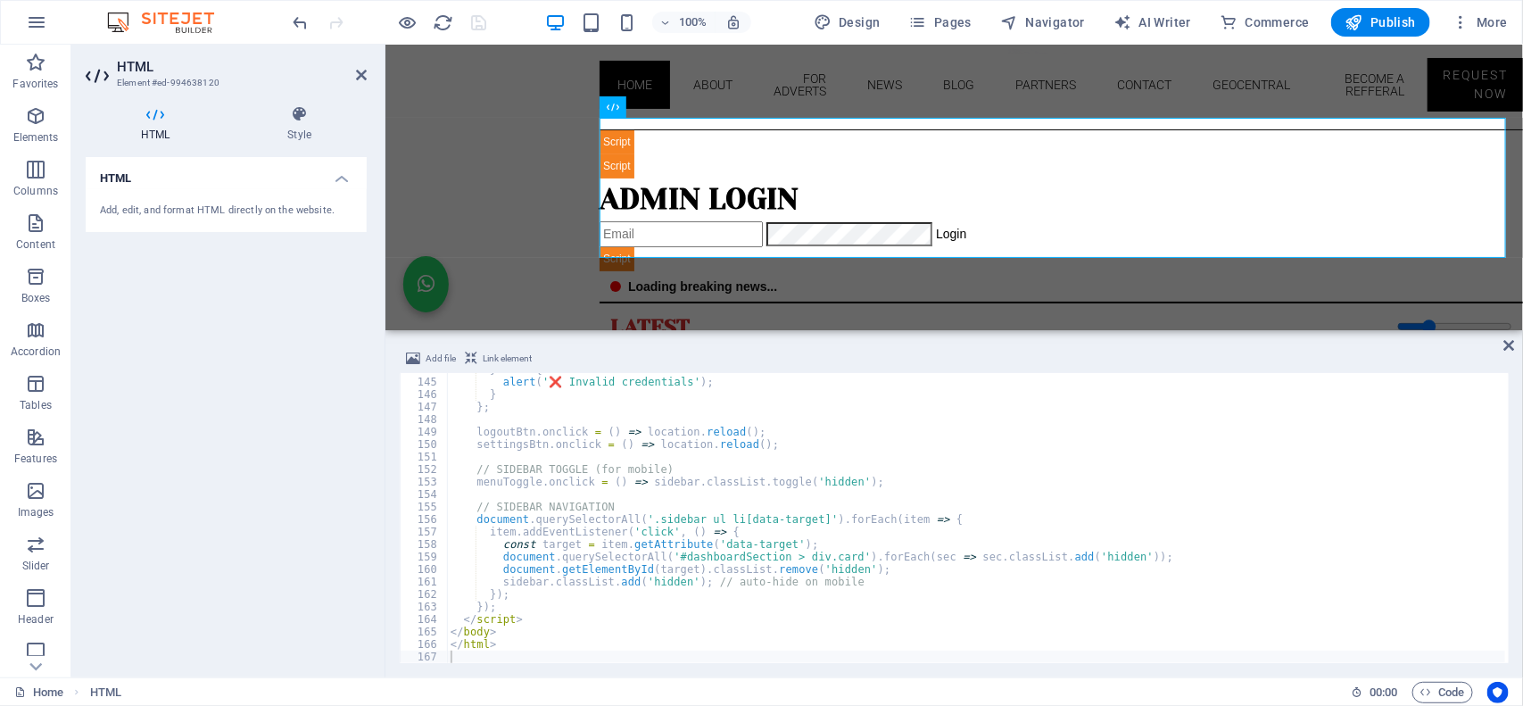
type textarea "</html>"
click at [511, 564] on div "} else { alert ( '❌ Invalid credentials' ) ; } } ; logoutBtn . onclick = ( ) =>…" at bounding box center [976, 520] width 1059 height 315
click at [586, 500] on div "} else { alert ( '❌ Invalid credentials' ) ; } } ; logoutBtn . onclick = ( ) =>…" at bounding box center [976, 520] width 1059 height 315
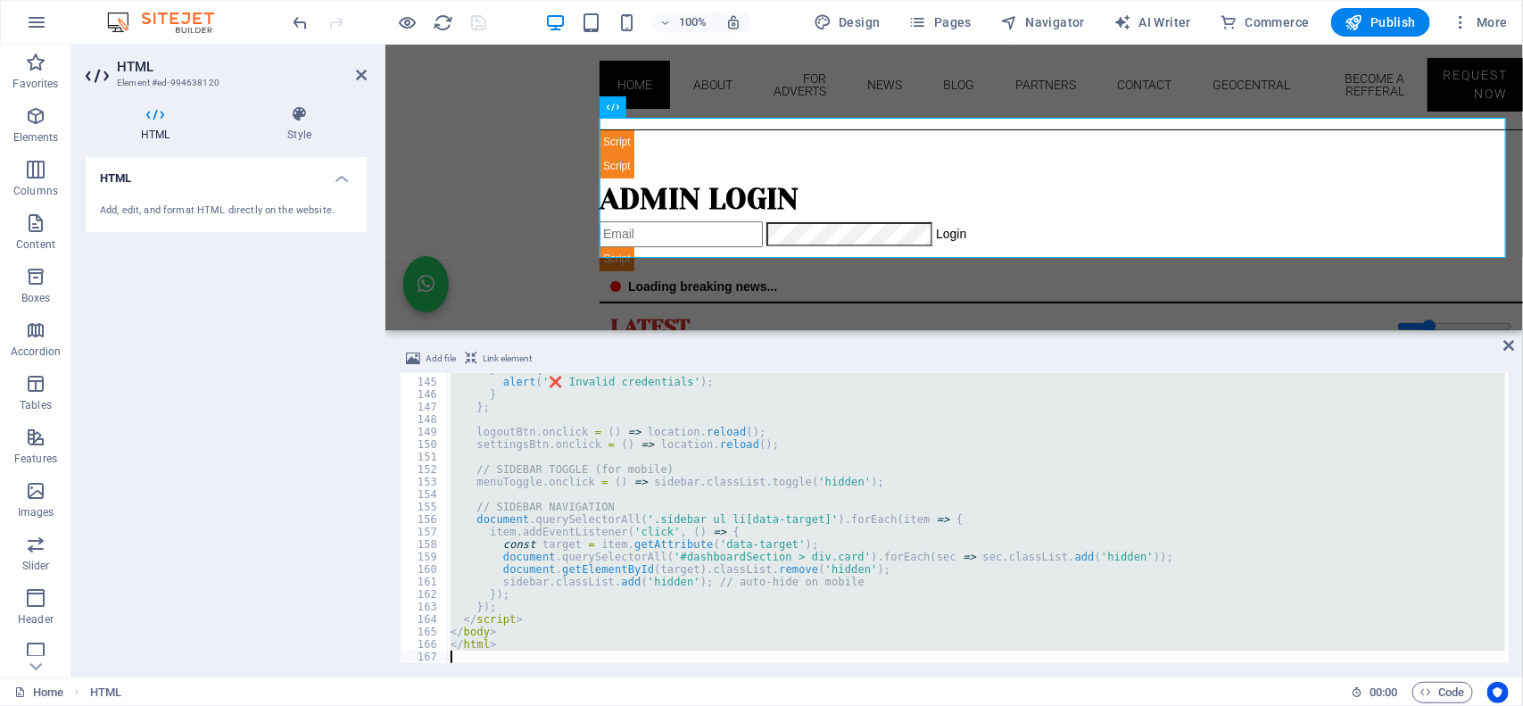
click at [532, 550] on div "} else { alert ( '❌ Invalid credentials' ) ; } } ; logoutBtn . onclick = ( ) =>…" at bounding box center [976, 518] width 1058 height 290
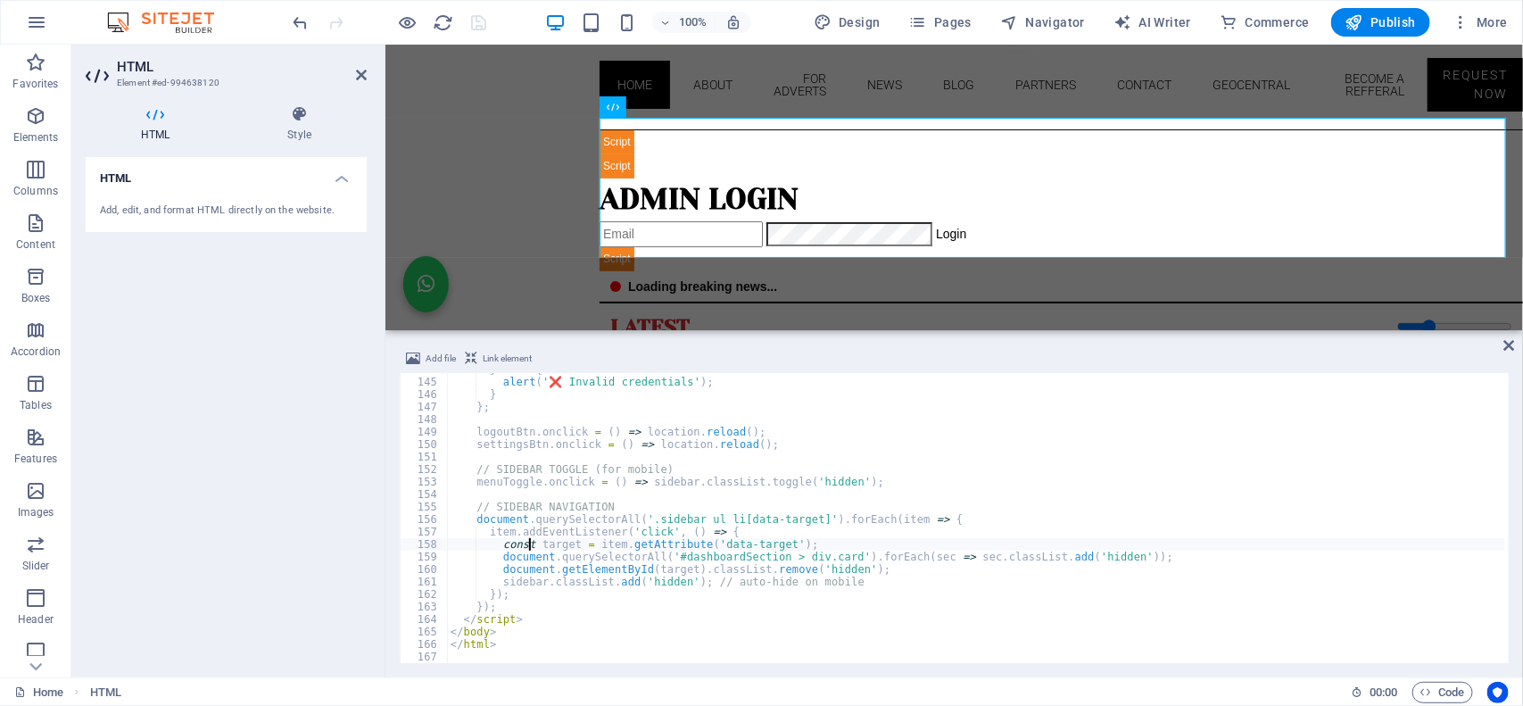
type textarea "</html>"
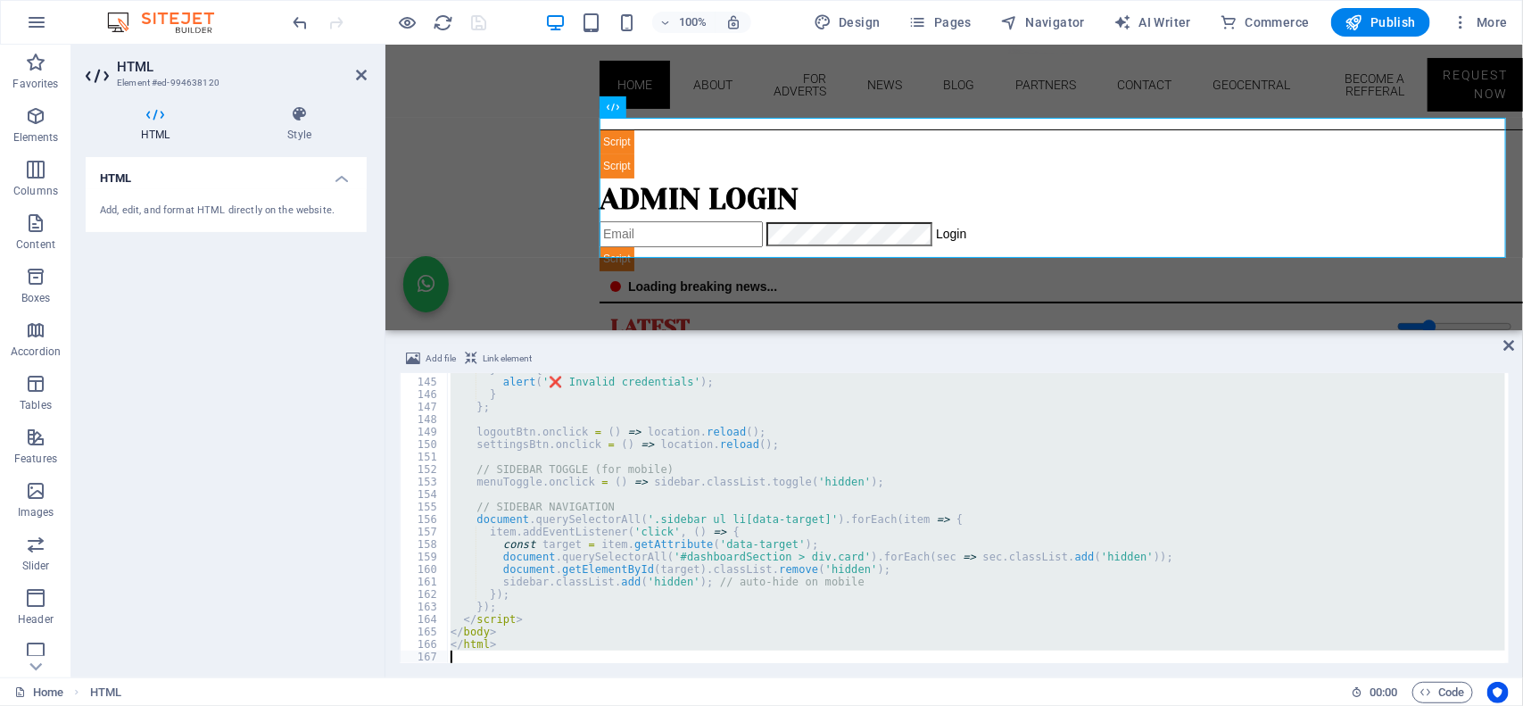
paste textarea
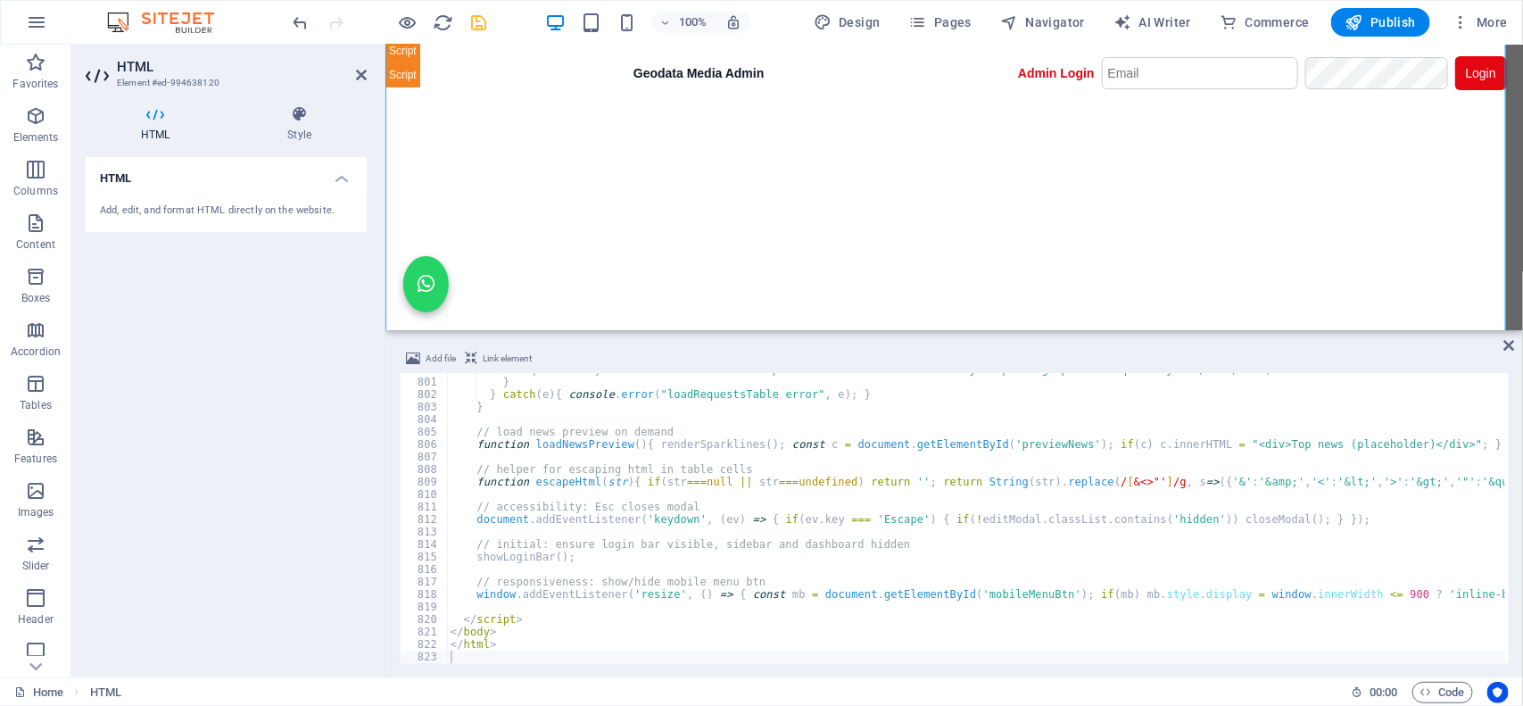
scroll to position [223, 0]
click at [473, 24] on icon "save" at bounding box center [479, 22] width 21 height 21
click at [1172, 73] on input "email" at bounding box center [1199, 72] width 196 height 32
click at [803, 131] on div "Geodata Media - Admin Dashboard GEODATA 📊 Dashboard Overview 📢 Advert Managemen…" at bounding box center [952, 184] width 1137 height 359
type input "[EMAIL_ADDRESS][DOMAIN_NAME]"
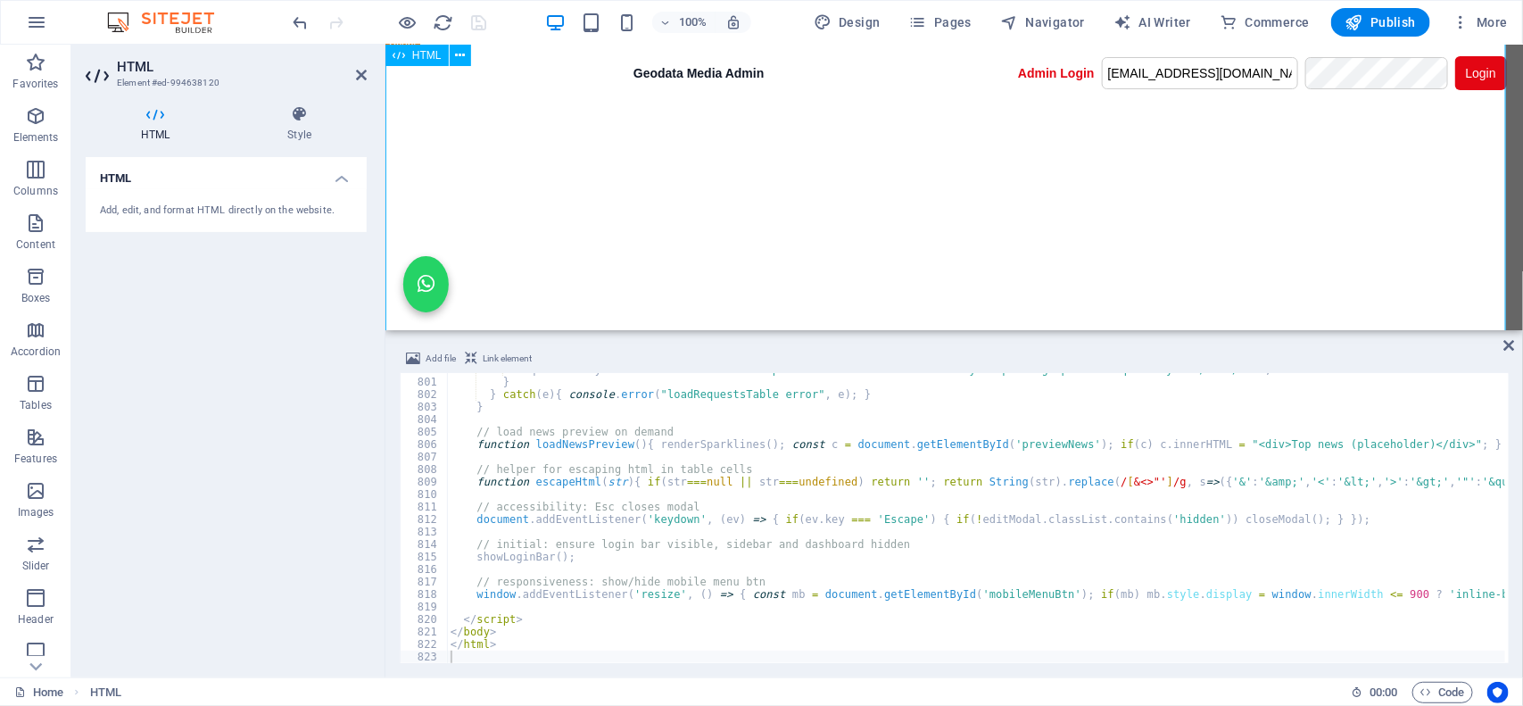
click at [1218, 64] on div "Geodata Media - Admin Dashboard GEODATA 📊 Dashboard Overview 📢 Advert Managemen…" at bounding box center [952, 184] width 1137 height 359
drag, startPoint x: 1436, startPoint y: 71, endPoint x: 1383, endPoint y: 91, distance: 57.0
click at [1218, 71] on div "Geodata Media - Admin Dashboard GEODATA 📊 Dashboard Overview 📢 Advert Managemen…" at bounding box center [952, 184] width 1137 height 359
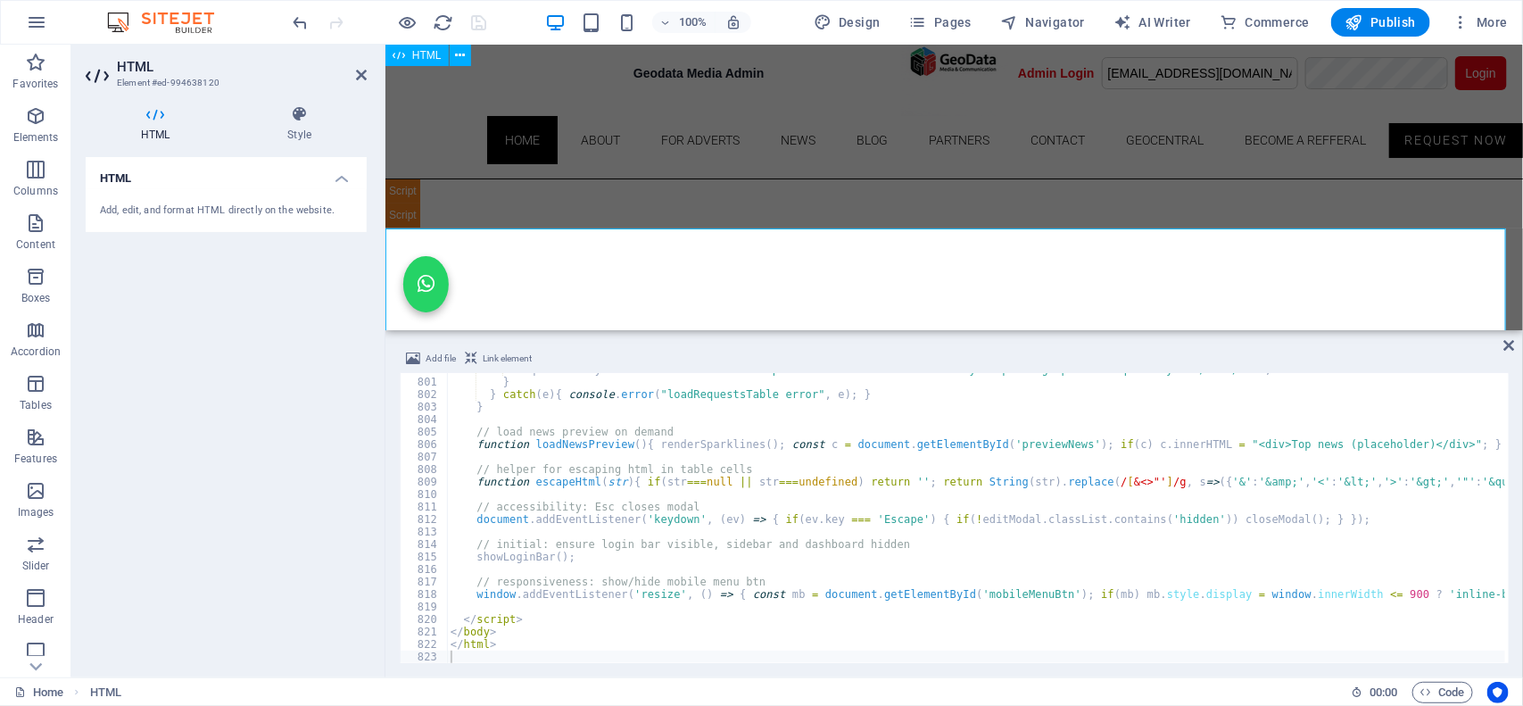
scroll to position [0, 0]
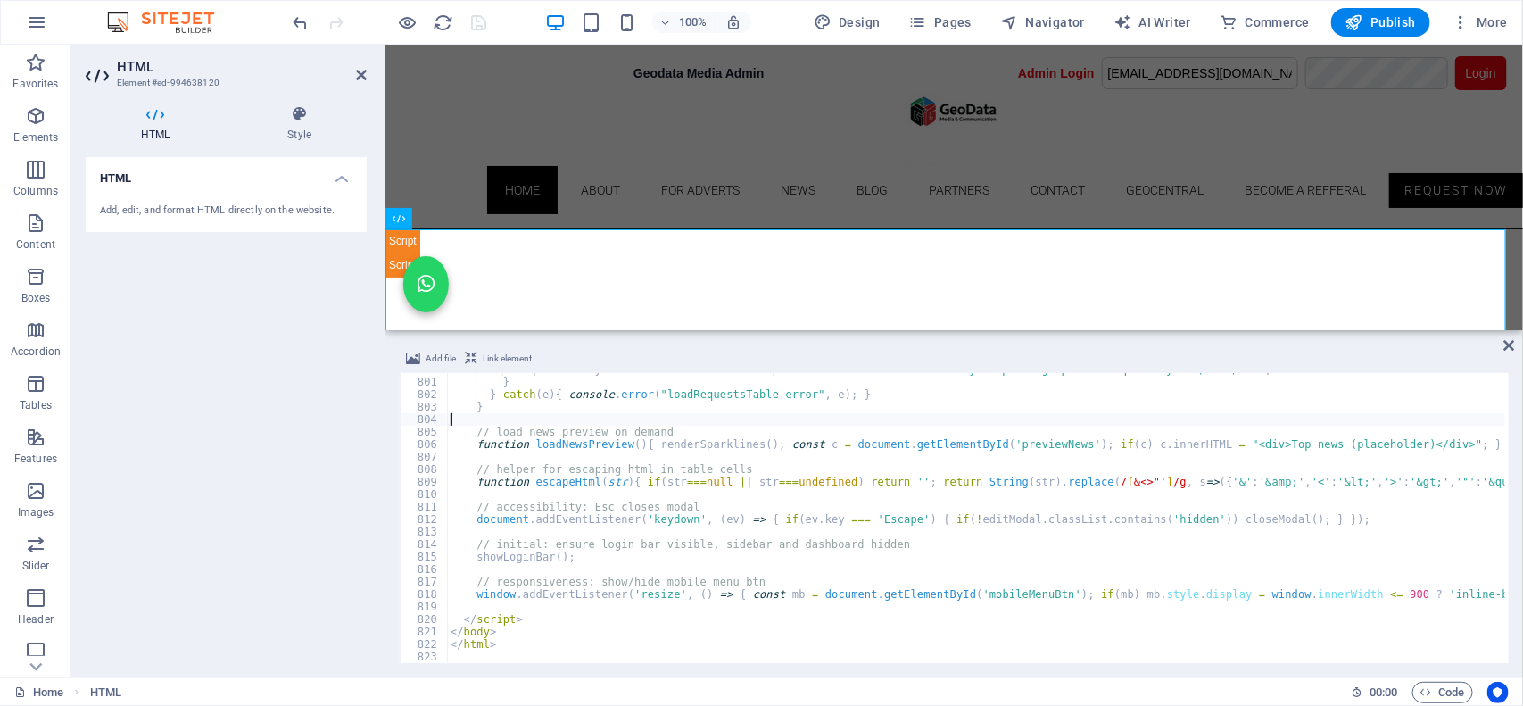
click at [773, 416] on div "requestsTbody . innerHTML = '<tr><td colspan="8" class="small-muted" style="pad…" at bounding box center [1538, 518] width 2183 height 311
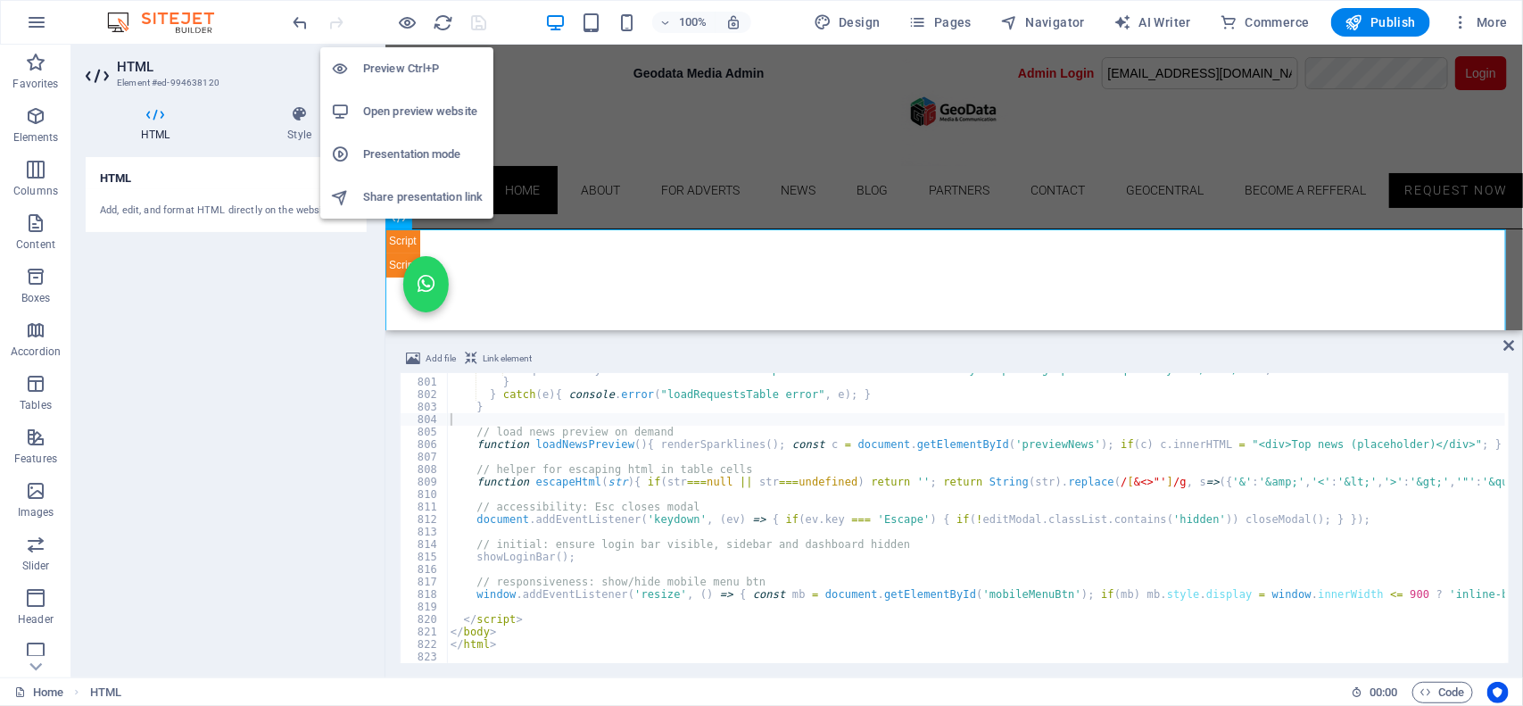
click at [382, 113] on h6 "Open preview website" at bounding box center [423, 111] width 120 height 21
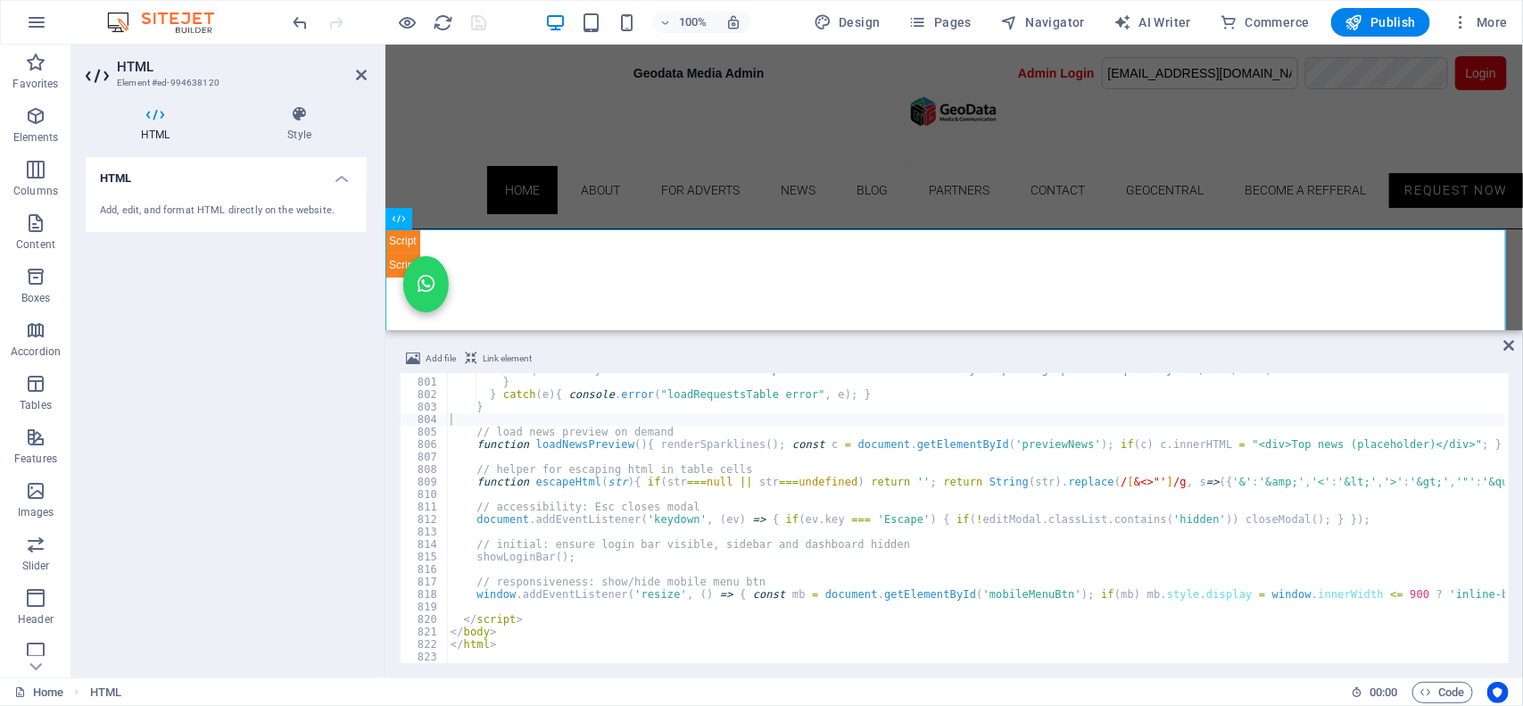
click at [649, 483] on div "requestsTbody . innerHTML = '<tr><td colspan="8" class="small-muted" style="pad…" at bounding box center [1538, 518] width 2183 height 311
type textarea "</html>"
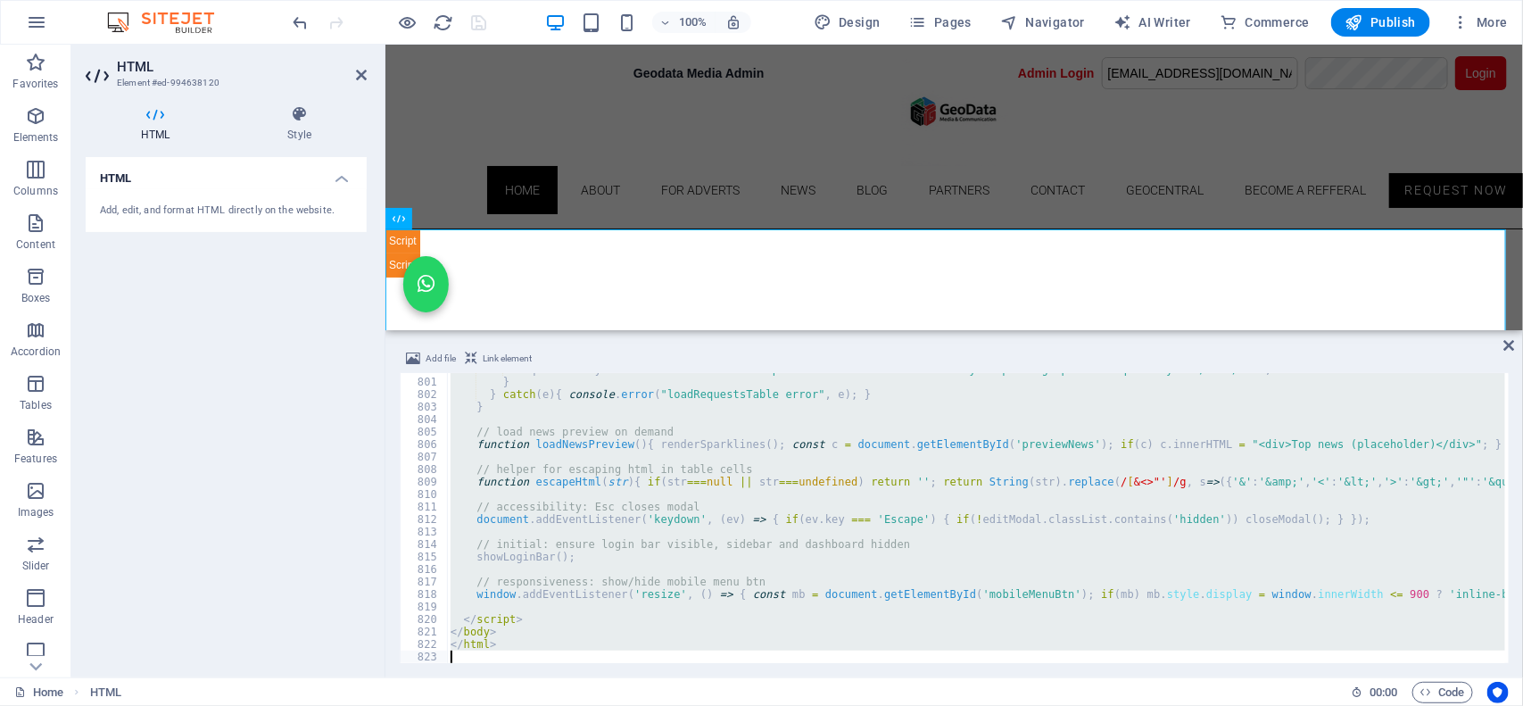
paste textarea
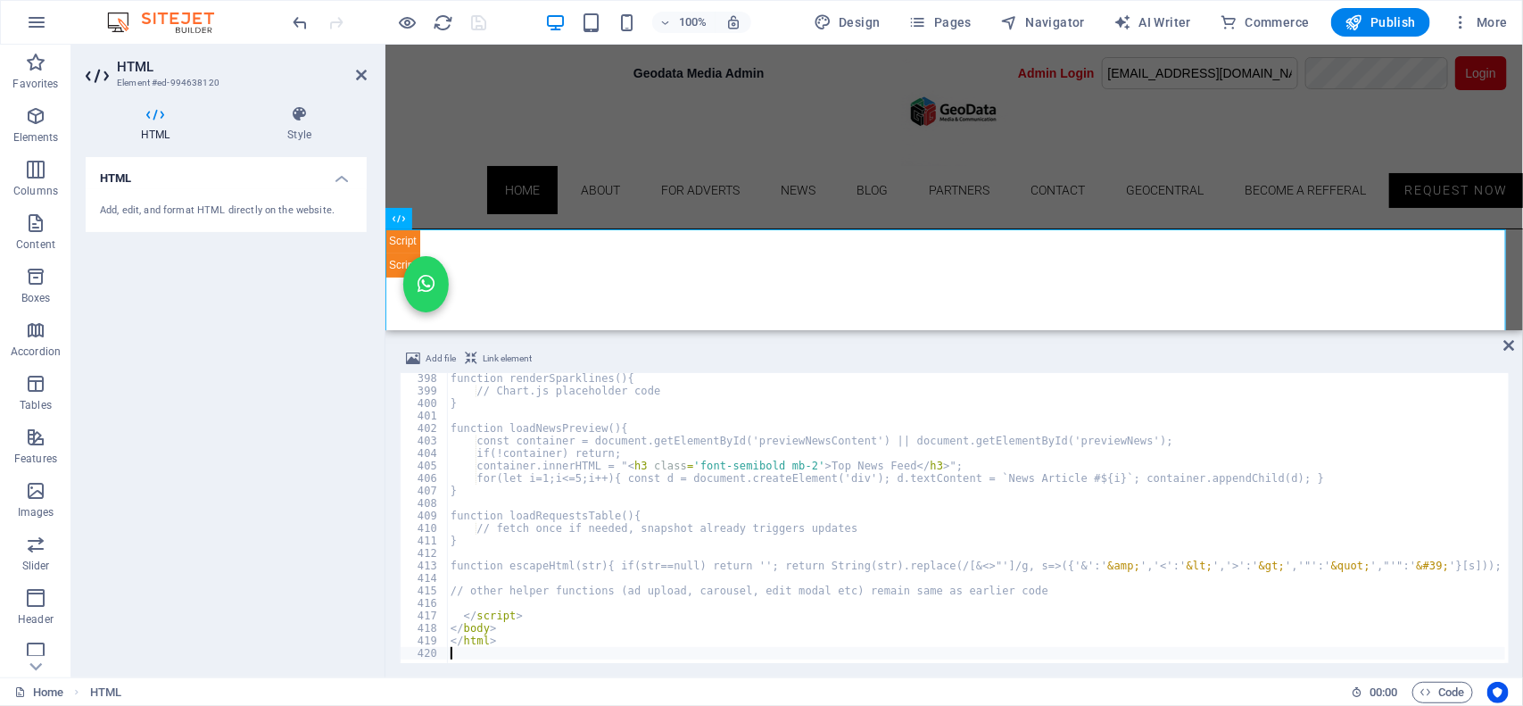
scroll to position [4958, 0]
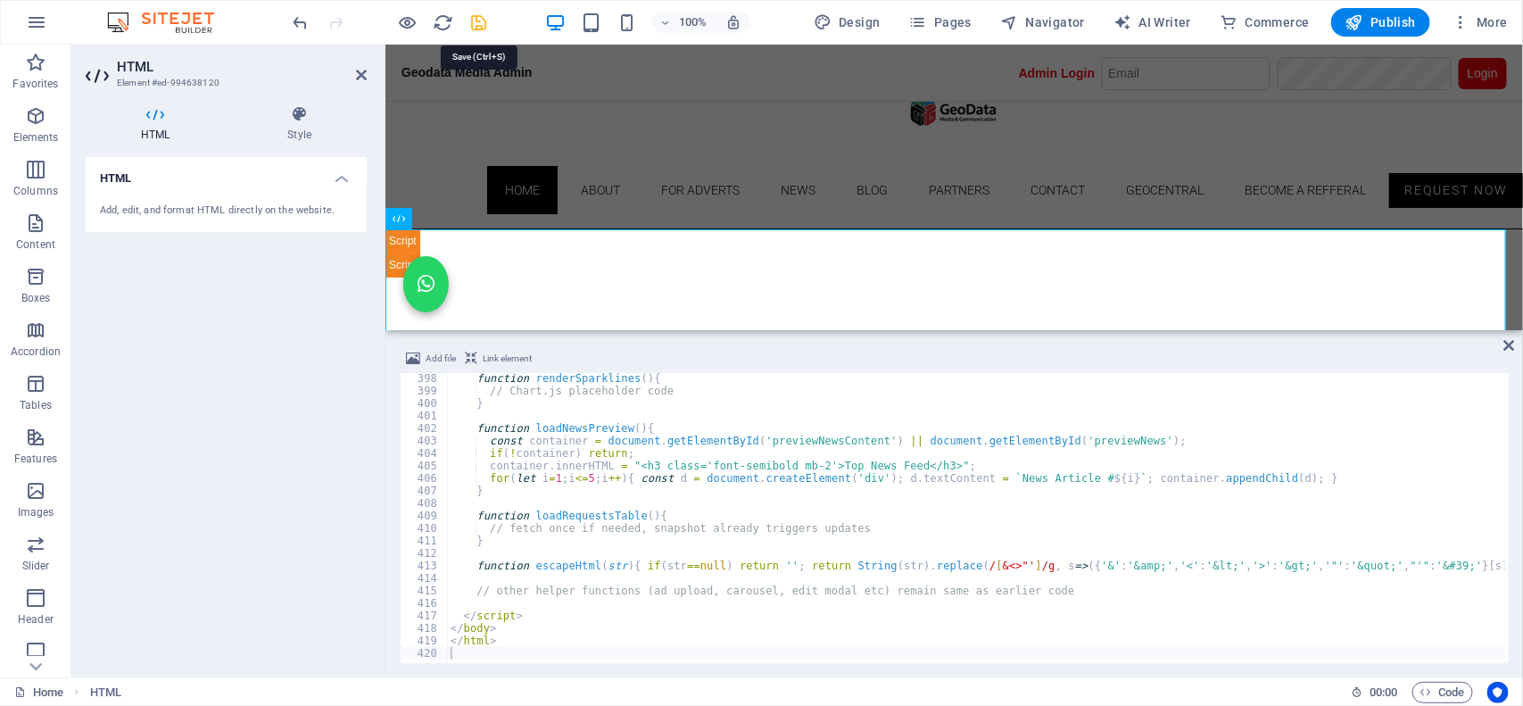
click at [479, 20] on icon "save" at bounding box center [479, 22] width 21 height 21
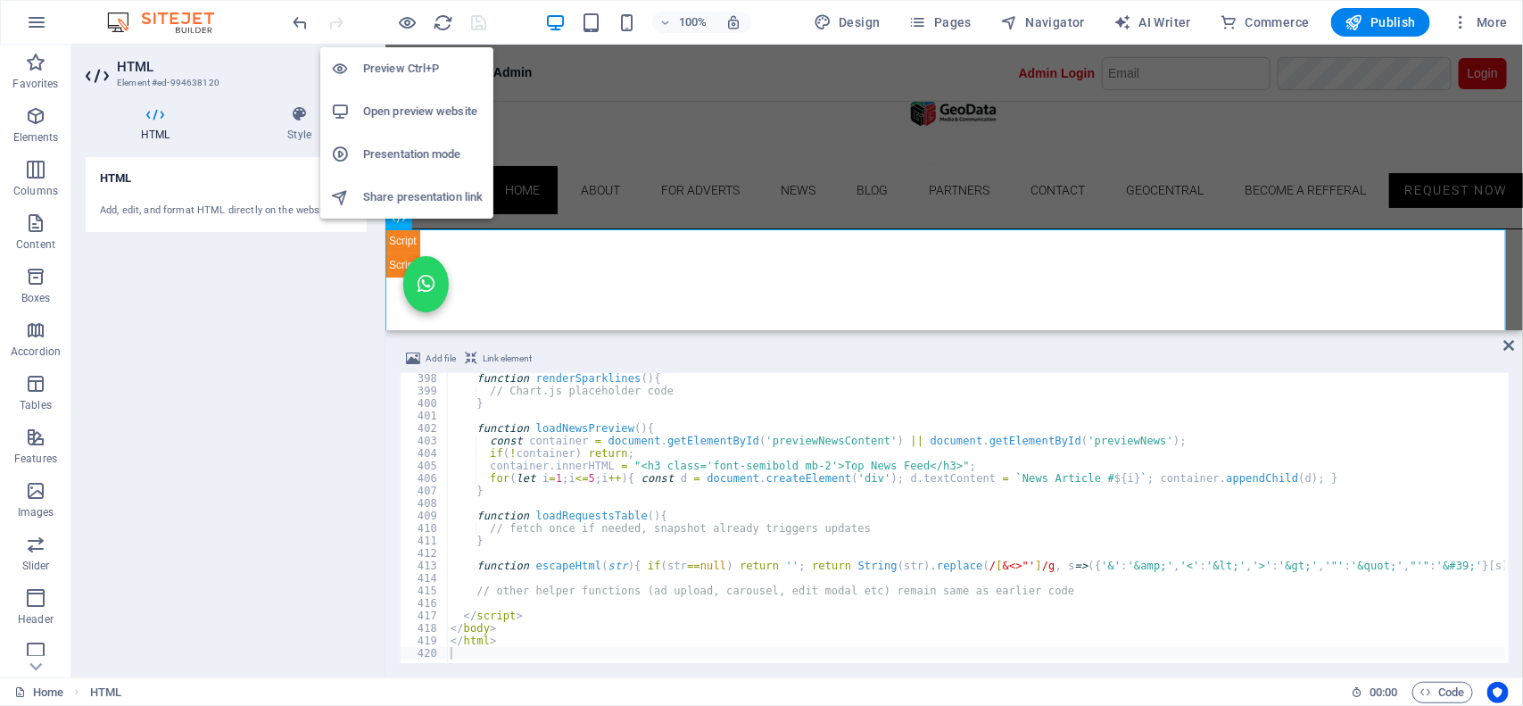
click at [391, 101] on h6 "Open preview website" at bounding box center [423, 111] width 120 height 21
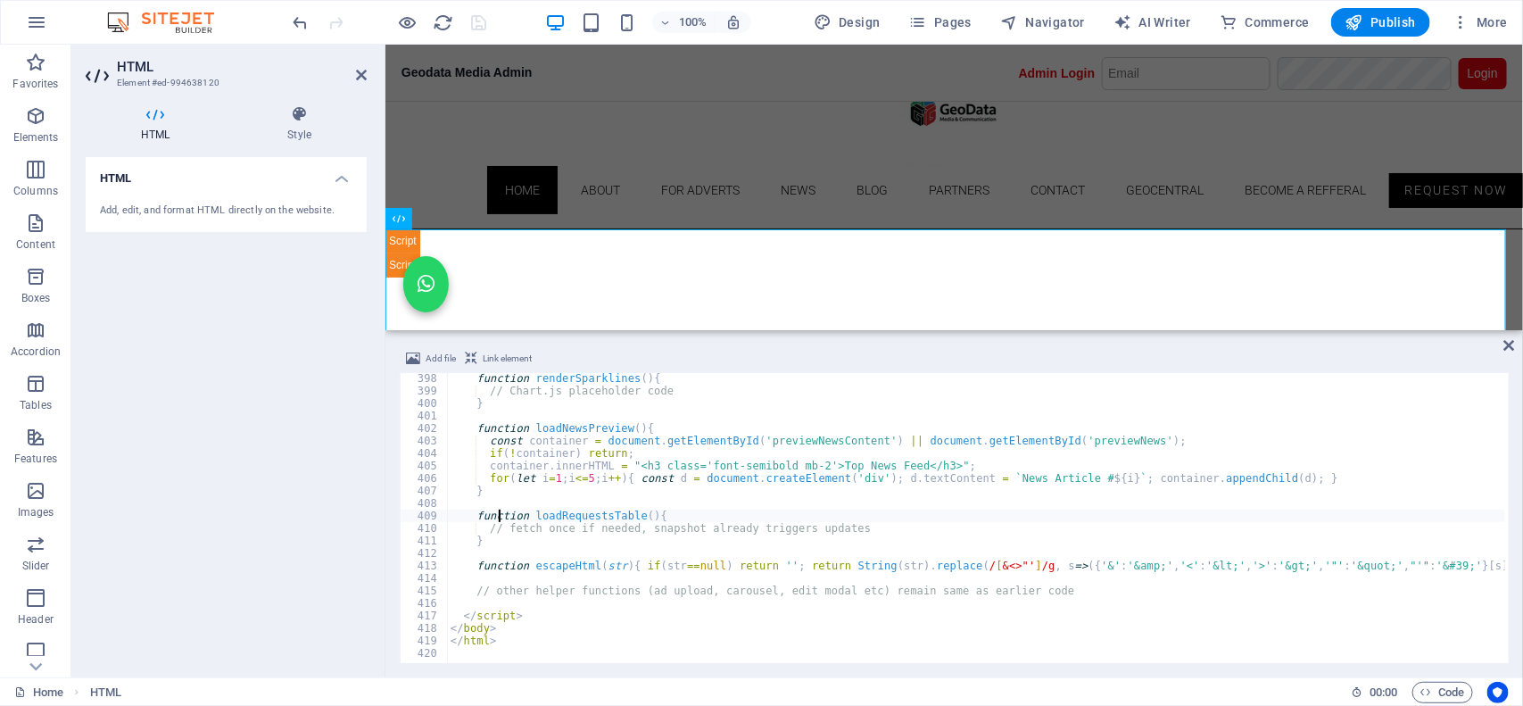
click at [500, 514] on div "function renderSparklines ( ) { // Chart.js placeholder code } function loadNew…" at bounding box center [1118, 527] width 1342 height 311
type textarea "</html>"
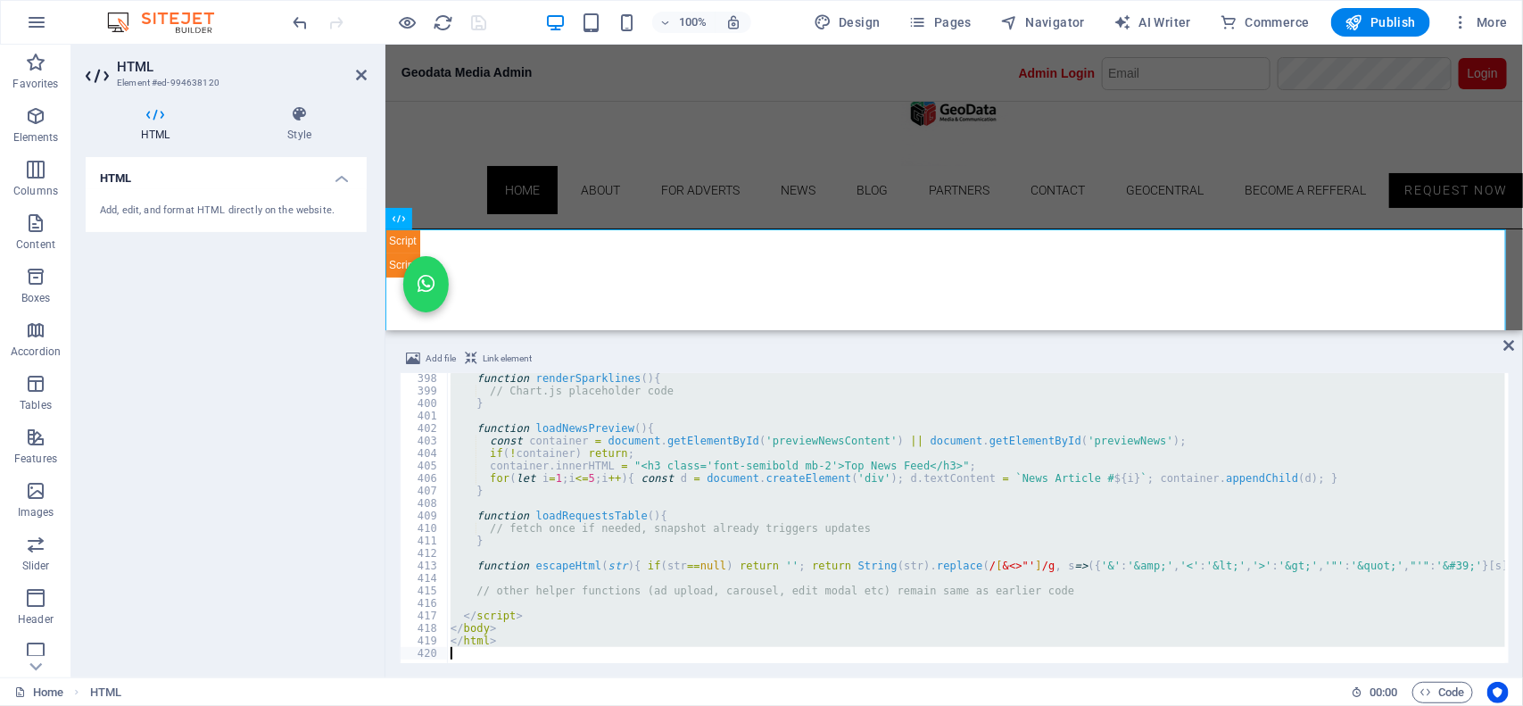
paste textarea
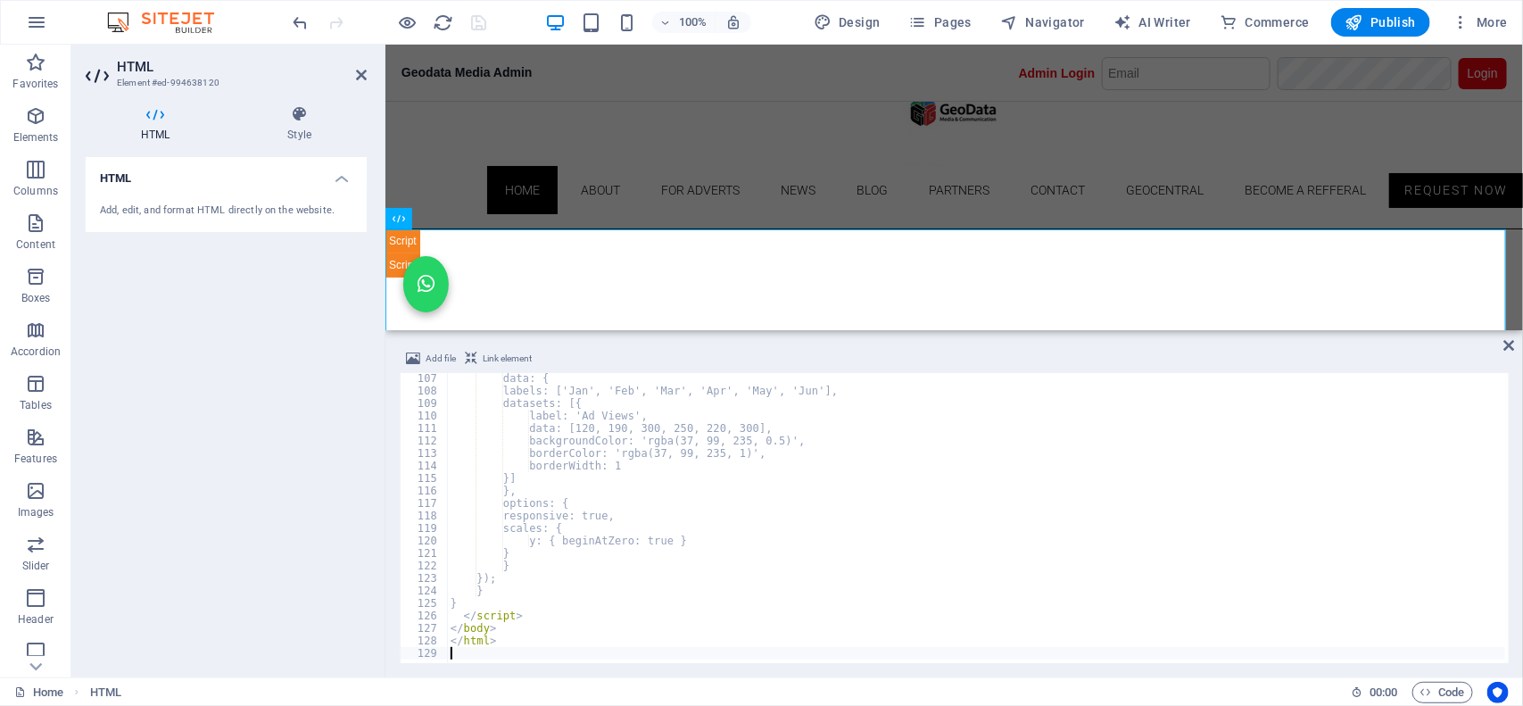
scroll to position [1321, 0]
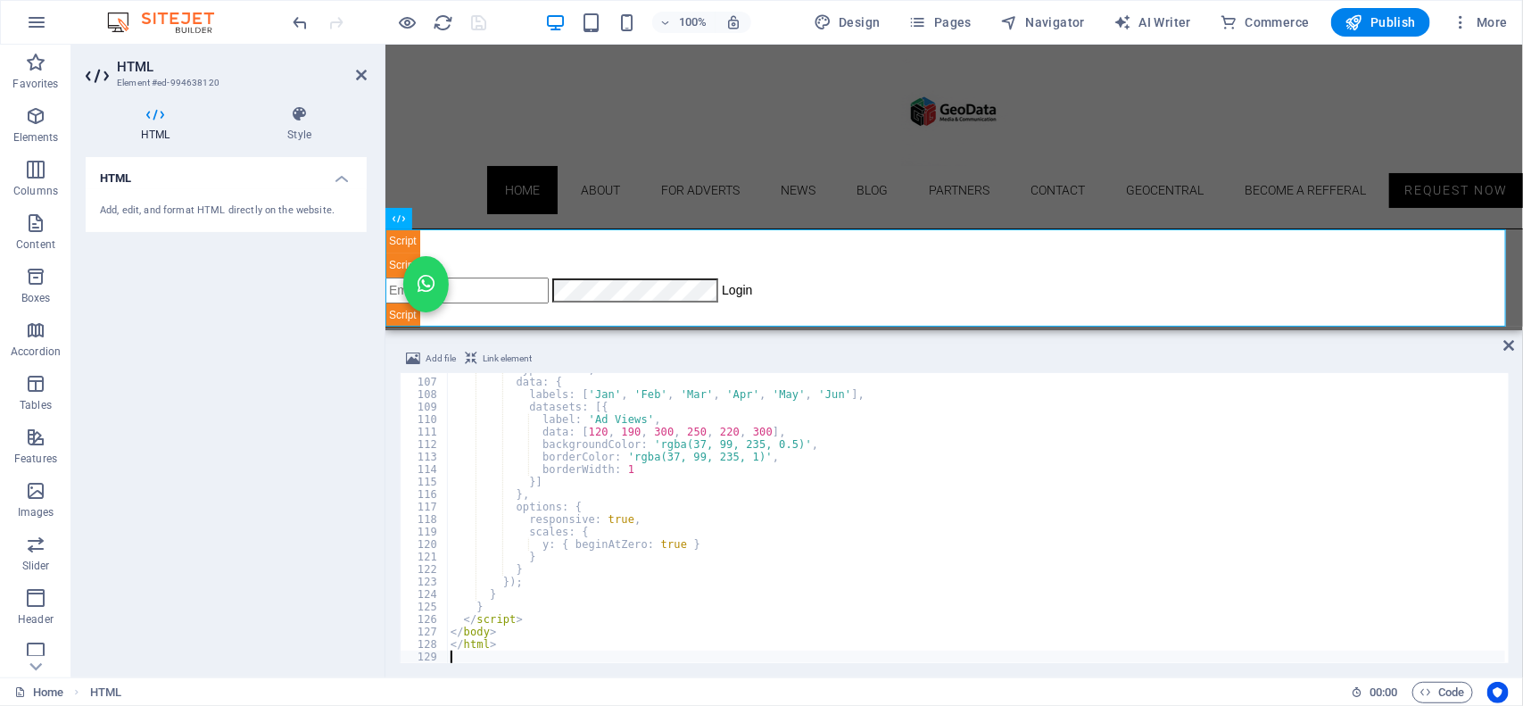
click at [520, 15] on div "100% Design Pages Navigator AI Writer Commerce Publish More" at bounding box center [902, 22] width 1225 height 29
click at [469, 20] on icon "save" at bounding box center [479, 22] width 21 height 21
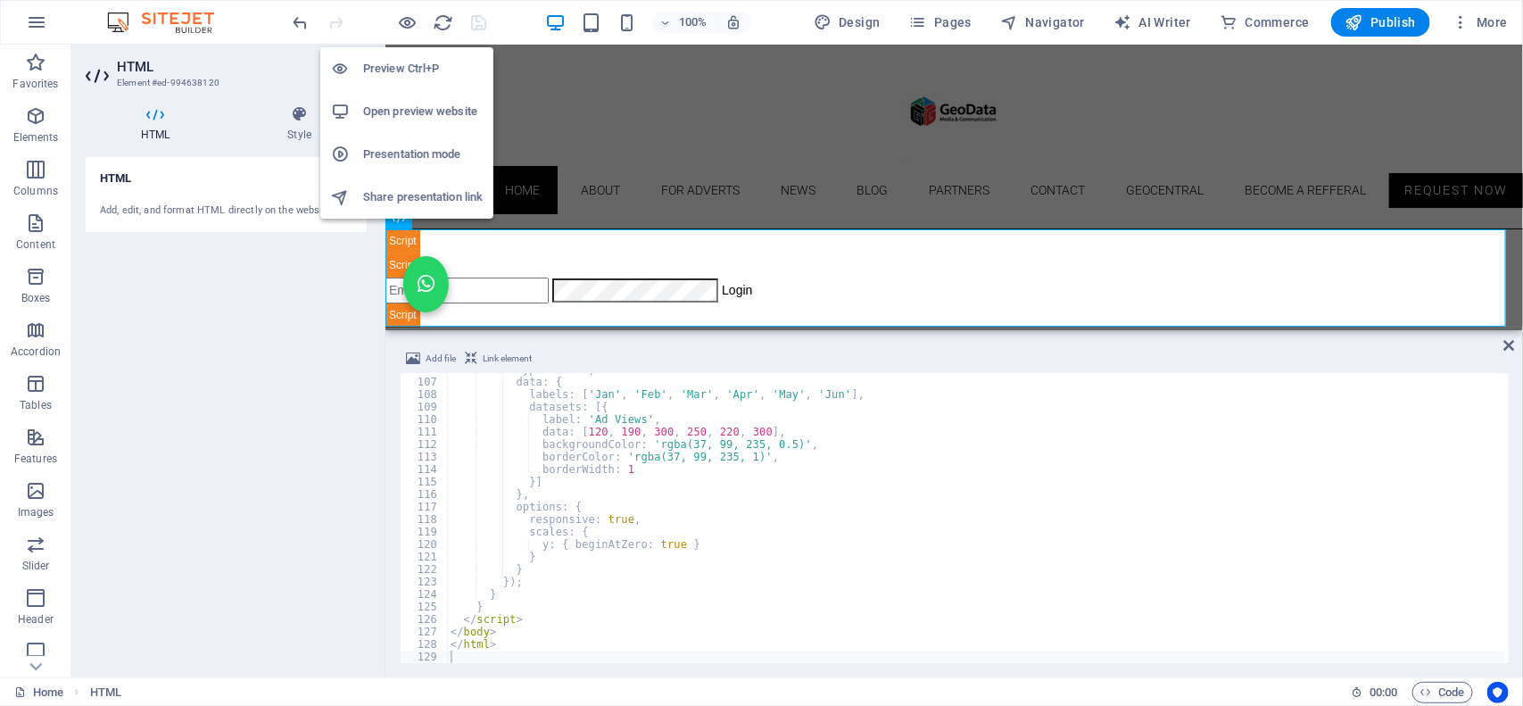
click at [390, 108] on h6 "Open preview website" at bounding box center [423, 111] width 120 height 21
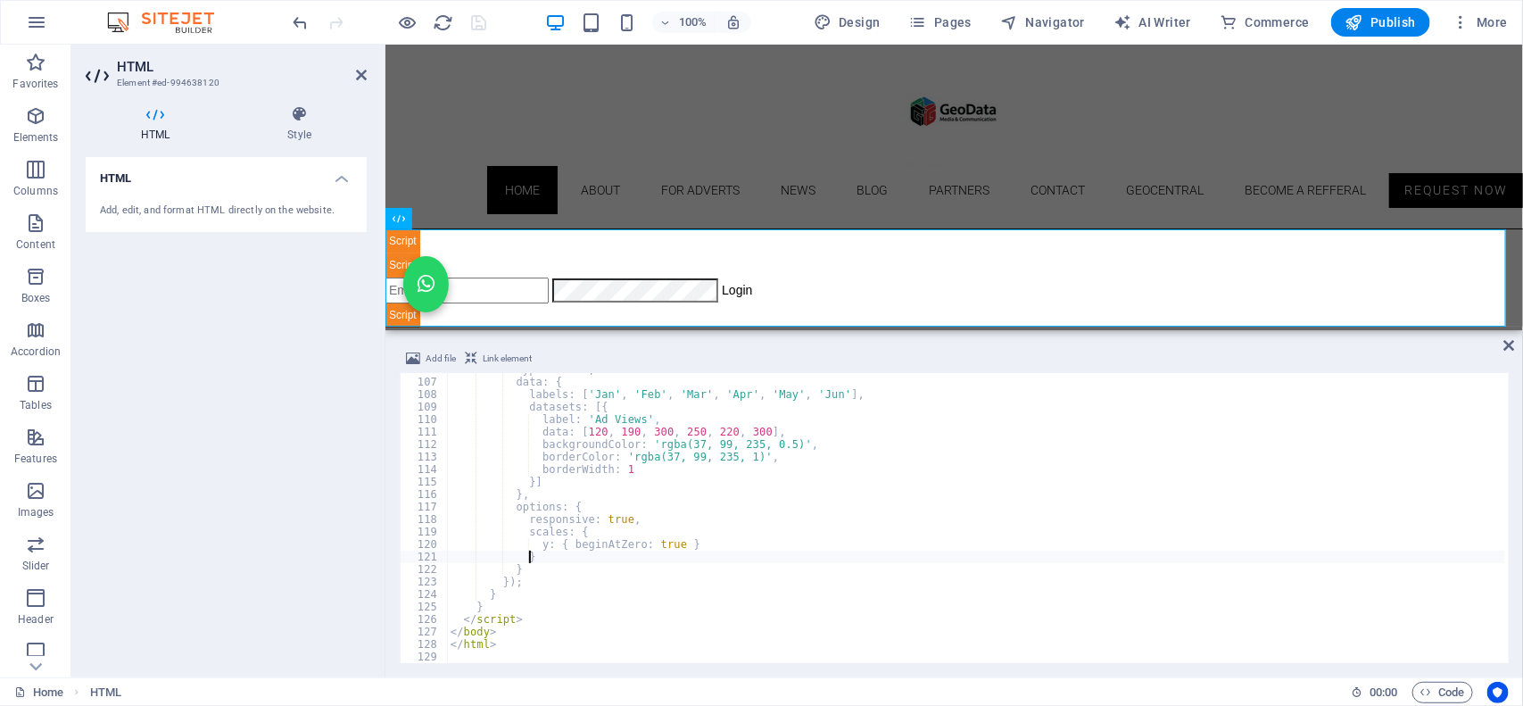
click at [624, 554] on div "type : 'bar' , data : { labels : [ 'Jan' , 'Feb' , 'Mar' , 'Apr' , 'May' , 'Jun…" at bounding box center [976, 520] width 1059 height 315
type textarea "</html>"
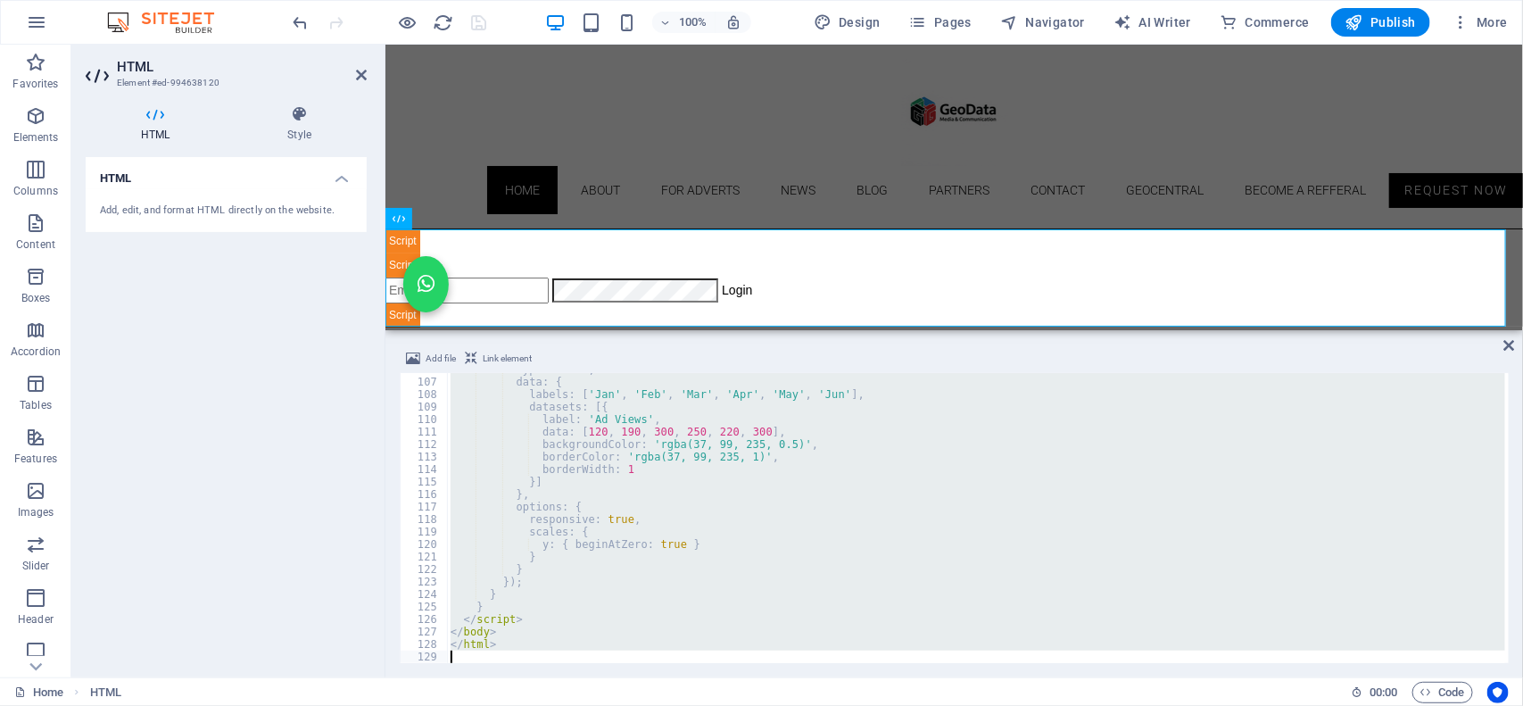
paste textarea
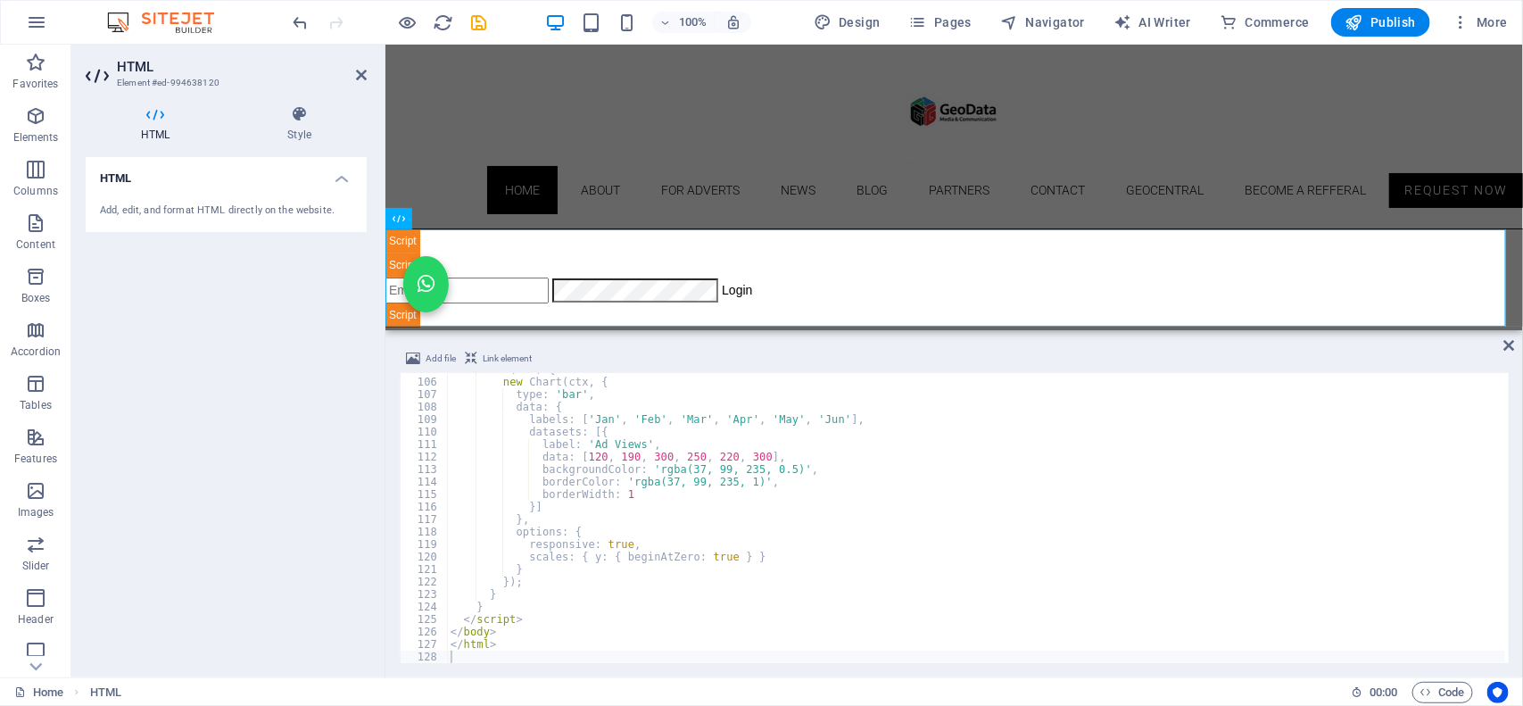
click at [500, 14] on div "100% Design Pages Navigator AI Writer Commerce Publish More" at bounding box center [902, 22] width 1225 height 29
click at [482, 22] on icon "save" at bounding box center [479, 22] width 21 height 21
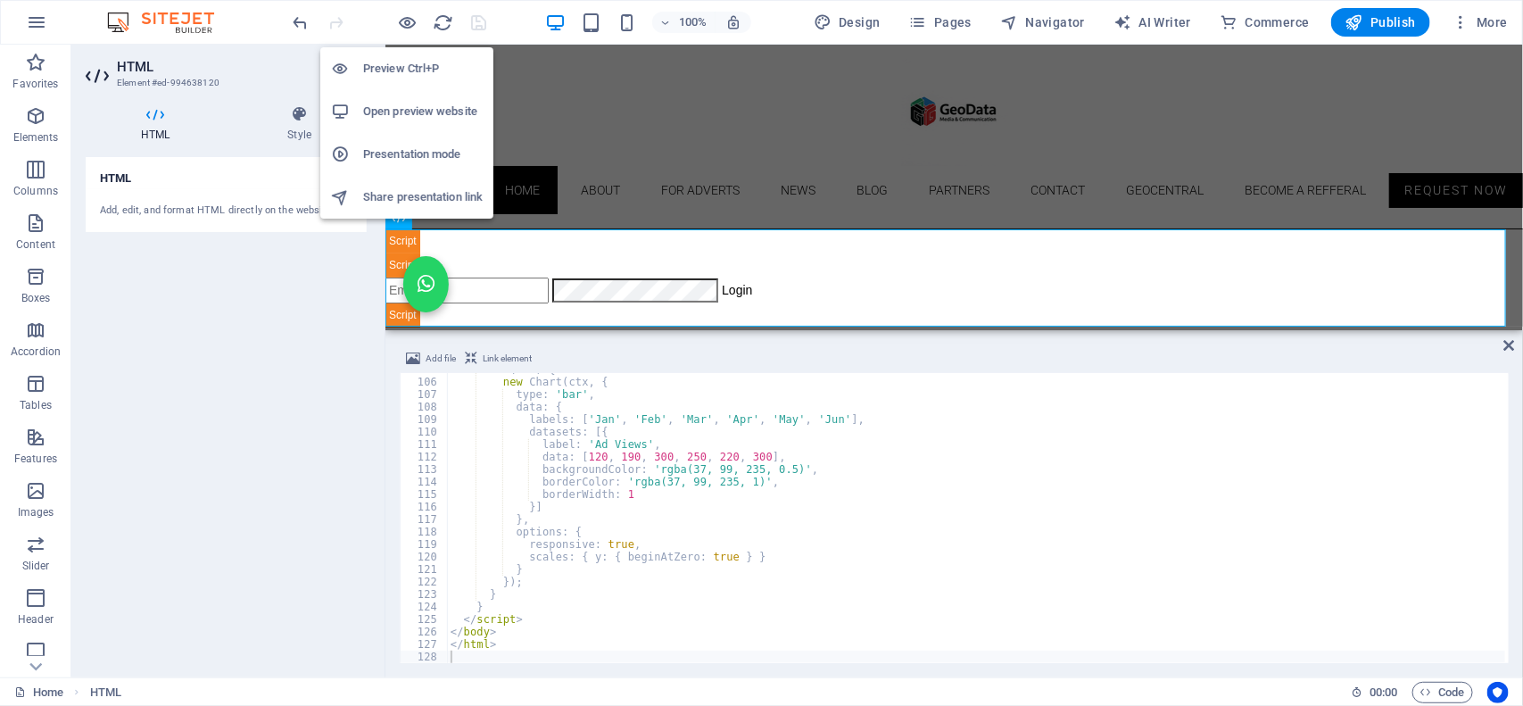
click at [403, 107] on h6 "Open preview website" at bounding box center [423, 111] width 120 height 21
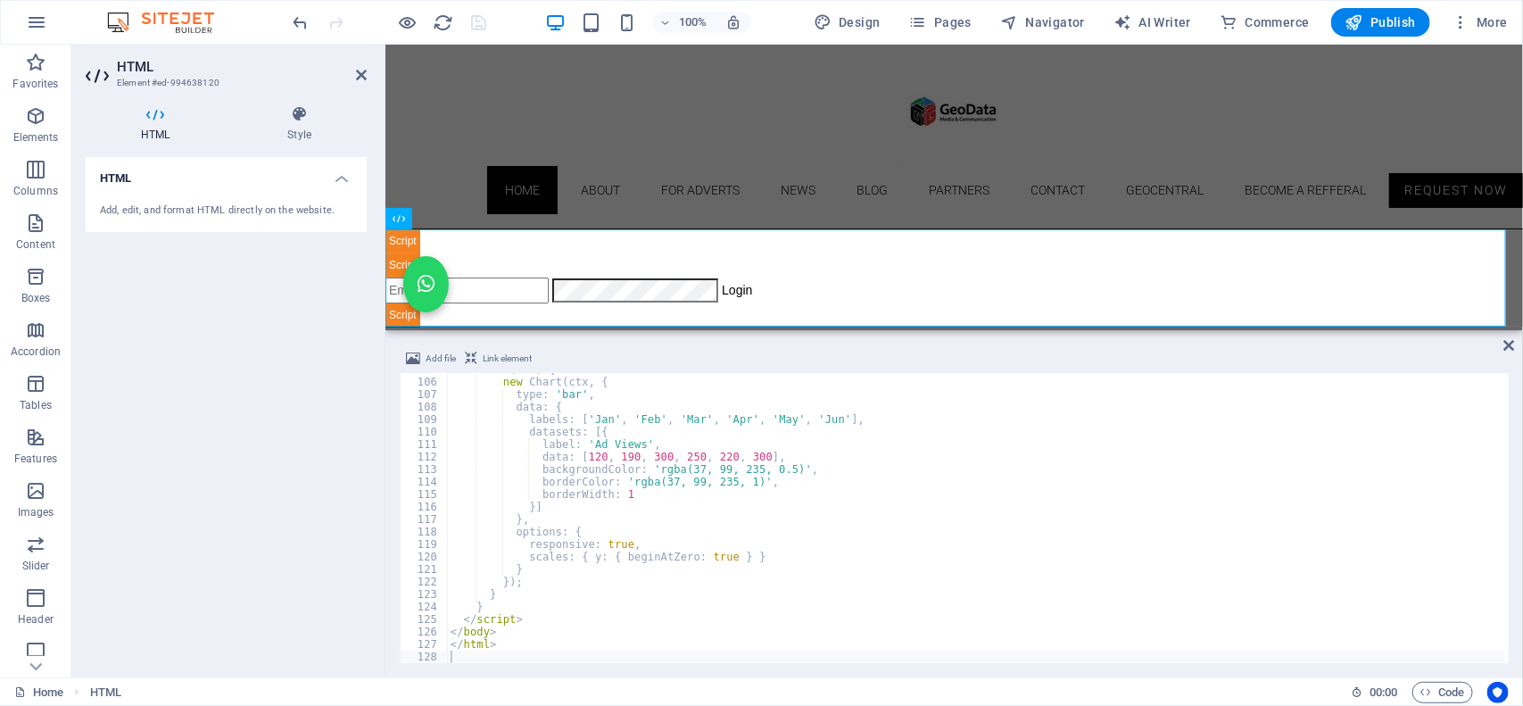
click at [633, 563] on div "if ( ctx ) { new Chart ( ctx , { type : 'bar' , data : { labels : [ 'Jan' , 'Fe…" at bounding box center [976, 520] width 1059 height 315
type textarea "</html>"
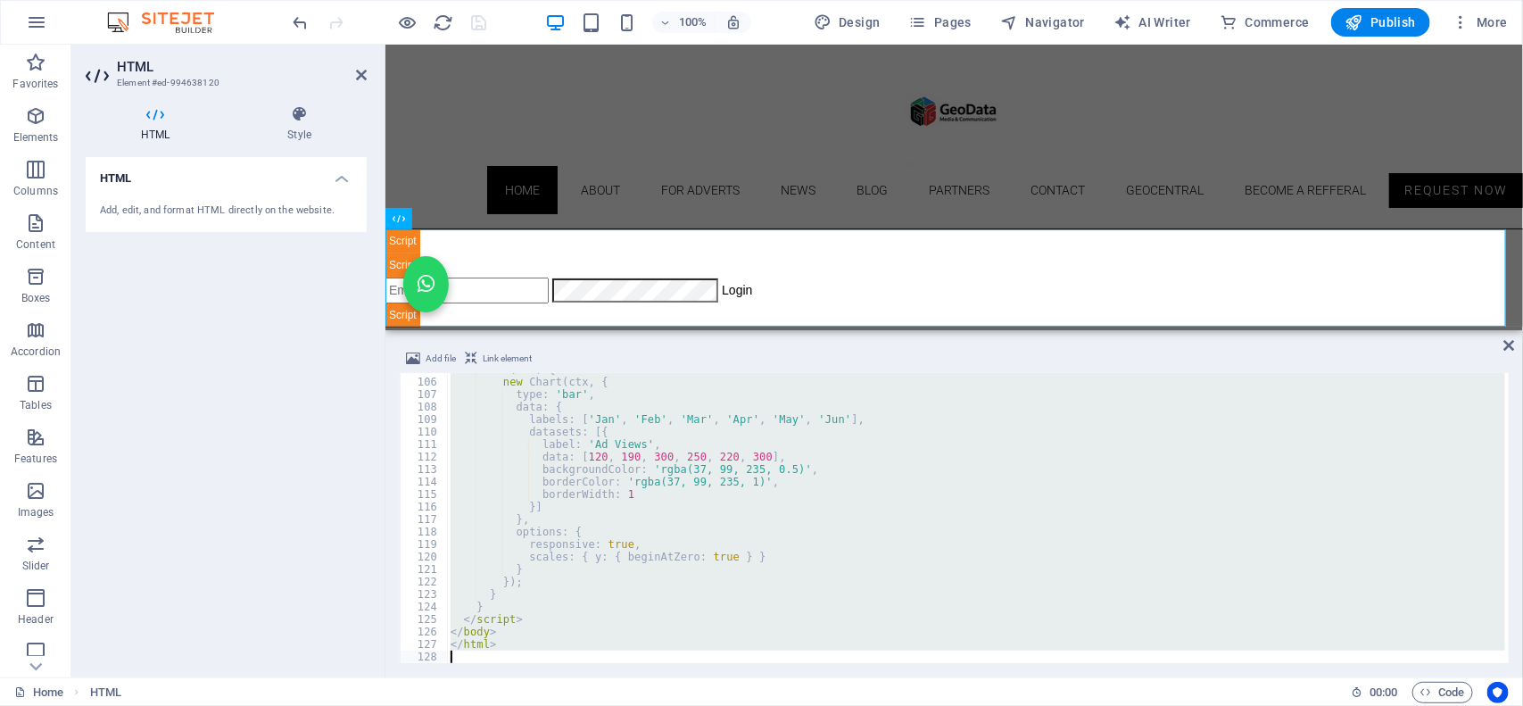
paste textarea
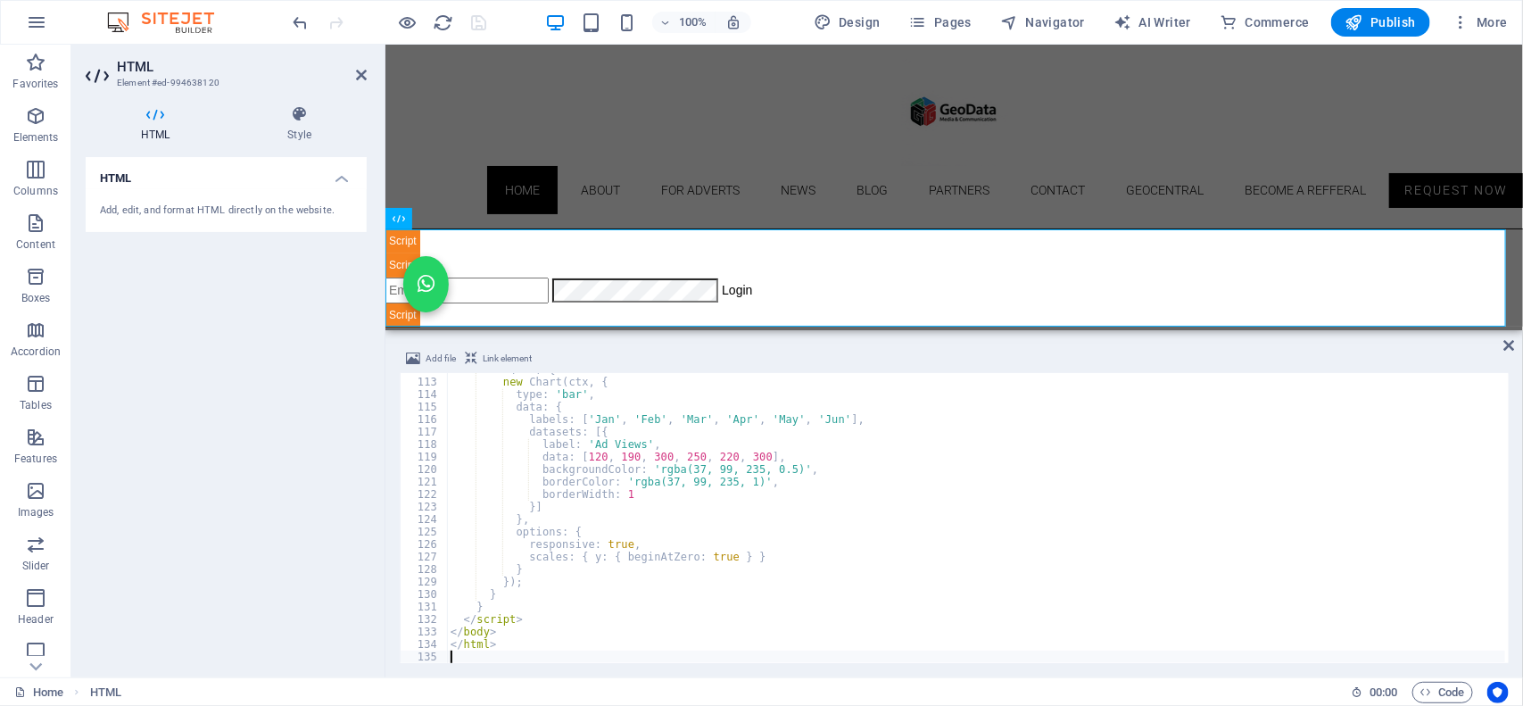
click at [509, 19] on div "100% Design Pages Navigator AI Writer Commerce Publish More" at bounding box center [902, 22] width 1225 height 29
click at [482, 27] on icon "save" at bounding box center [479, 22] width 21 height 21
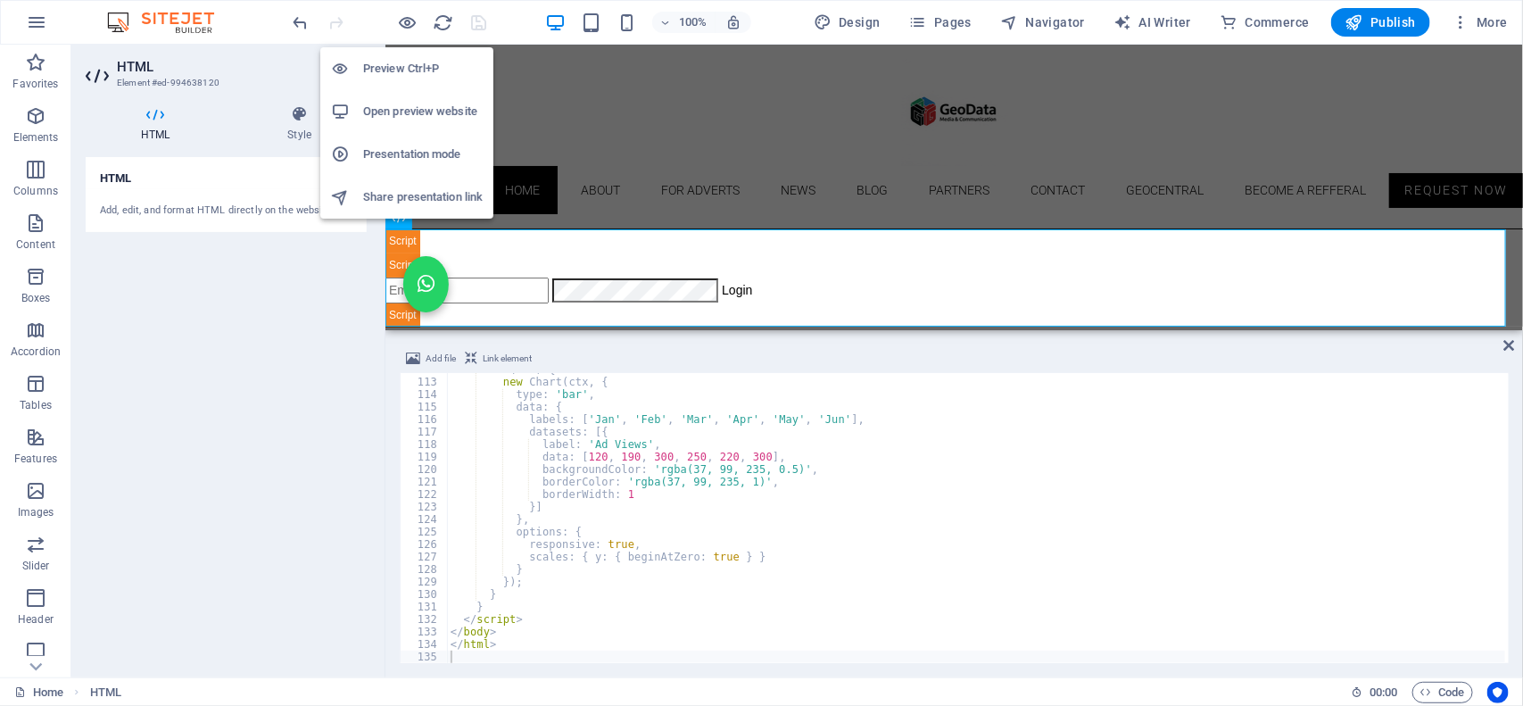
click at [393, 112] on h6 "Open preview website" at bounding box center [423, 111] width 120 height 21
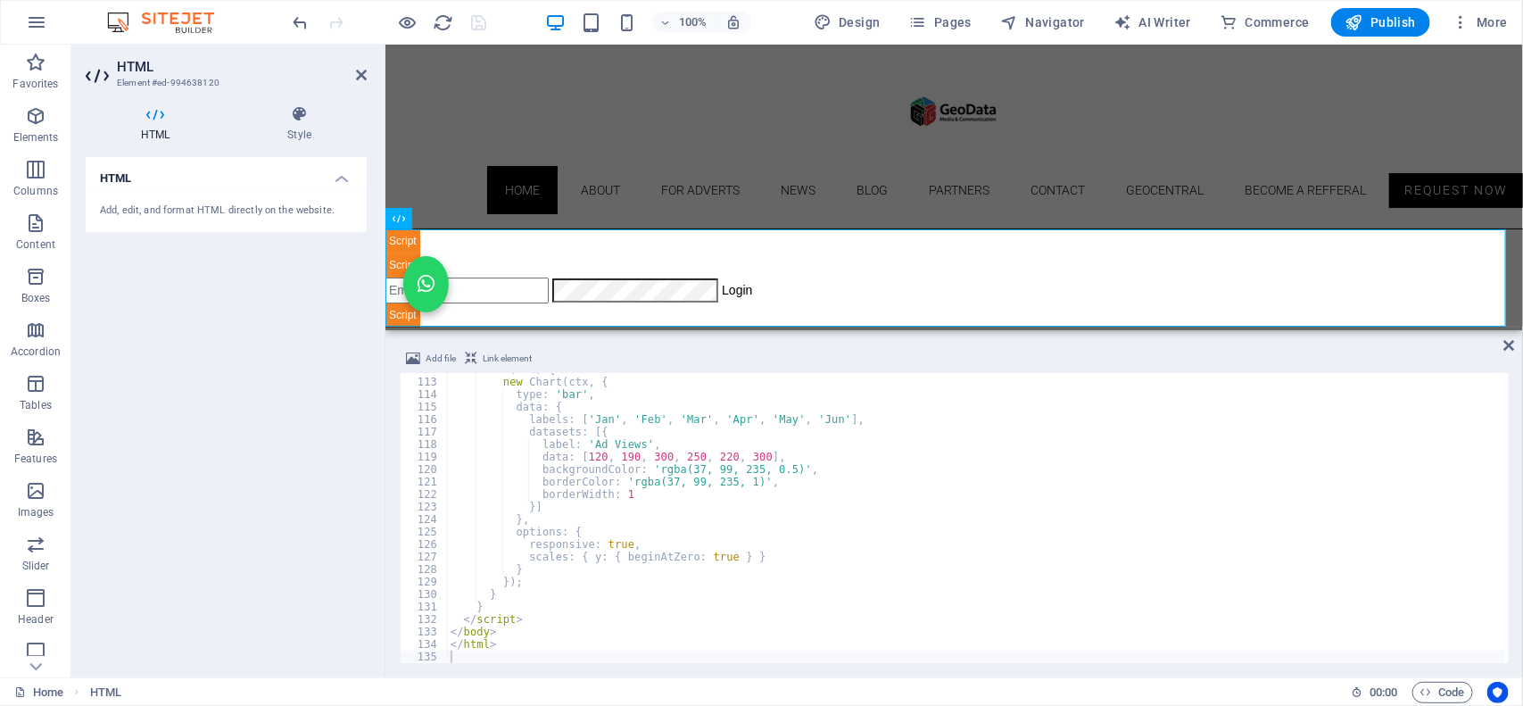
type textarea "</script>"
click at [526, 564] on div "if ( ctx ) { new Chart ( ctx , { type : 'bar' , data : { labels : [ 'Jan' , 'Fe…" at bounding box center [976, 520] width 1059 height 315
paste textarea
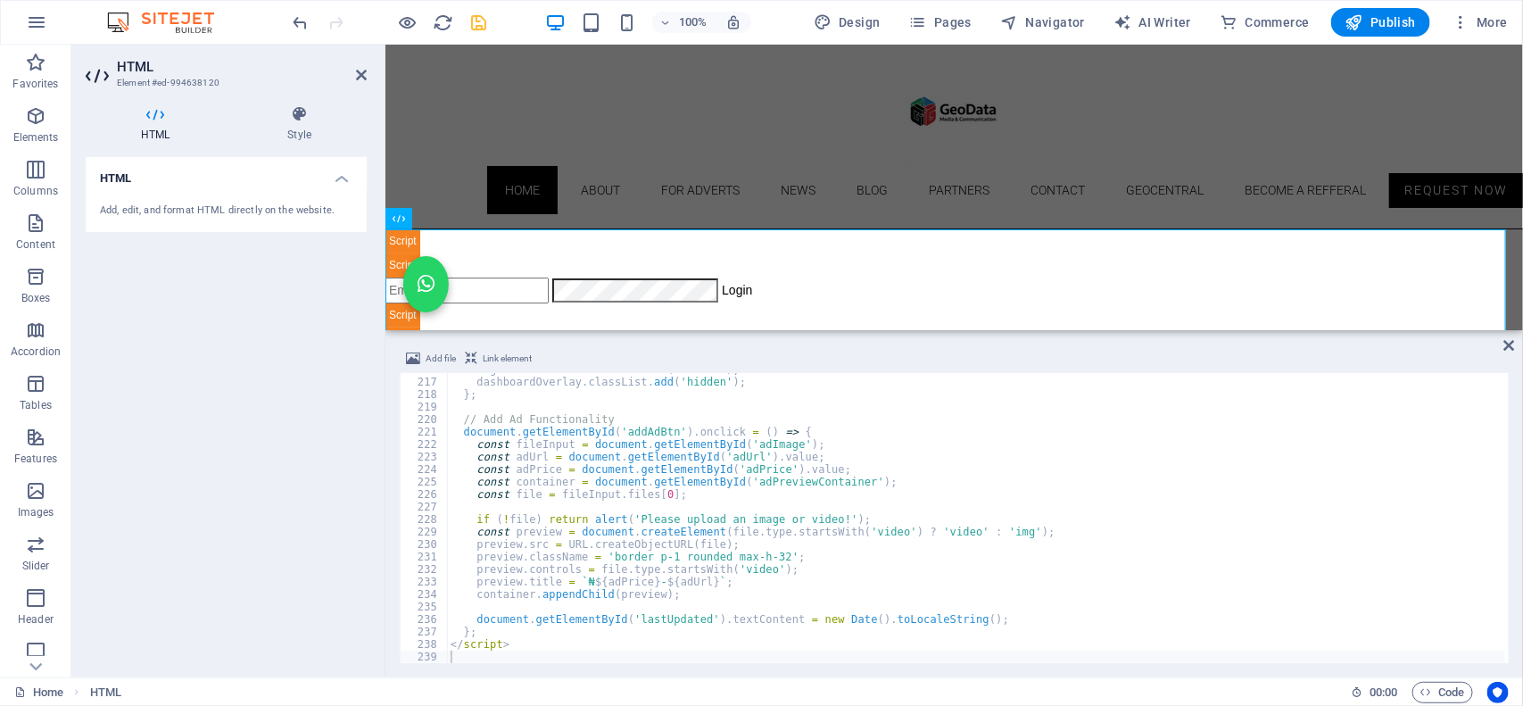
click at [513, 19] on div "100% Design Pages Navigator AI Writer Commerce Publish More" at bounding box center [902, 22] width 1225 height 29
click at [486, 28] on icon "save" at bounding box center [479, 22] width 21 height 21
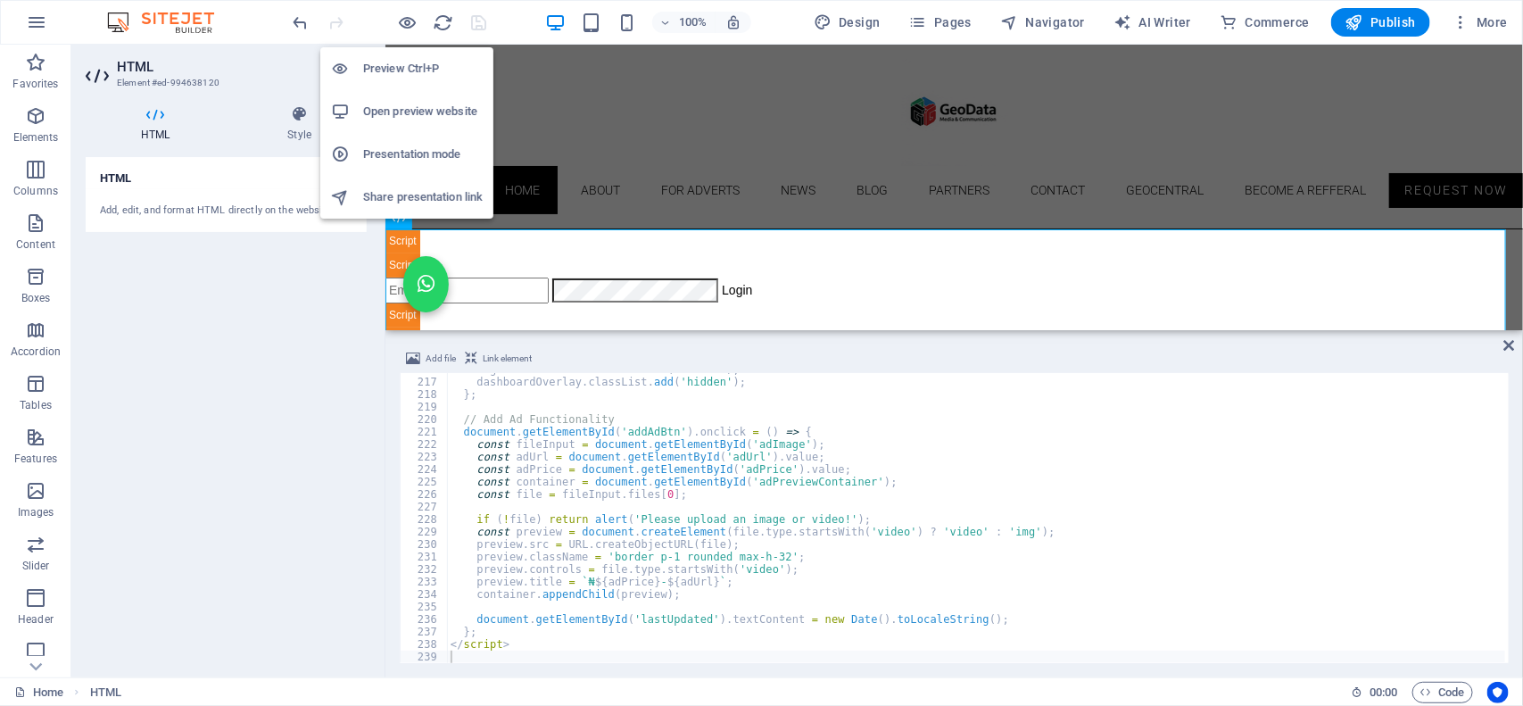
click at [395, 118] on h6 "Open preview website" at bounding box center [423, 111] width 120 height 21
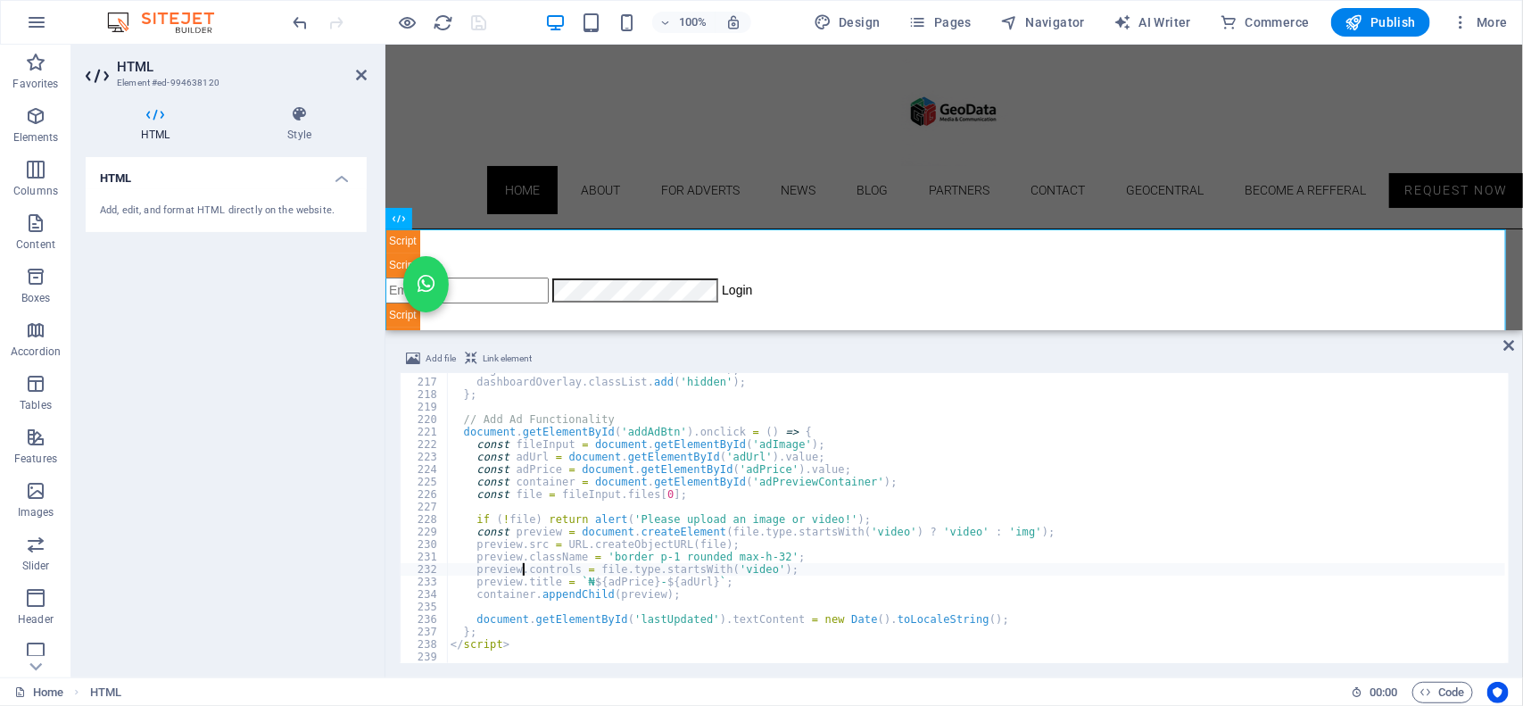
click at [523, 564] on div "loginSection . classList . remove ( 'hidden' ) ; dashboardOverlay . classList .…" at bounding box center [976, 520] width 1059 height 315
type textarea "</html>"
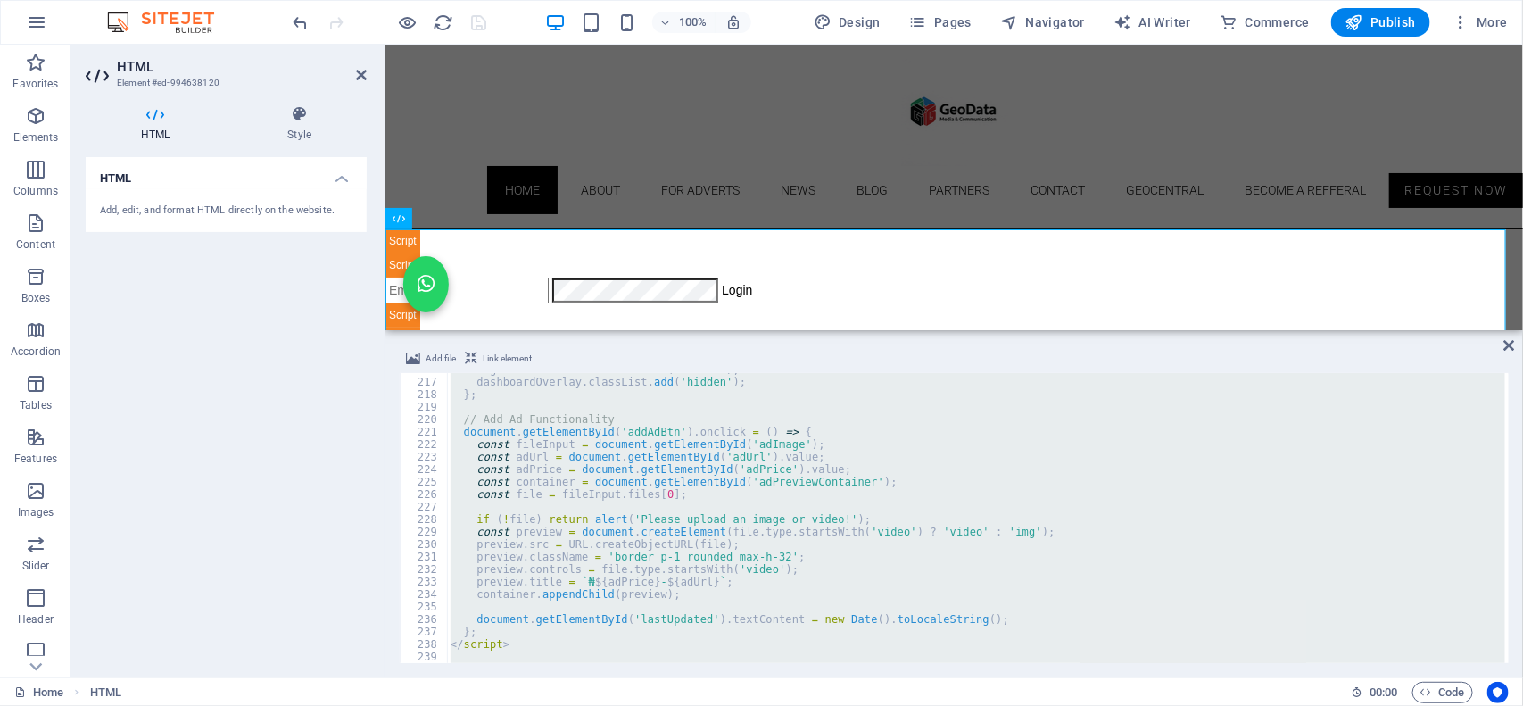
paste textarea
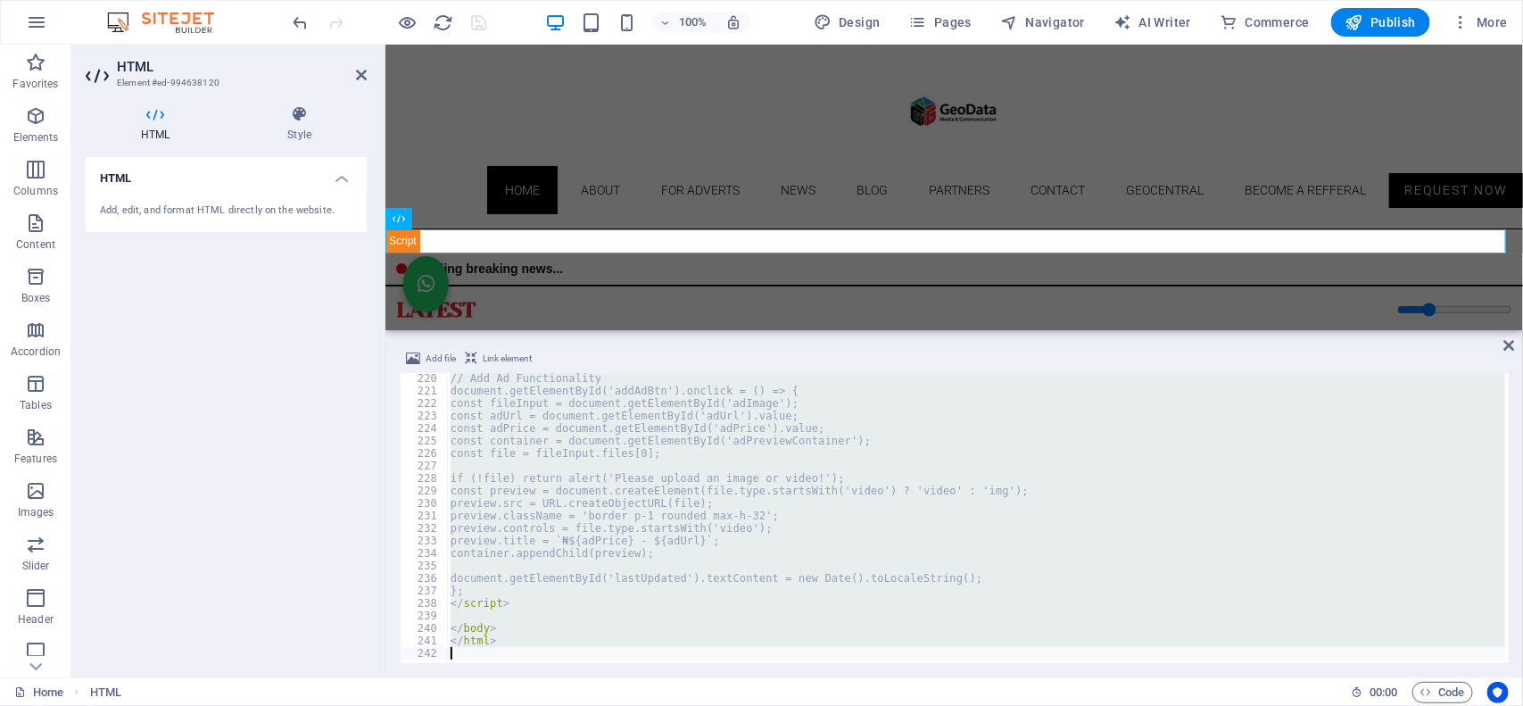
scroll to position [2731, 0]
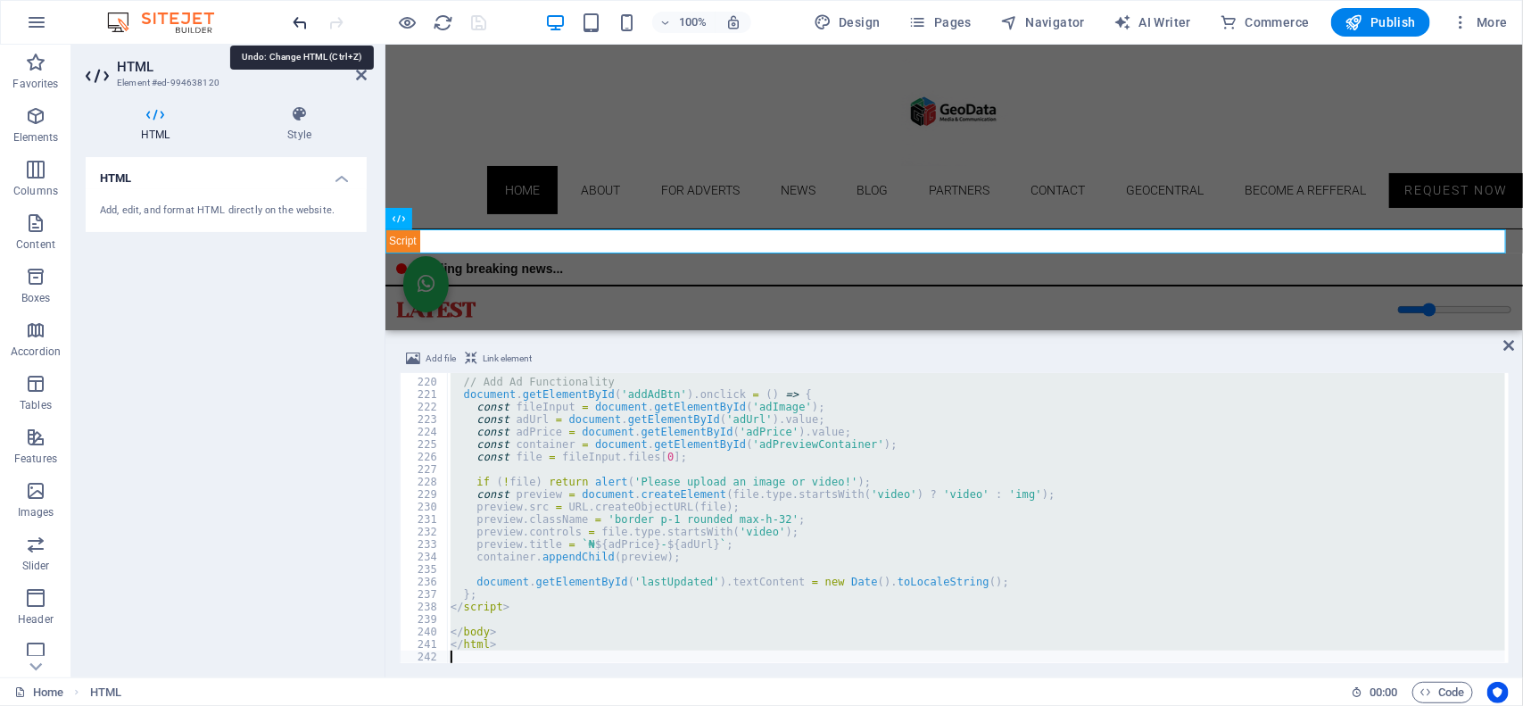
click at [306, 23] on icon "undo" at bounding box center [301, 22] width 21 height 21
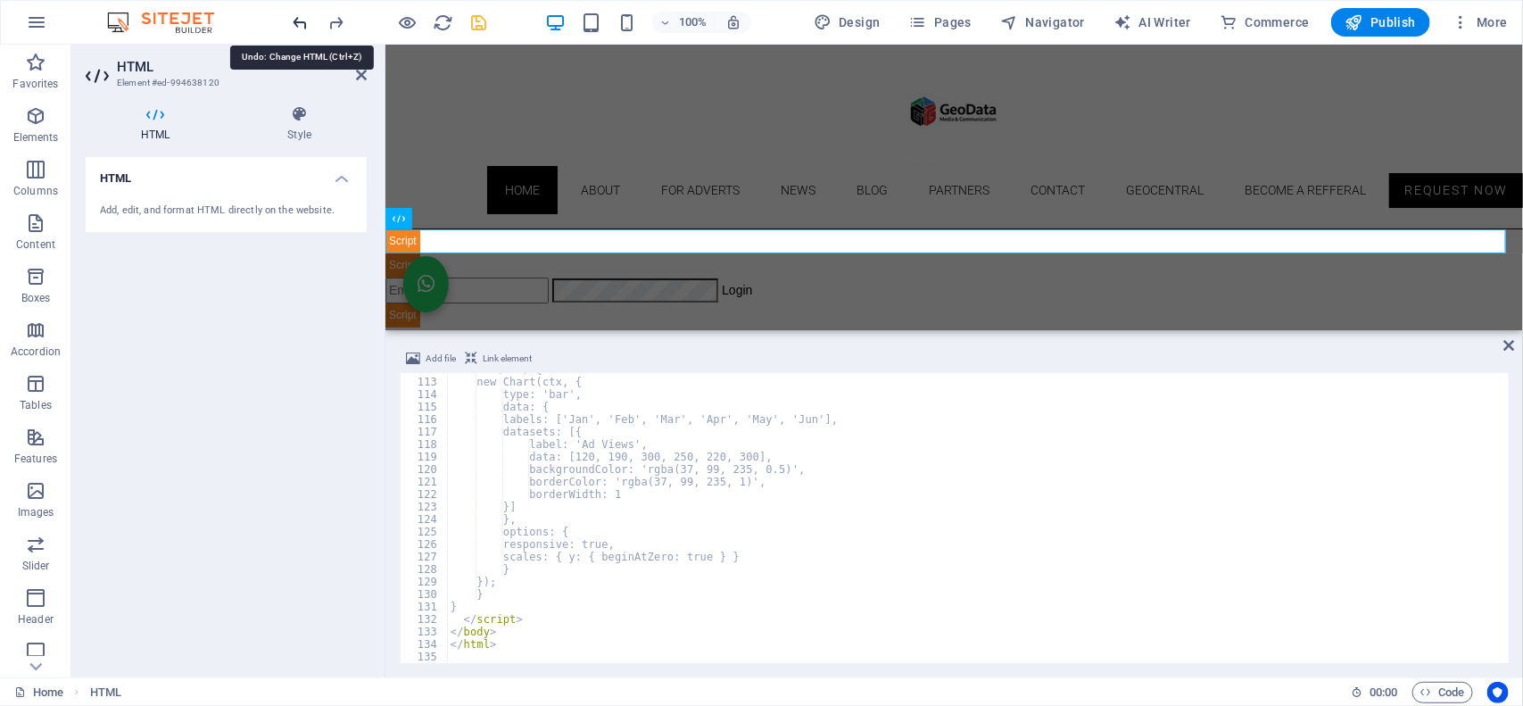
scroll to position [1396, 0]
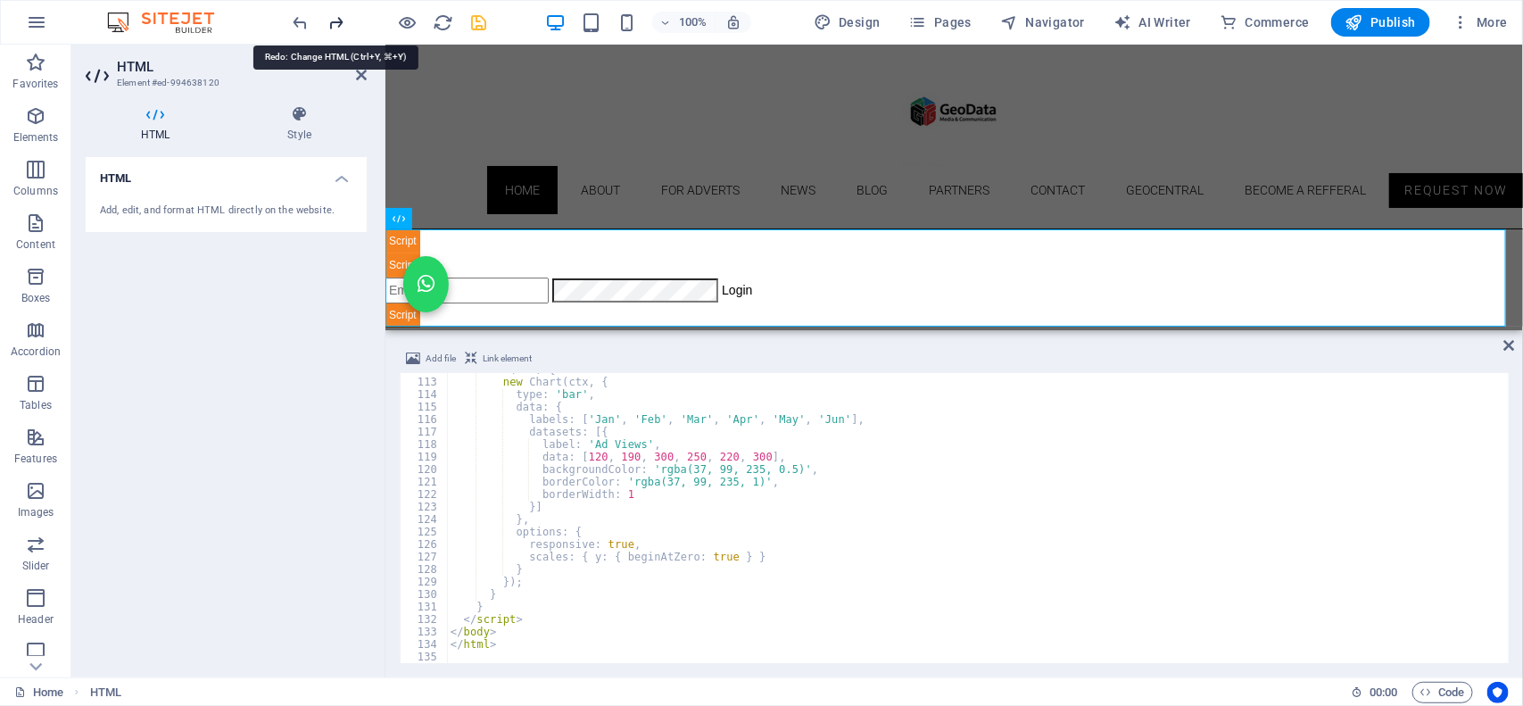
click at [335, 15] on icon "redo" at bounding box center [336, 22] width 21 height 21
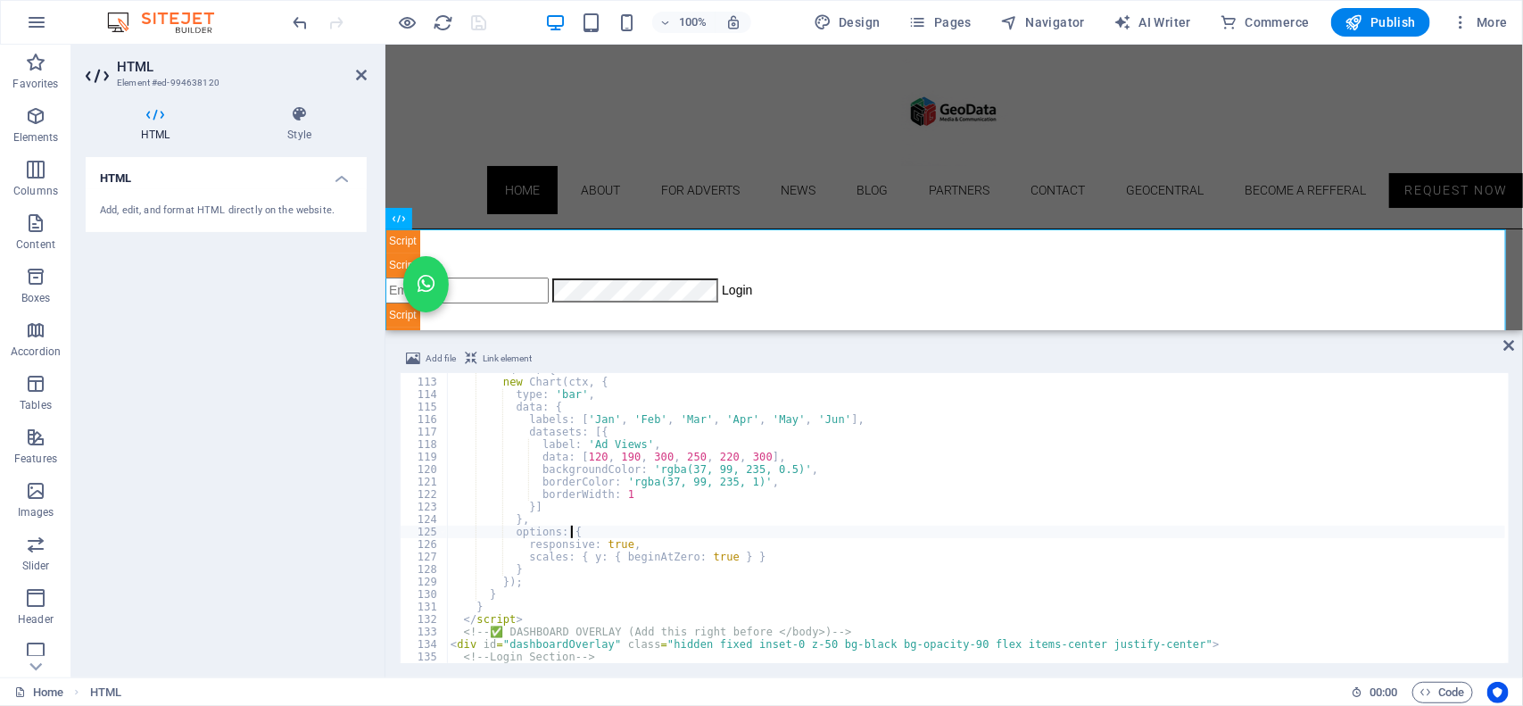
click at [754, 529] on div "if ( ctx ) { new Chart ( ctx , { type : 'bar' , data : { labels : [ 'Jan' , 'Fe…" at bounding box center [976, 520] width 1059 height 315
click at [575, 549] on div "if ( ctx ) { new Chart ( ctx , { type : 'bar' , data : { labels : [ 'Jan' , 'Fe…" at bounding box center [976, 520] width 1059 height 315
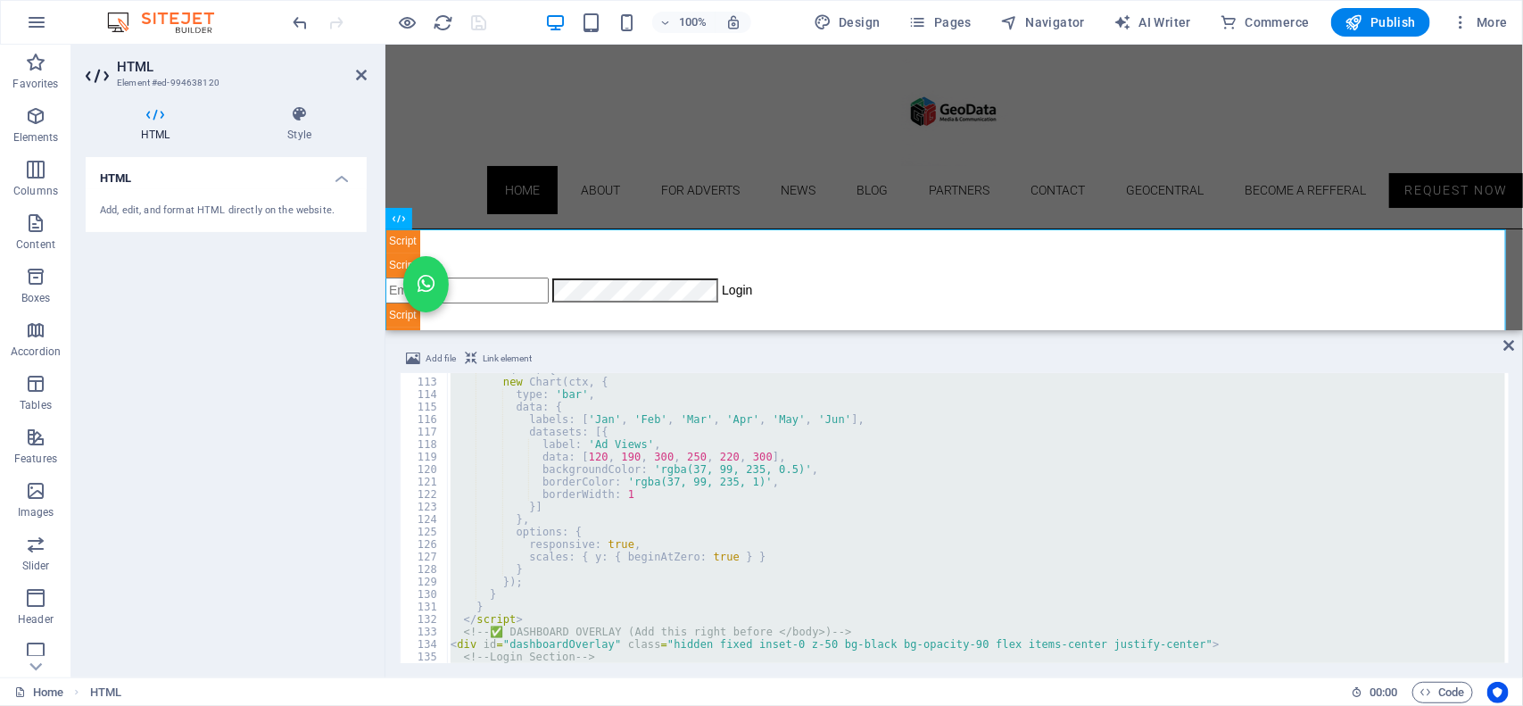
click at [550, 528] on div "if ( ctx ) { new Chart ( ctx , { type : 'bar' , data : { labels : [ 'Jan' , 'Fe…" at bounding box center [976, 518] width 1058 height 290
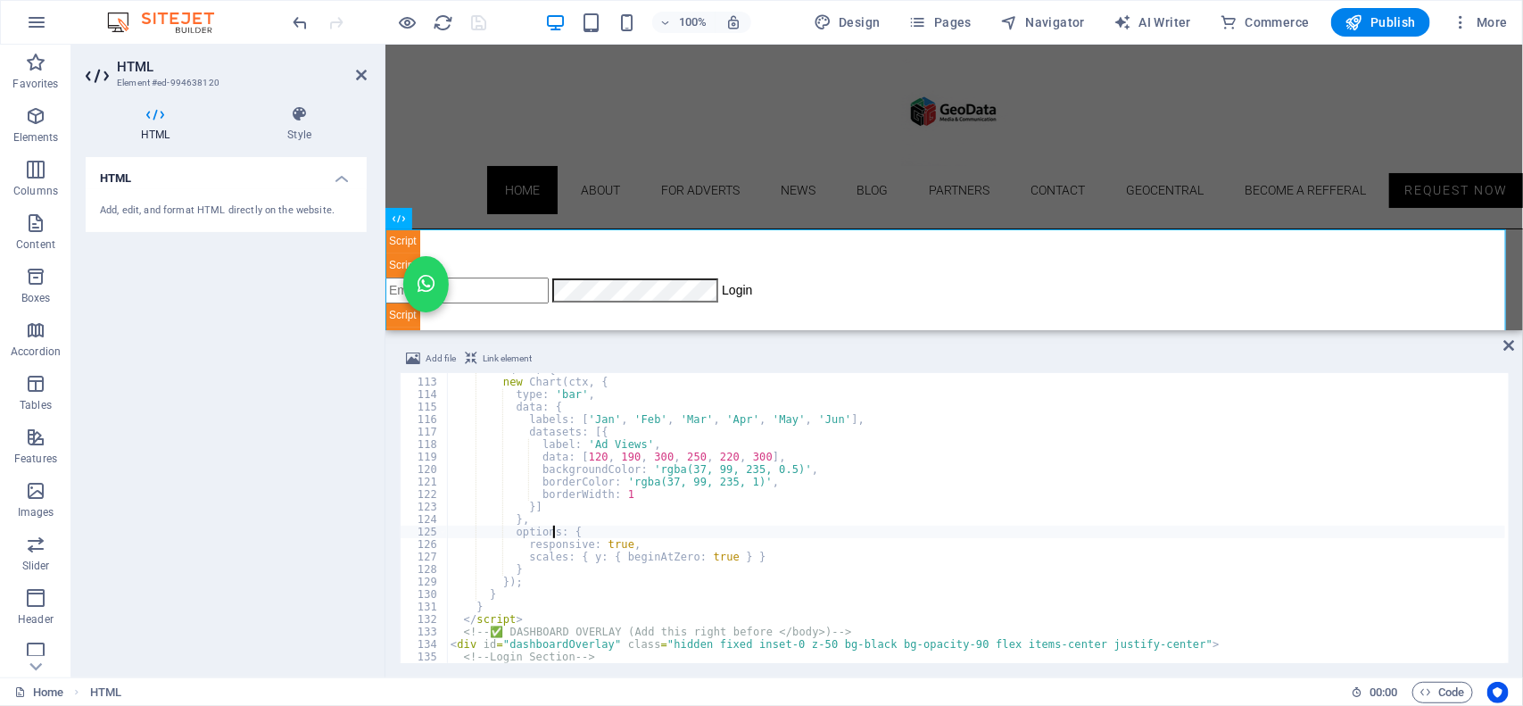
type textarea "</html>"
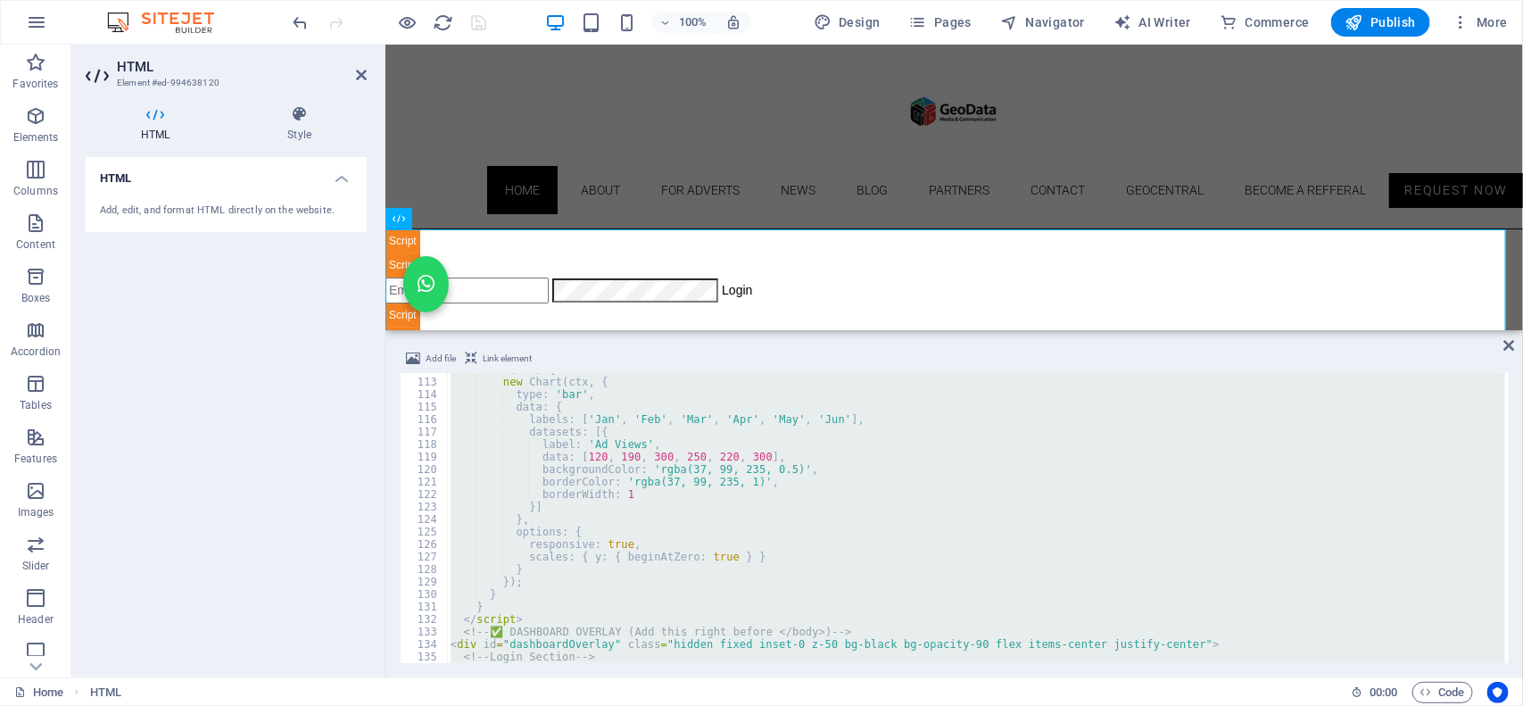
paste textarea
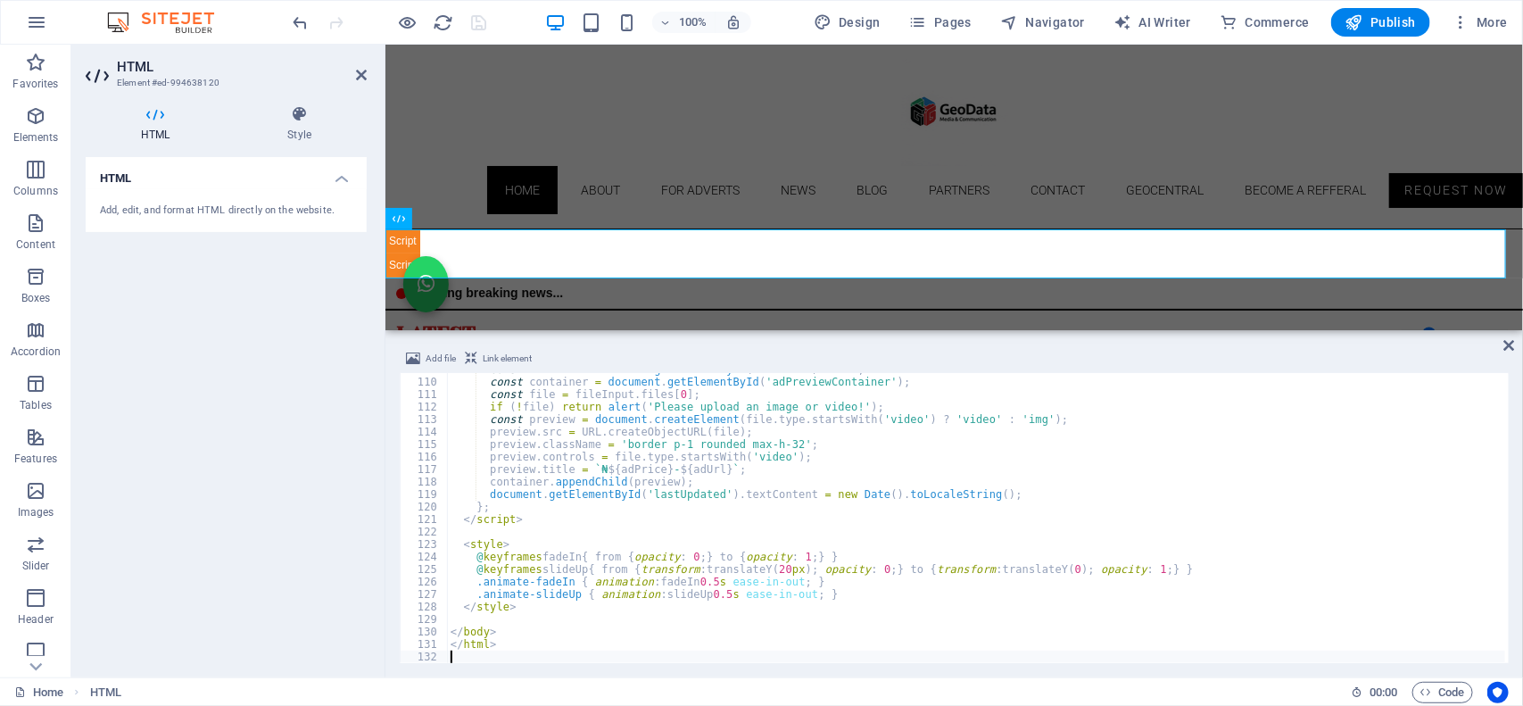
click at [492, 5] on div "100% Design Pages Navigator AI Writer Commerce Publish More" at bounding box center [761, 22] width 1521 height 43
click at [471, 20] on icon "save" at bounding box center [479, 22] width 21 height 21
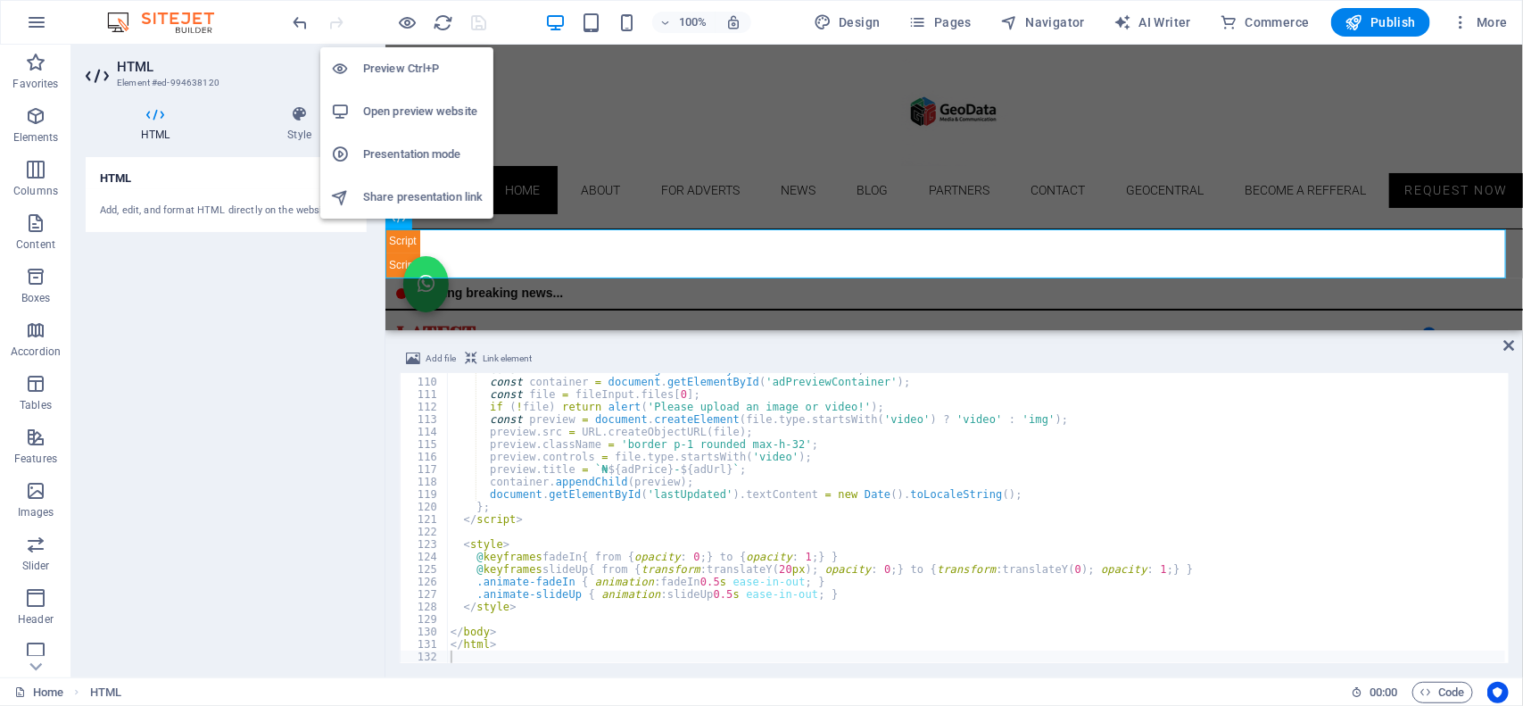
click at [395, 110] on h6 "Open preview website" at bounding box center [423, 111] width 120 height 21
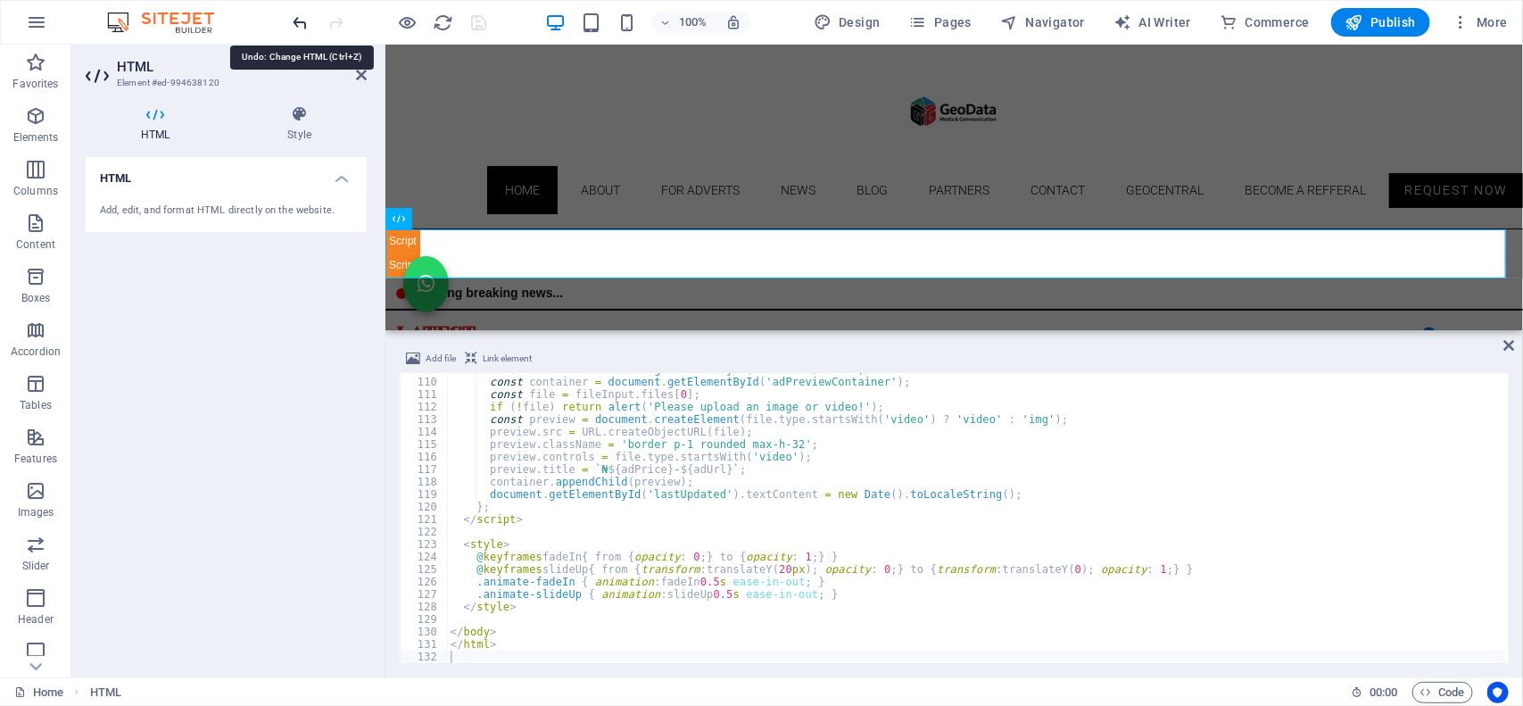
click at [303, 27] on icon "undo" at bounding box center [301, 22] width 21 height 21
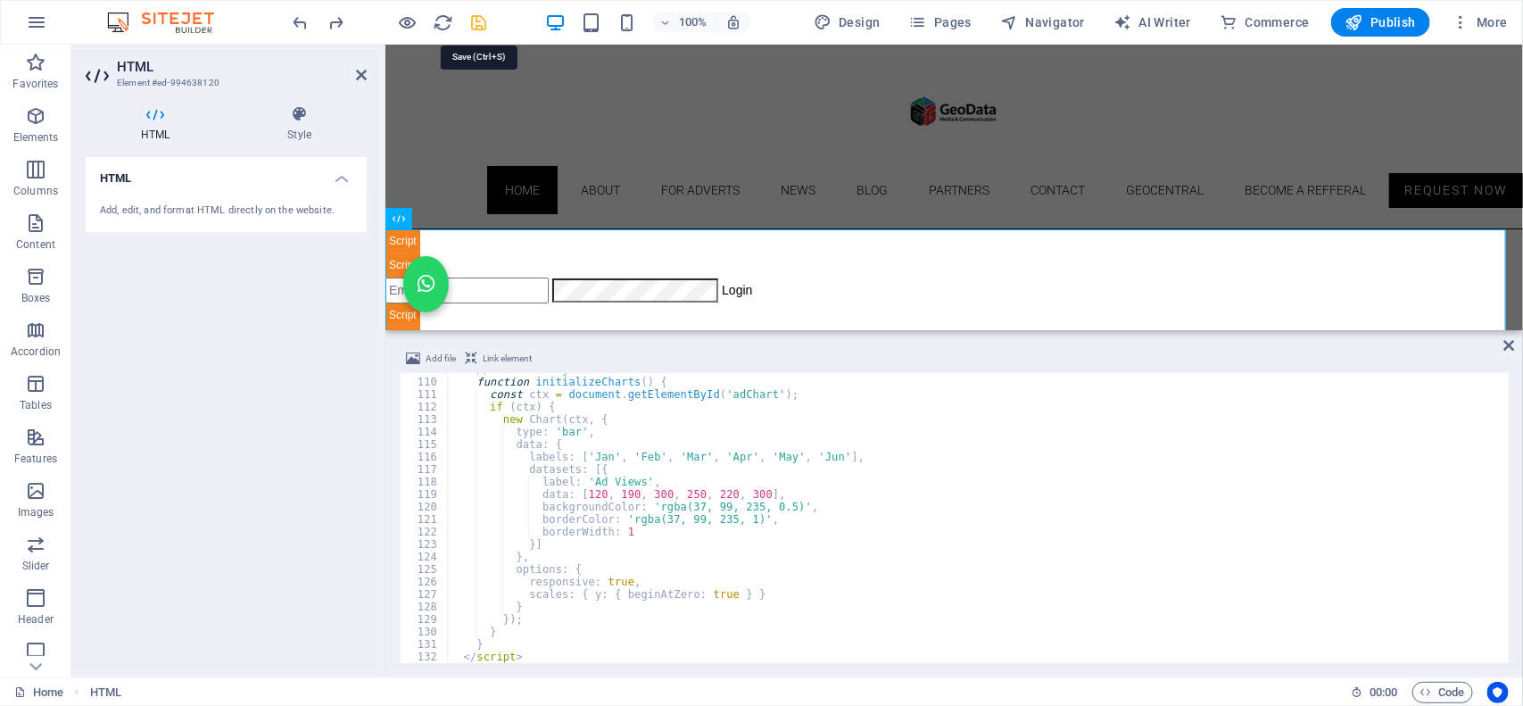
click at [477, 24] on icon "save" at bounding box center [479, 22] width 21 height 21
type textarea "<!DOCTYPE html>"
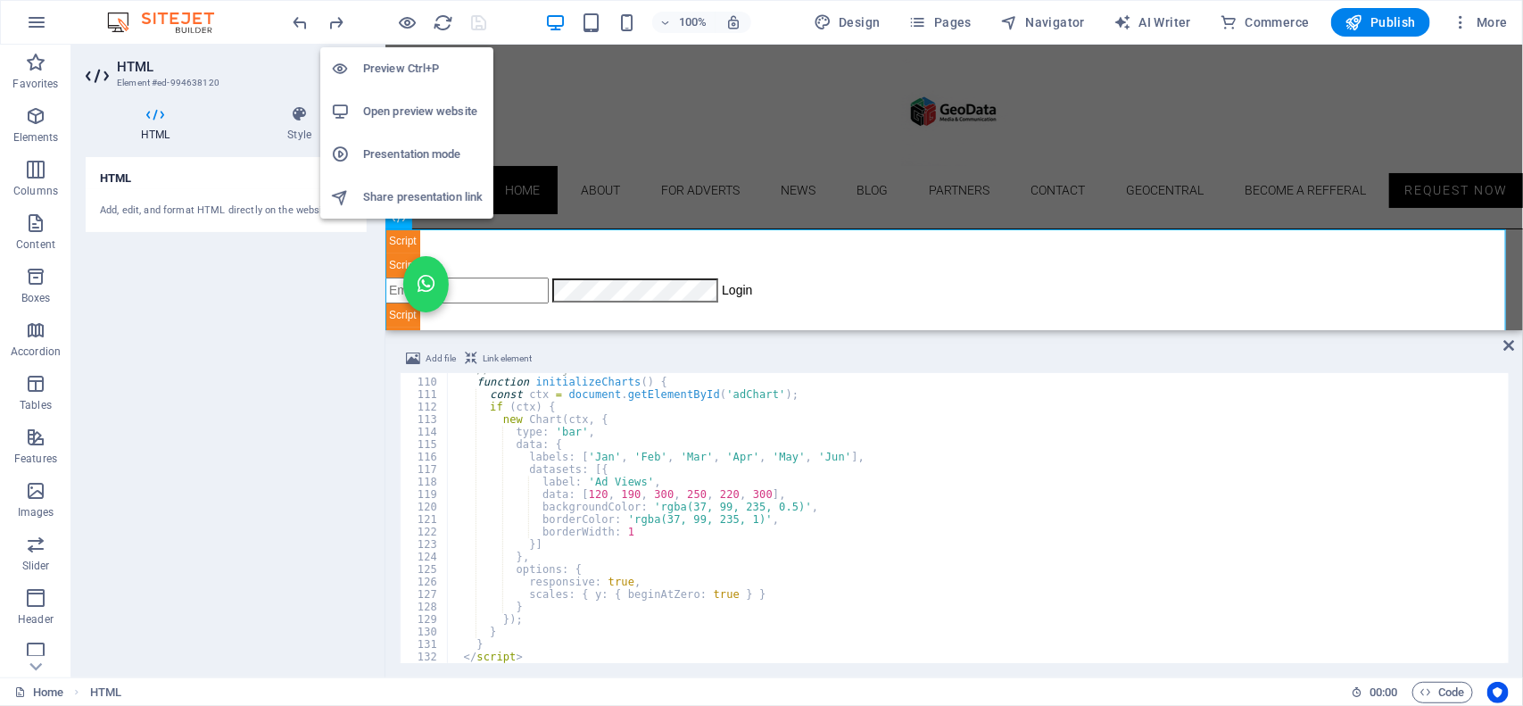
click at [391, 103] on h6 "Open preview website" at bounding box center [423, 111] width 120 height 21
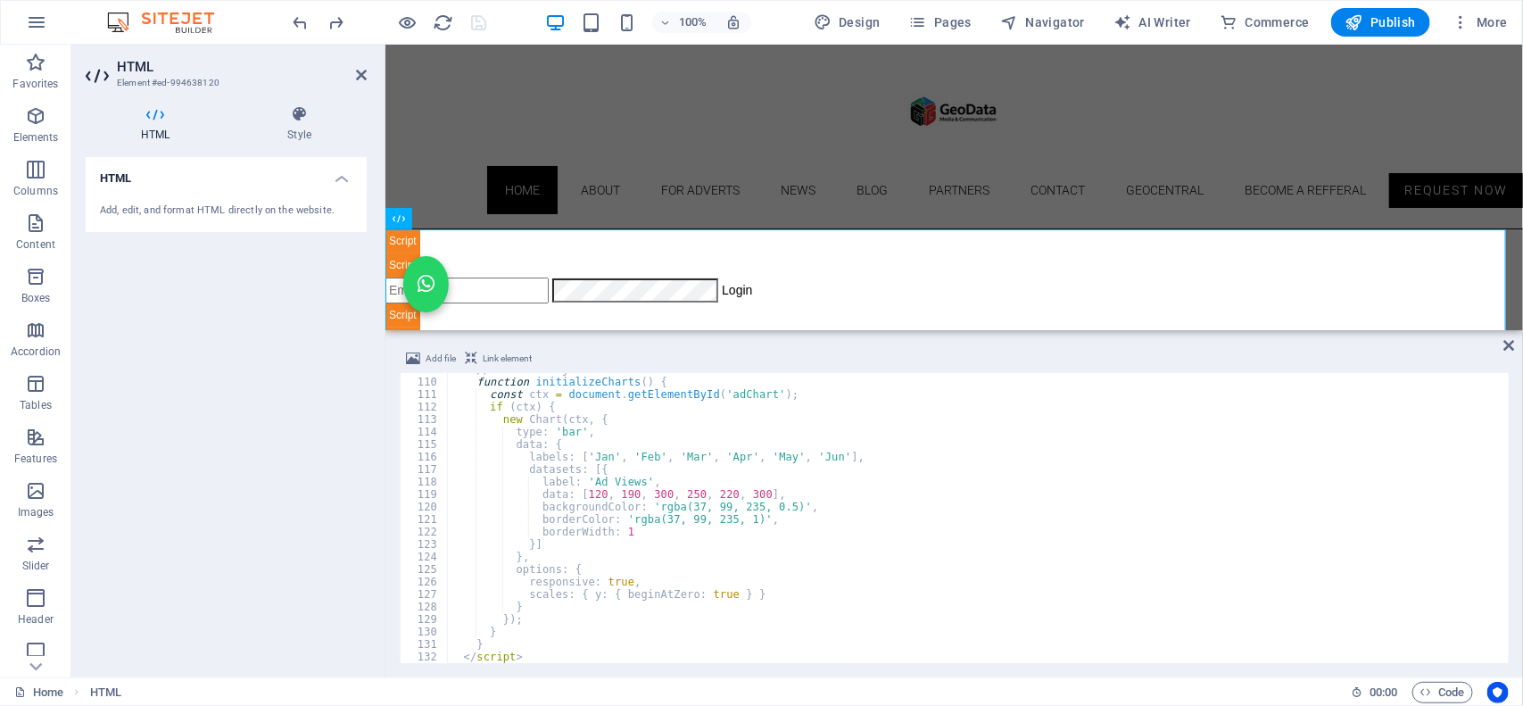
click at [759, 564] on div "// --- Chart.js Placeholder --- function initializeCharts ( ) { const ctx = doc…" at bounding box center [976, 520] width 1059 height 315
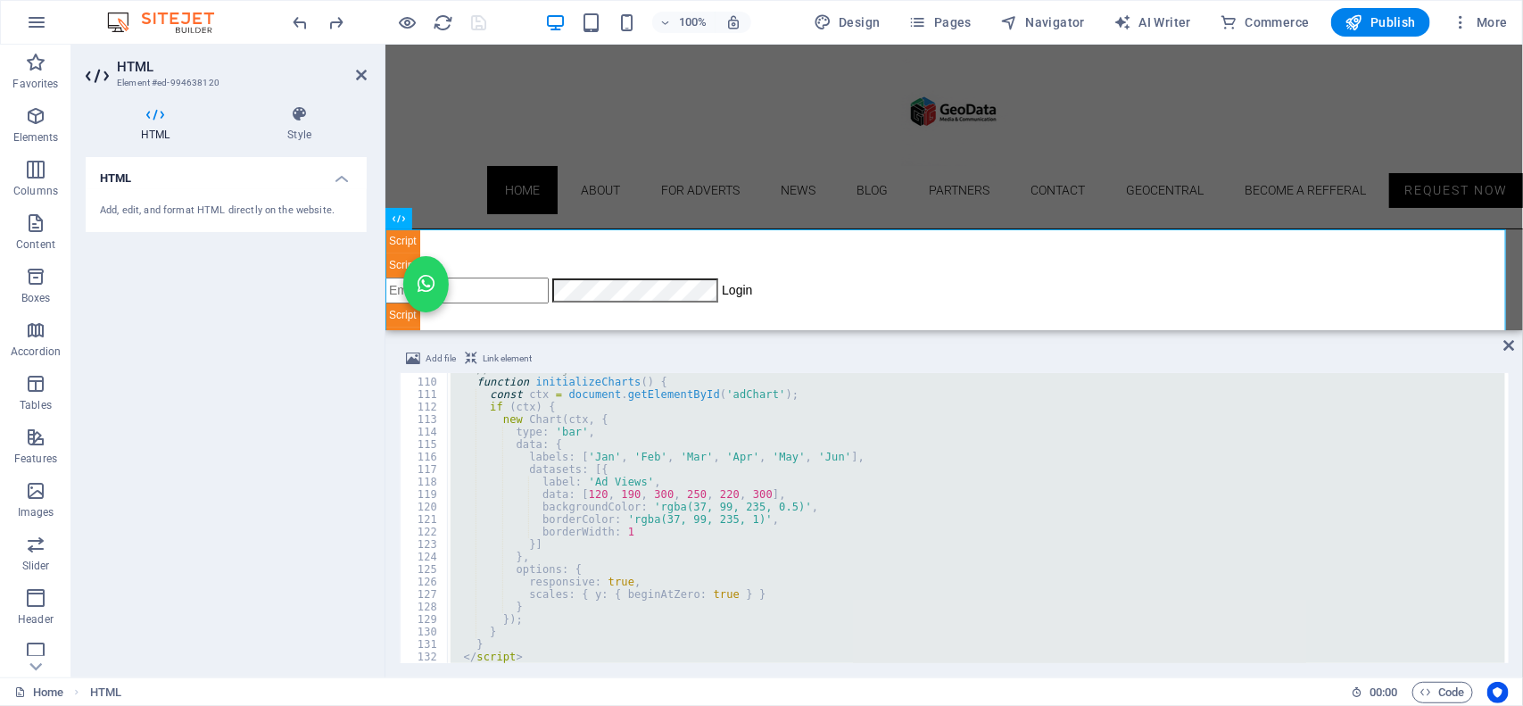
click at [558, 451] on div "// --- Chart.js Placeholder --- function initializeCharts ( ) { const ctx = doc…" at bounding box center [976, 518] width 1058 height 290
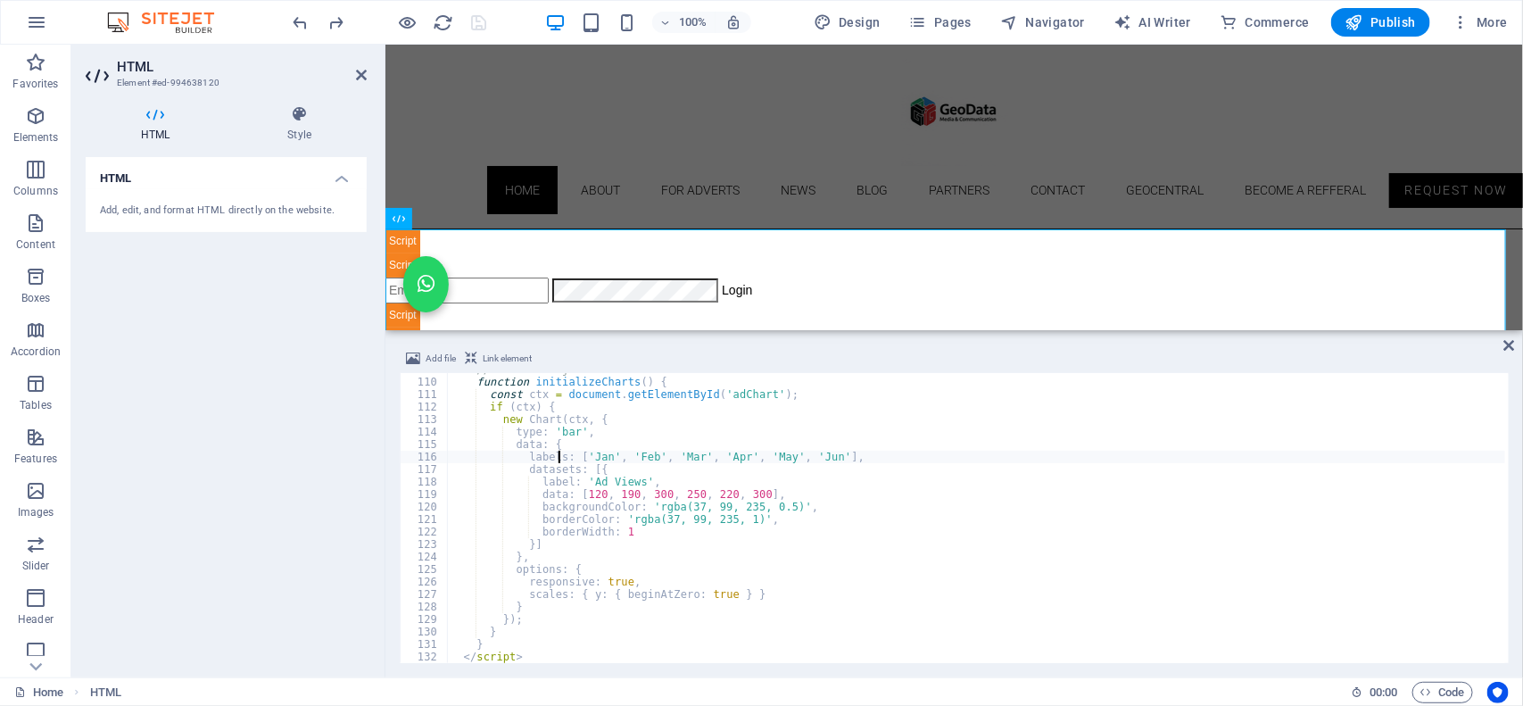
type textarea "</html>"
